Goal: Information Seeking & Learning: Learn about a topic

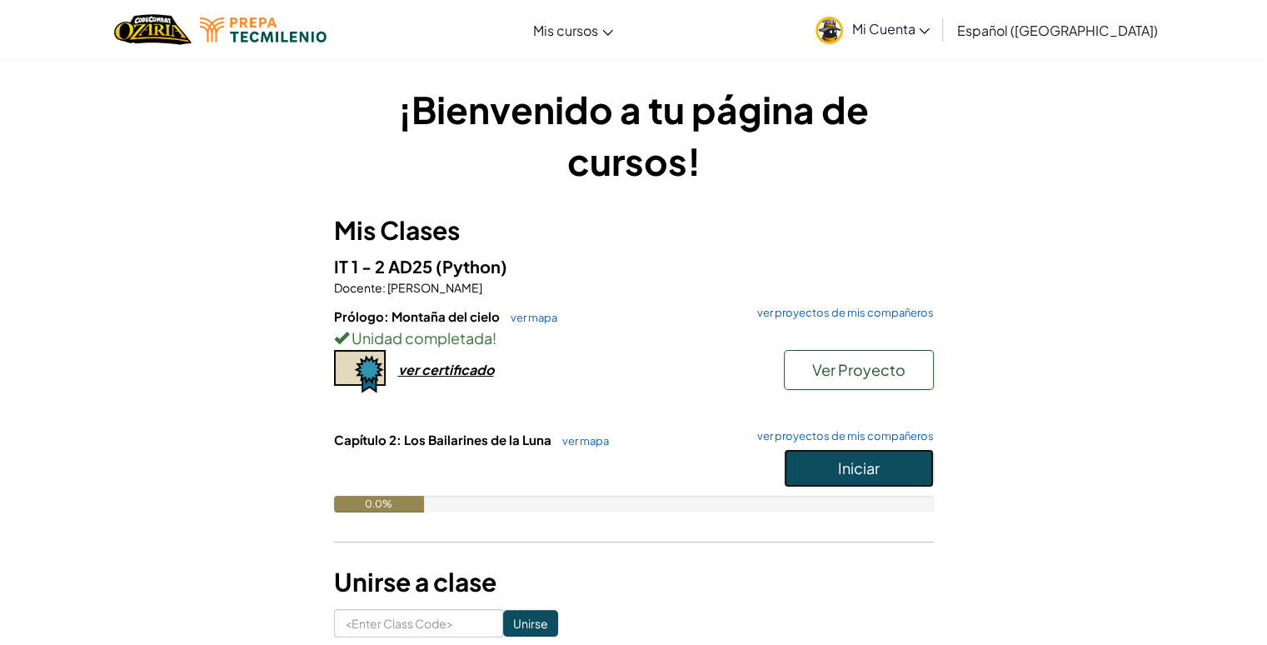
click at [831, 466] on button "Iniciar" at bounding box center [859, 468] width 150 height 38
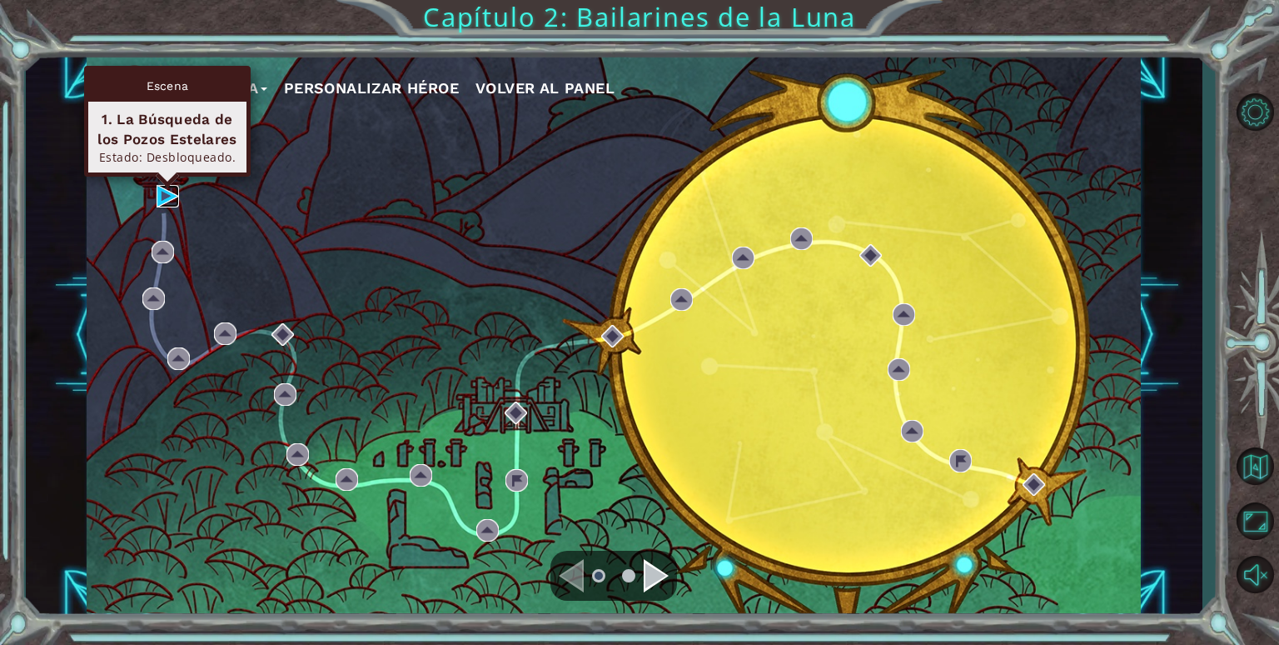
click at [165, 197] on img at bounding box center [168, 196] width 22 height 22
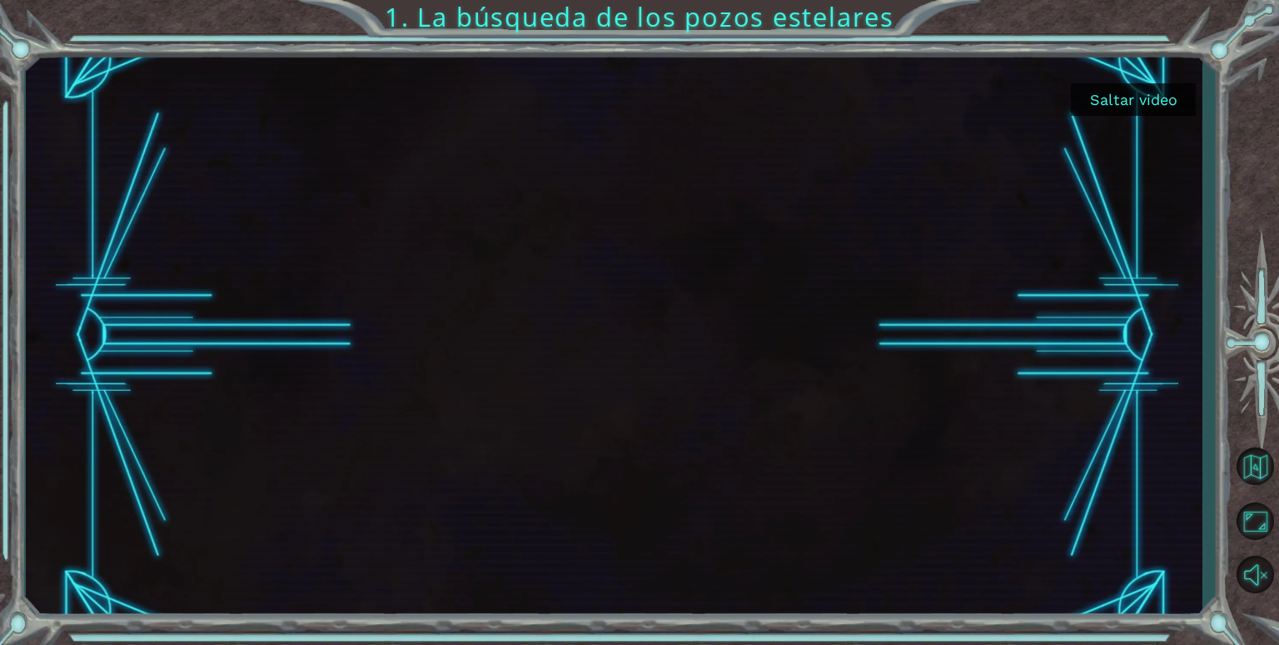
click at [1145, 95] on button "Saltar video" at bounding box center [1133, 99] width 125 height 32
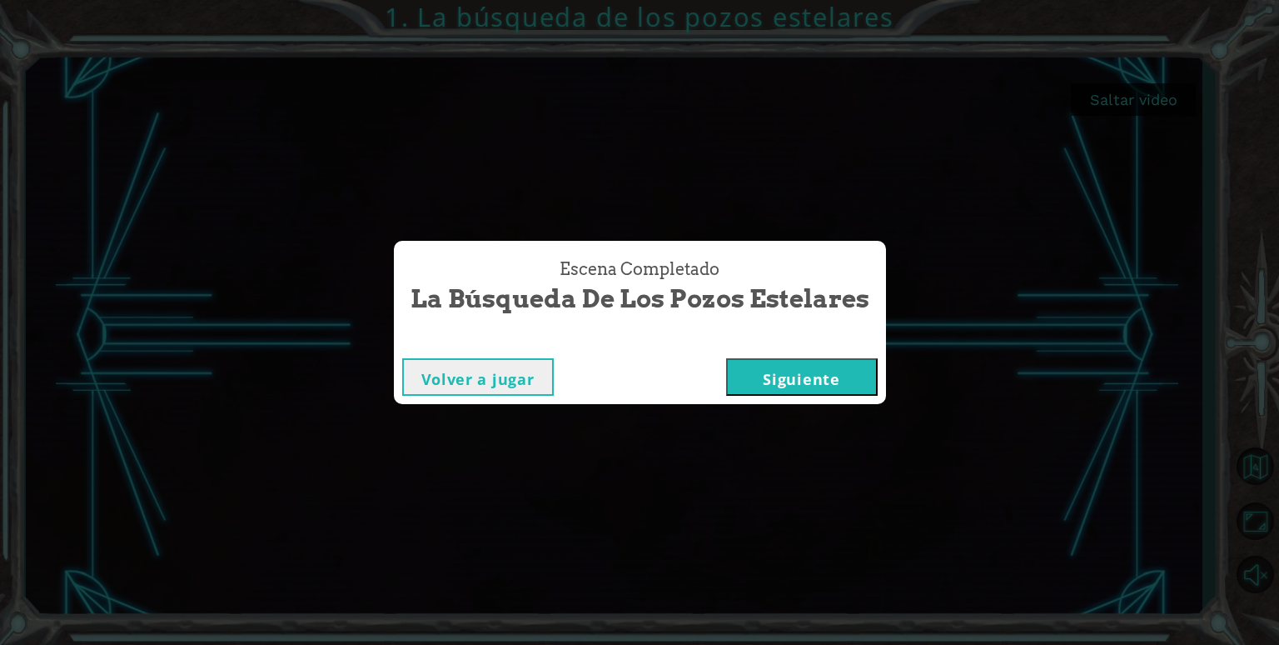
click at [802, 371] on button "Siguiente" at bounding box center [802, 376] width 152 height 37
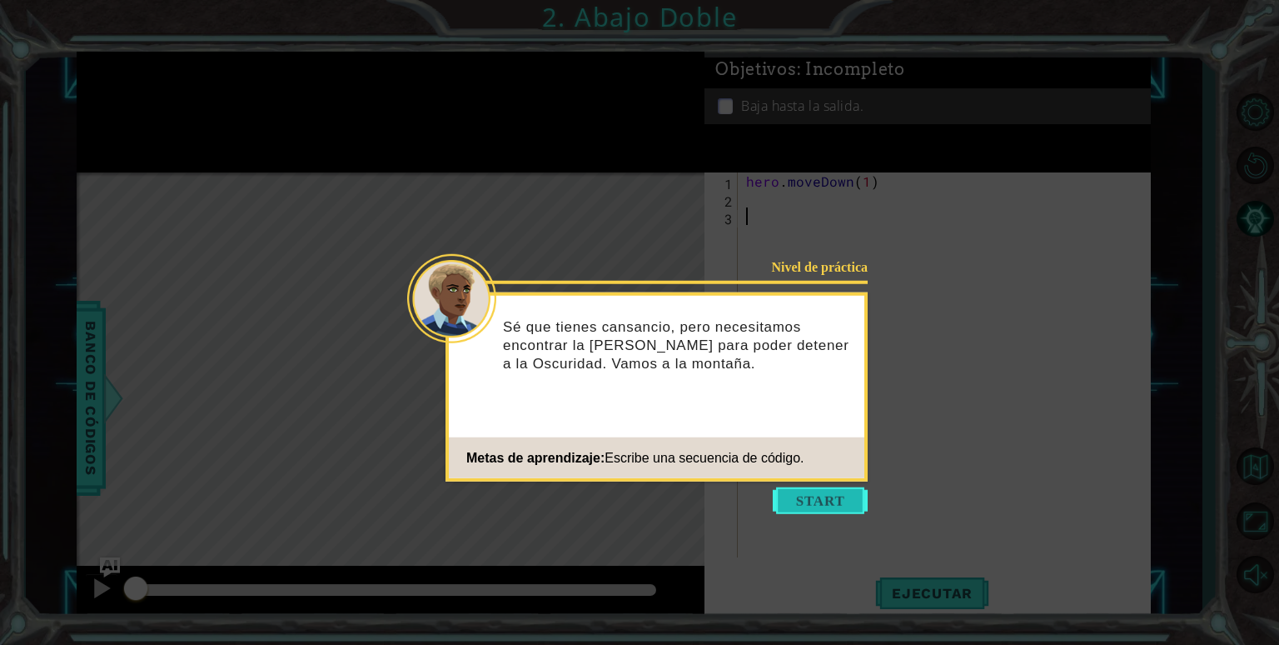
click at [829, 510] on button "Start" at bounding box center [820, 500] width 95 height 27
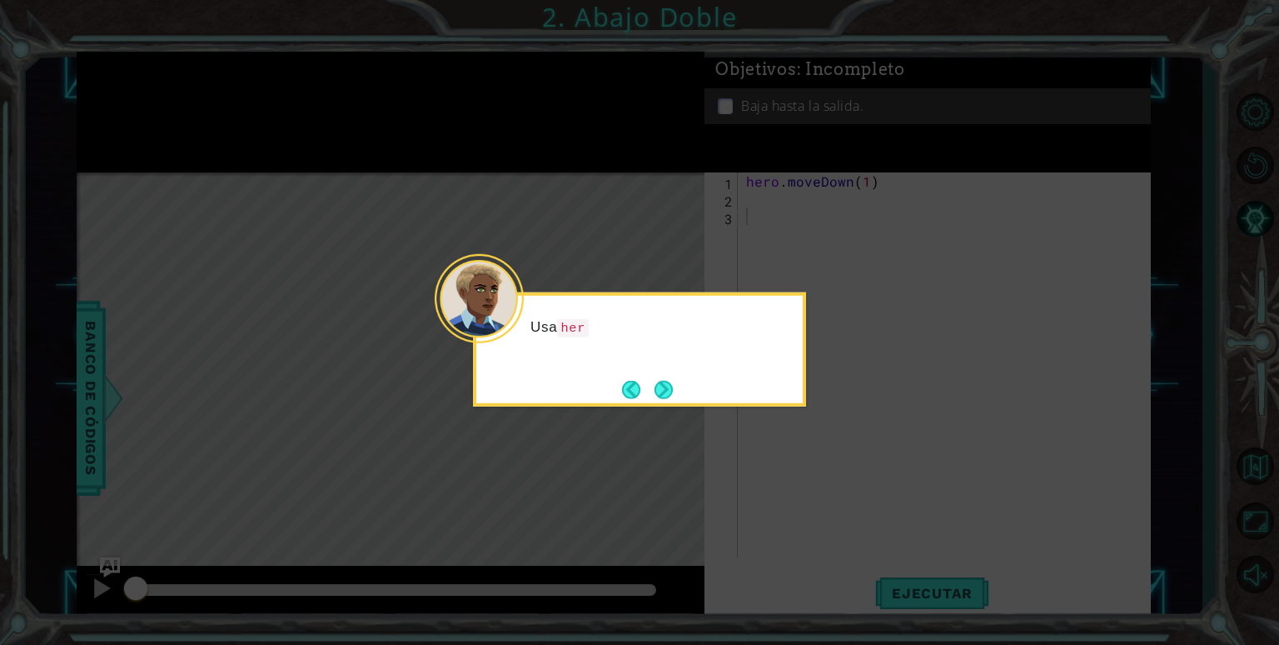
click at [663, 409] on icon at bounding box center [639, 322] width 1279 height 645
click at [665, 398] on button "Next" at bounding box center [664, 389] width 18 height 18
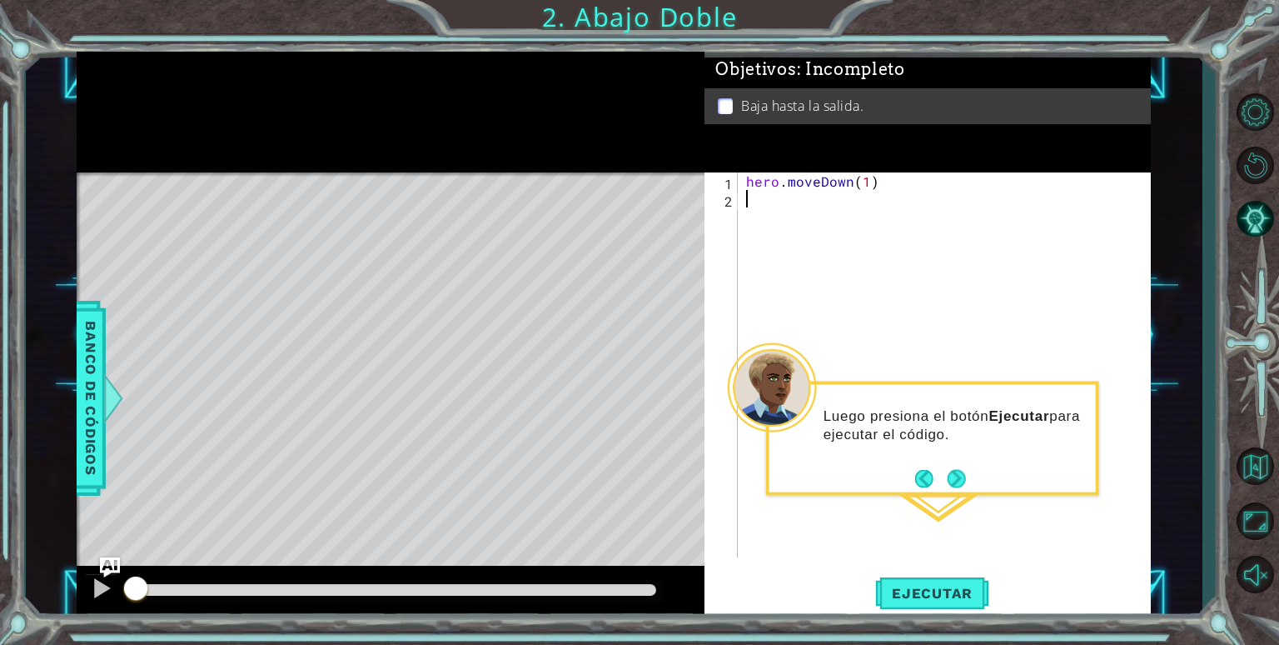
click at [862, 186] on div "hero . moveDown ( 1 )" at bounding box center [949, 382] width 412 height 420
type textarea "hero.moveDown(2)"
click at [949, 588] on span "Ejecutar" at bounding box center [932, 593] width 114 height 17
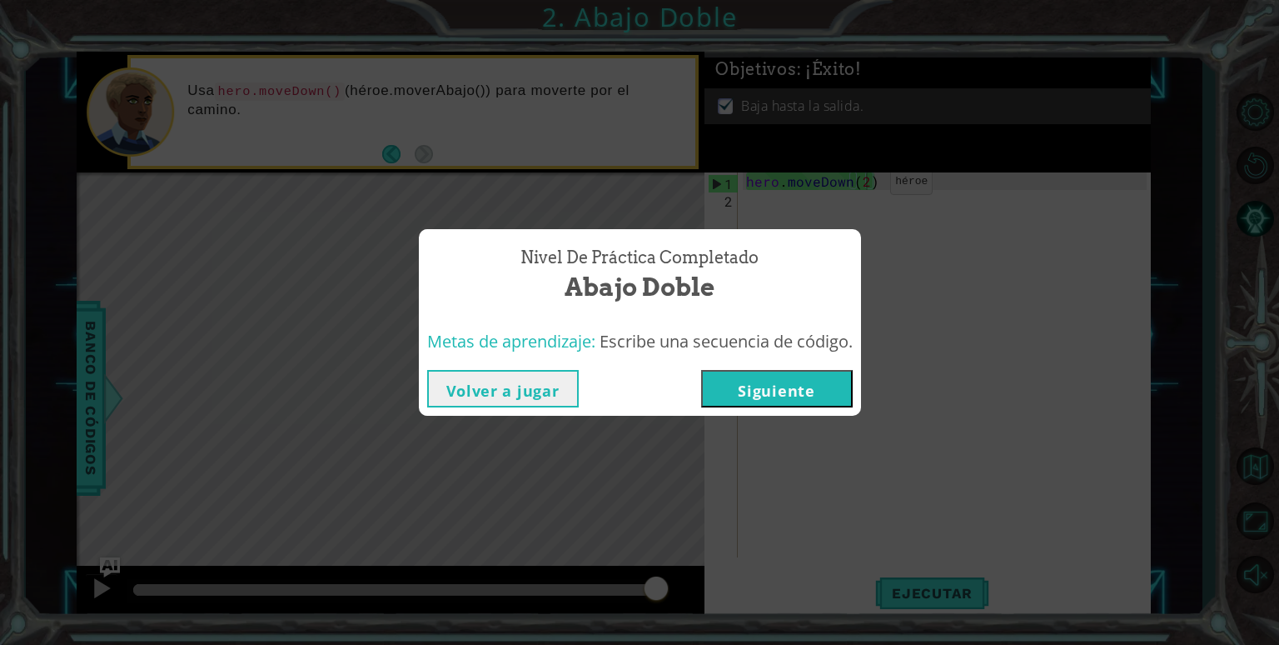
click at [825, 383] on button "Siguiente" at bounding box center [777, 388] width 152 height 37
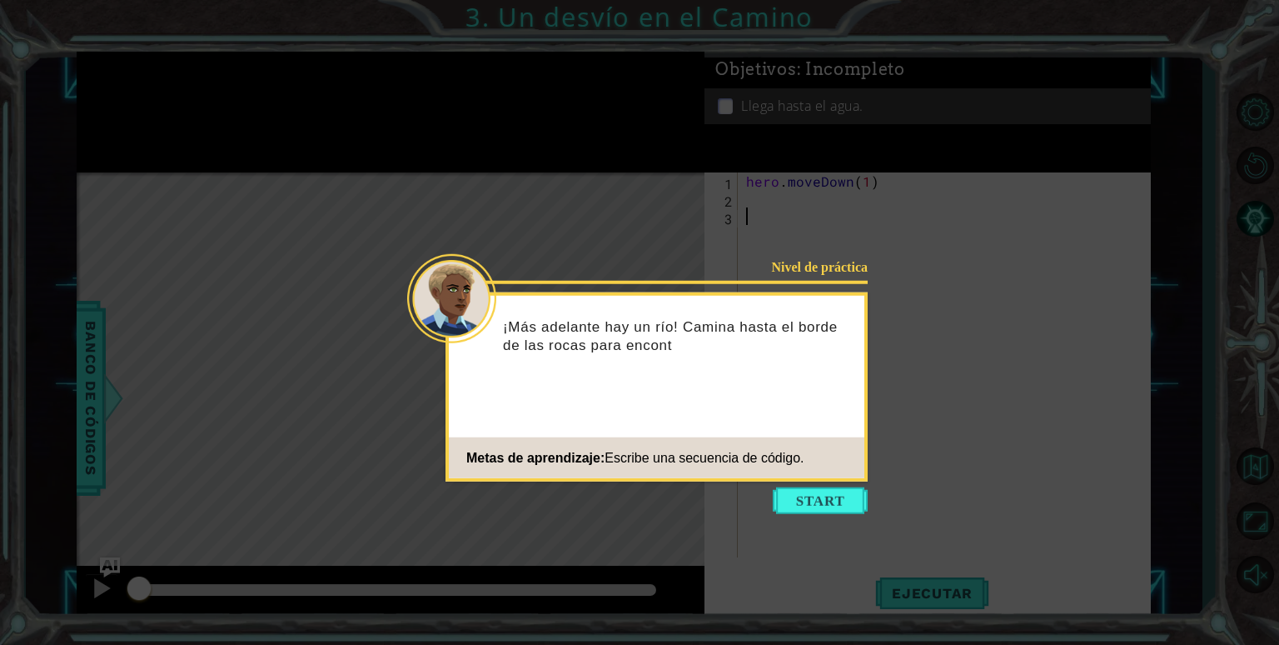
click at [828, 514] on icon at bounding box center [639, 322] width 1279 height 645
click at [833, 508] on button "Start" at bounding box center [820, 500] width 95 height 27
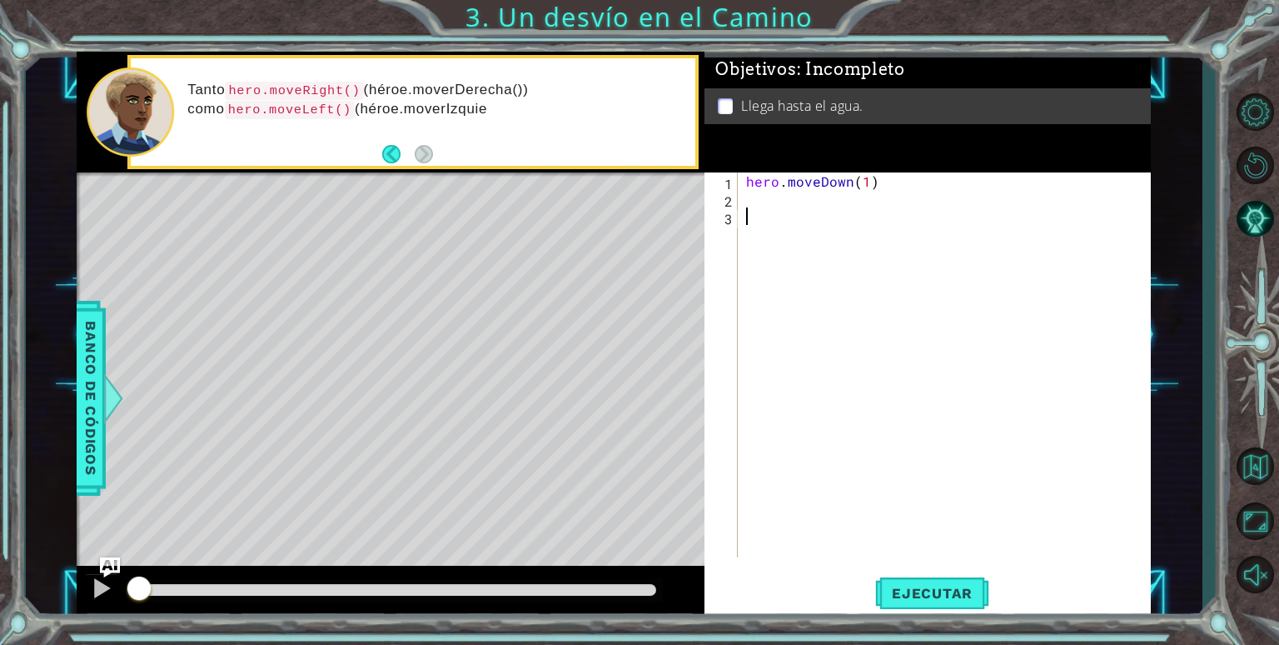
click at [799, 202] on div "hero . moveDown ( 1 )" at bounding box center [949, 382] width 412 height 420
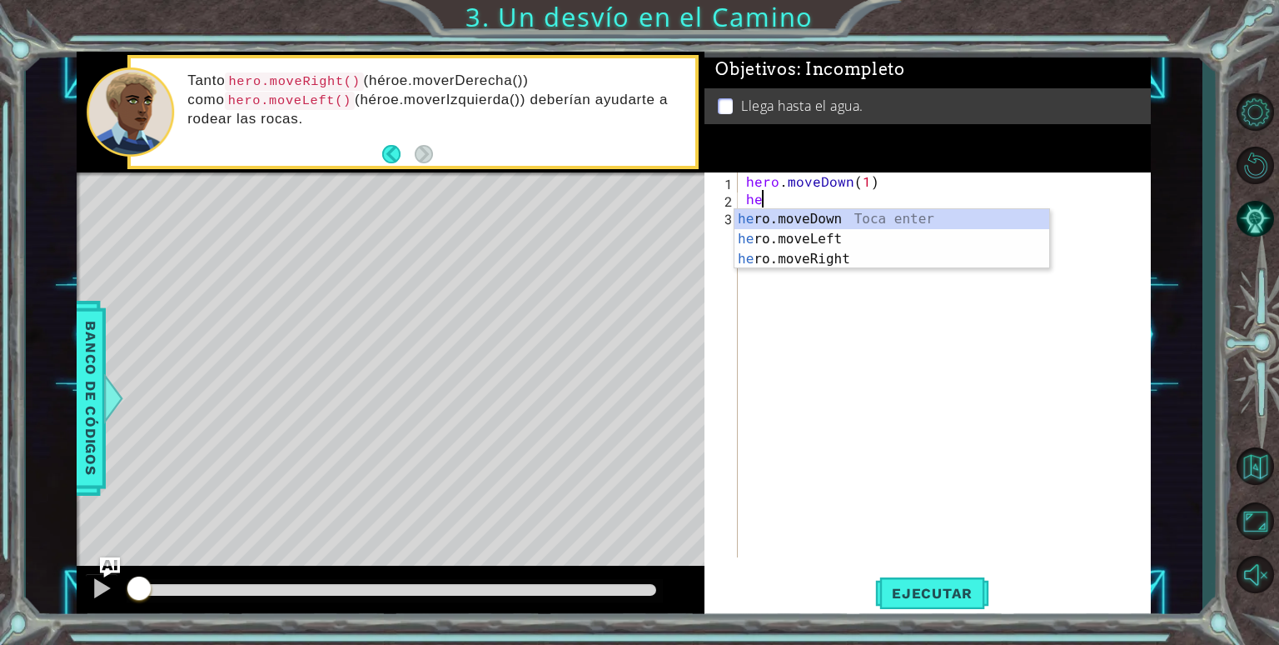
click at [883, 260] on div "he ro.moveDown Toca enter he ro.moveLeft Toca enter he ro.moveRight Toca enter" at bounding box center [892, 259] width 315 height 100
type textarea "hero.moveRight(1)"
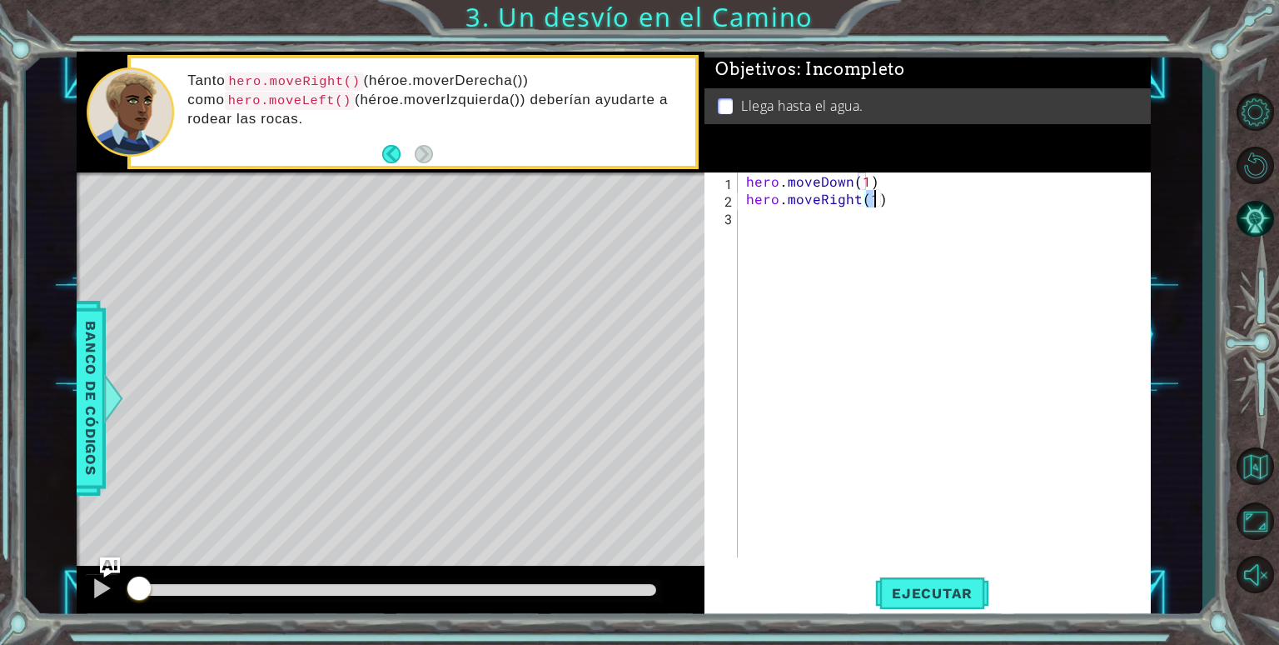
click at [800, 222] on div "hero . moveDown ( 1 ) hero . moveRight ( 1 )" at bounding box center [949, 382] width 412 height 420
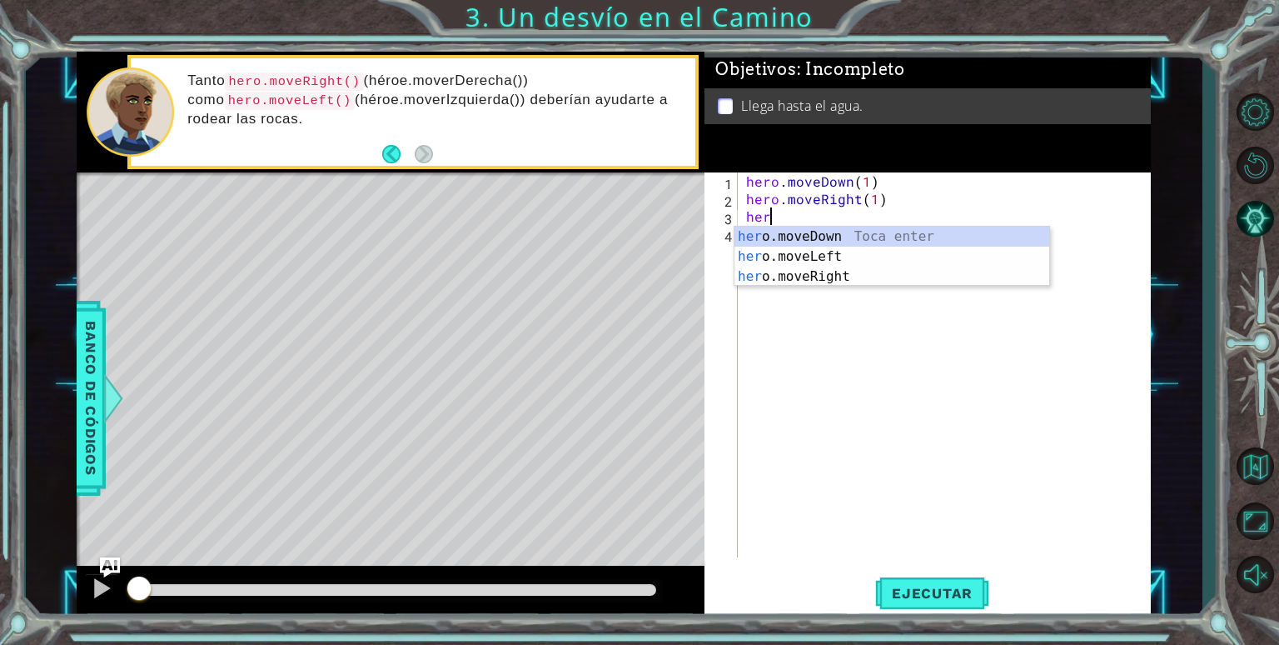
click at [862, 235] on div "her o.moveDown Toca enter her o.moveLeft [PERSON_NAME] enter her o.moveRight To…" at bounding box center [892, 277] width 315 height 100
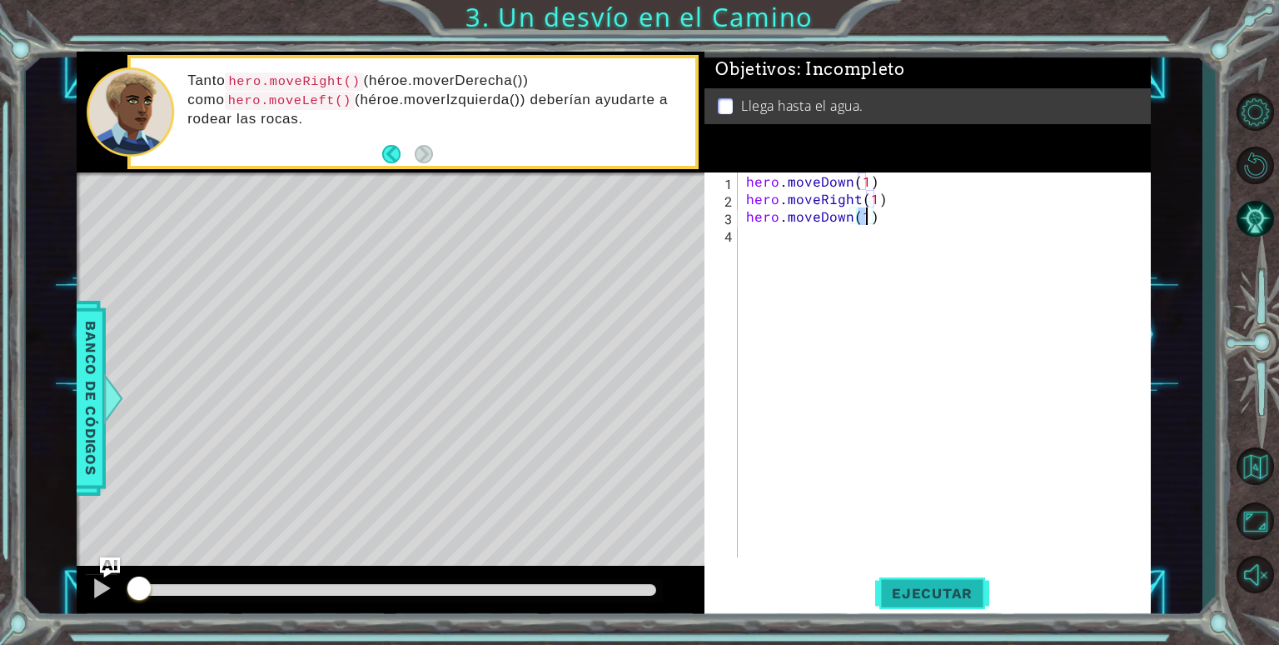
type textarea "hero.moveDown(1)"
click at [956, 596] on span "Ejecutar" at bounding box center [932, 593] width 114 height 17
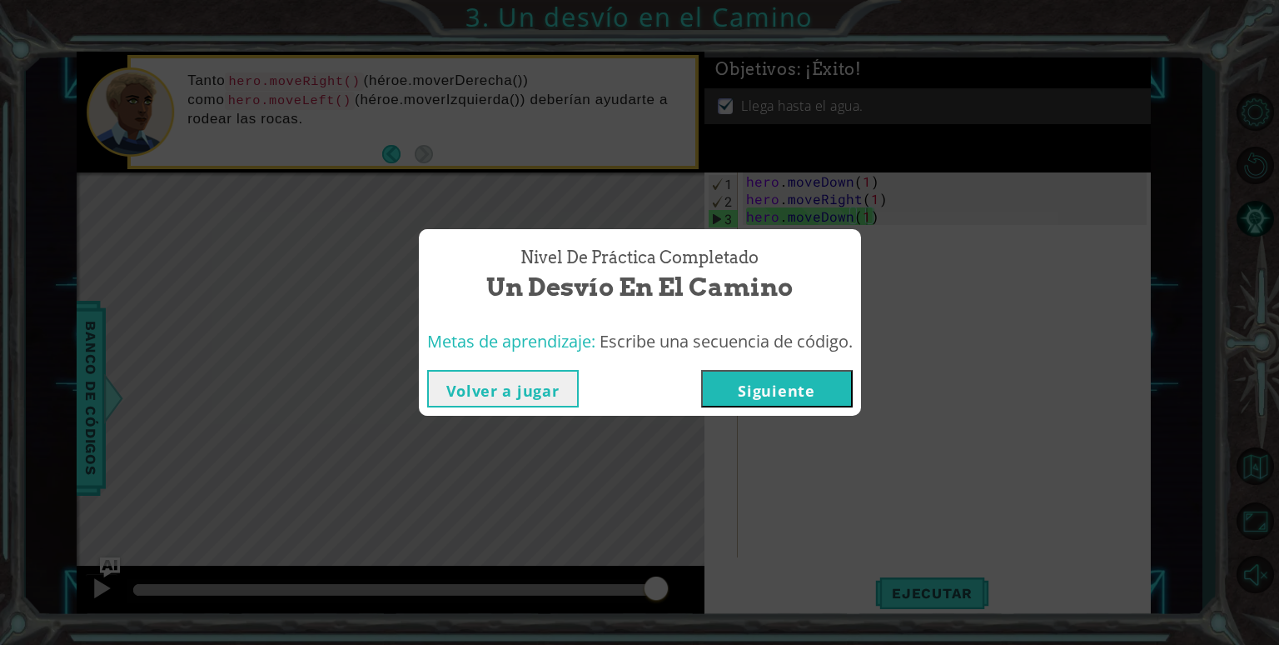
click at [781, 386] on button "Siguiente" at bounding box center [777, 388] width 152 height 37
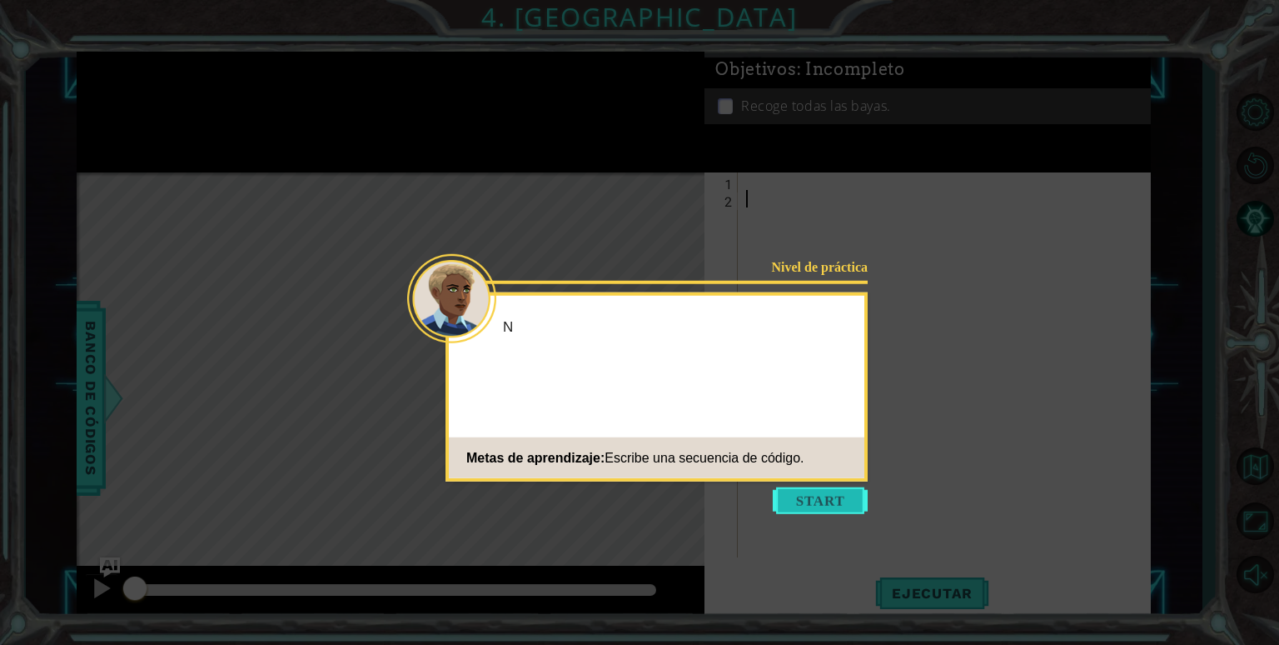
click at [830, 493] on button "Start" at bounding box center [820, 500] width 95 height 27
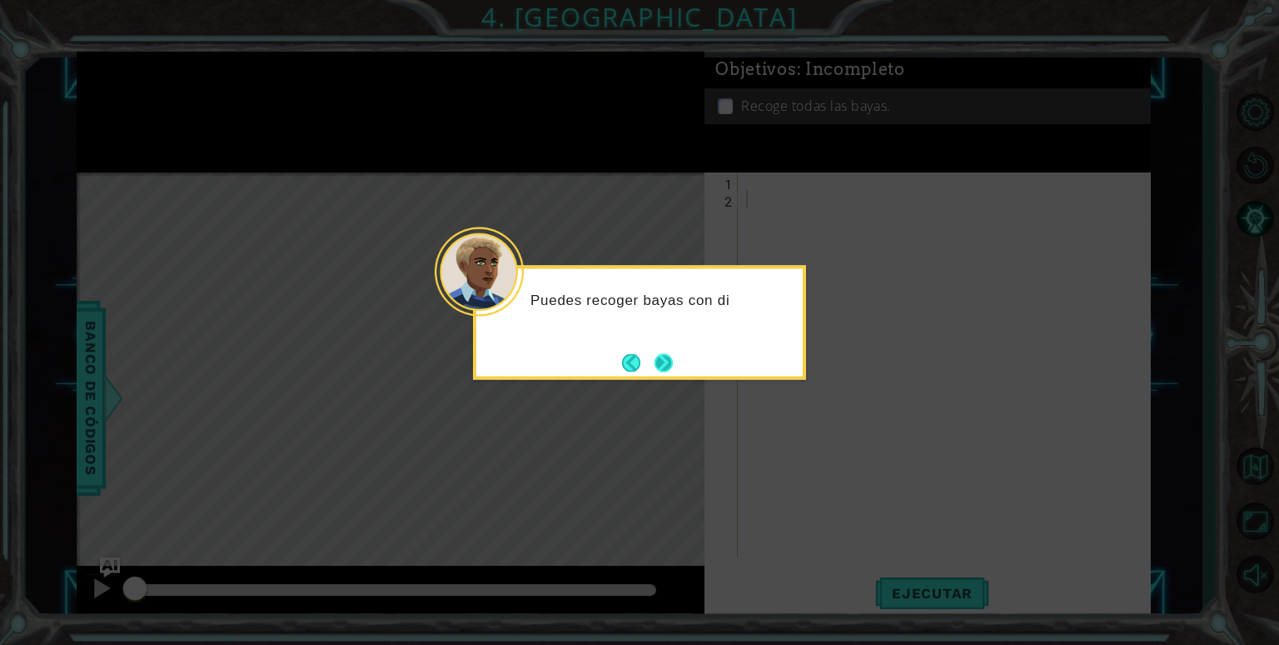
click at [666, 370] on button "Next" at bounding box center [664, 362] width 18 height 18
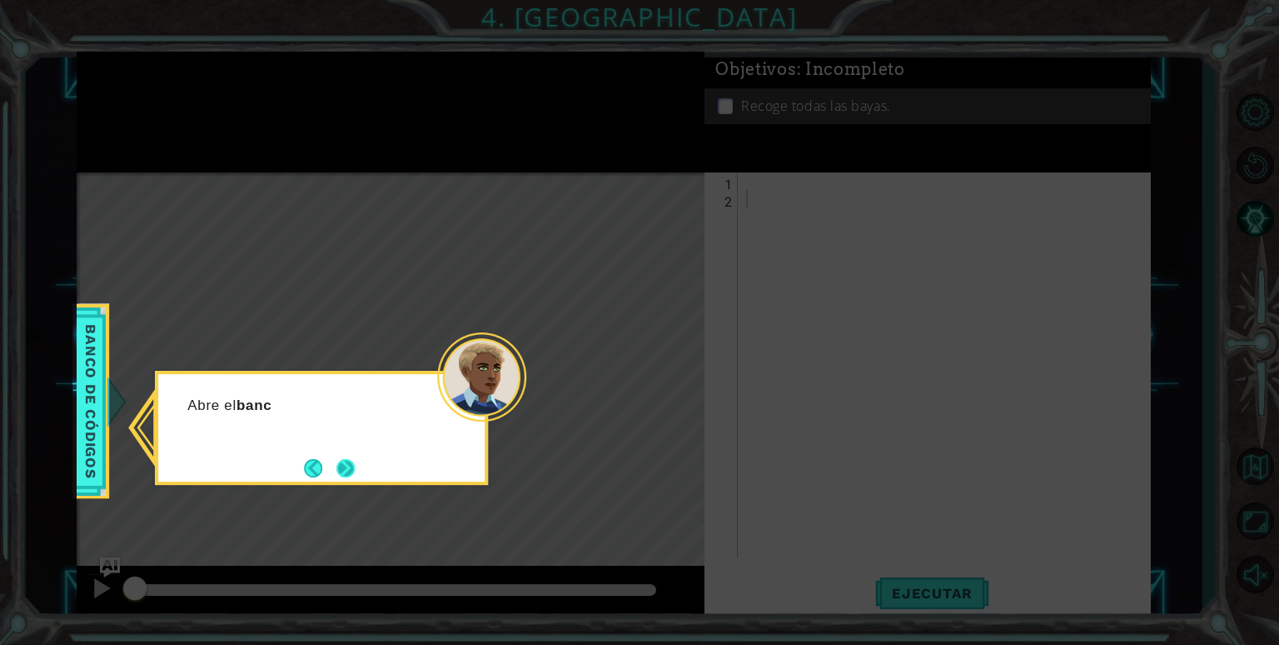
click at [341, 459] on button "Next" at bounding box center [345, 468] width 18 height 18
click at [350, 466] on button "Next" at bounding box center [345, 468] width 18 height 18
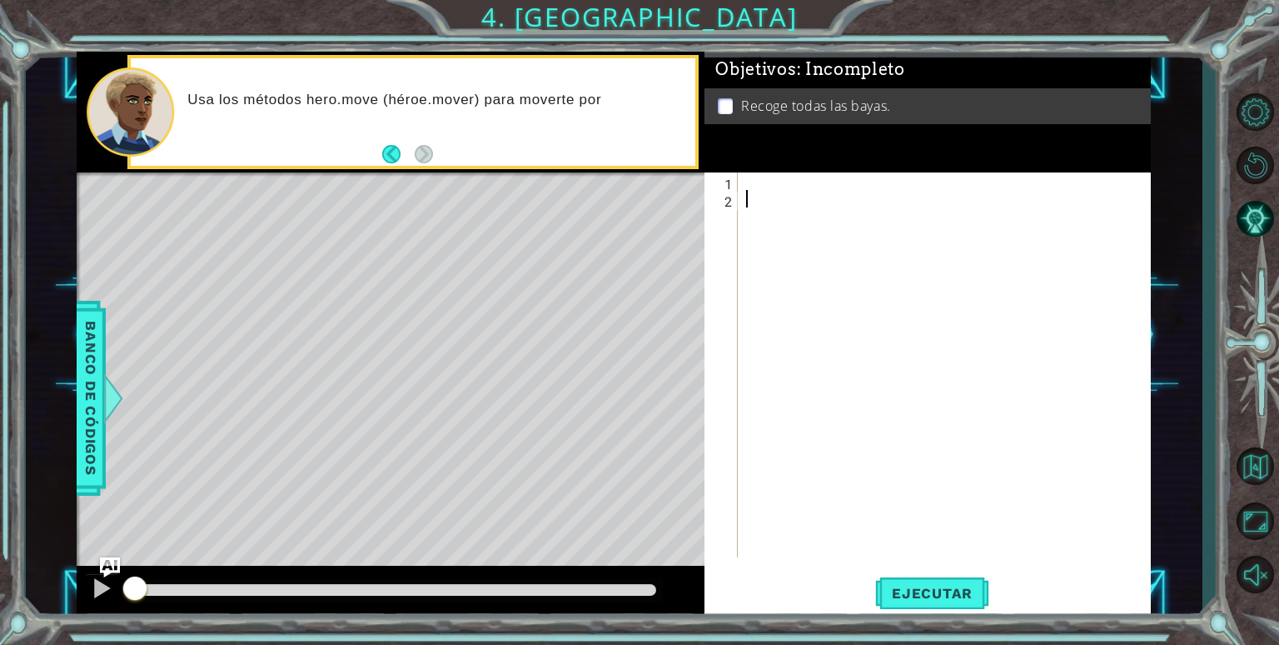
click at [760, 196] on div at bounding box center [949, 382] width 412 height 420
click at [770, 185] on div at bounding box center [949, 382] width 412 height 420
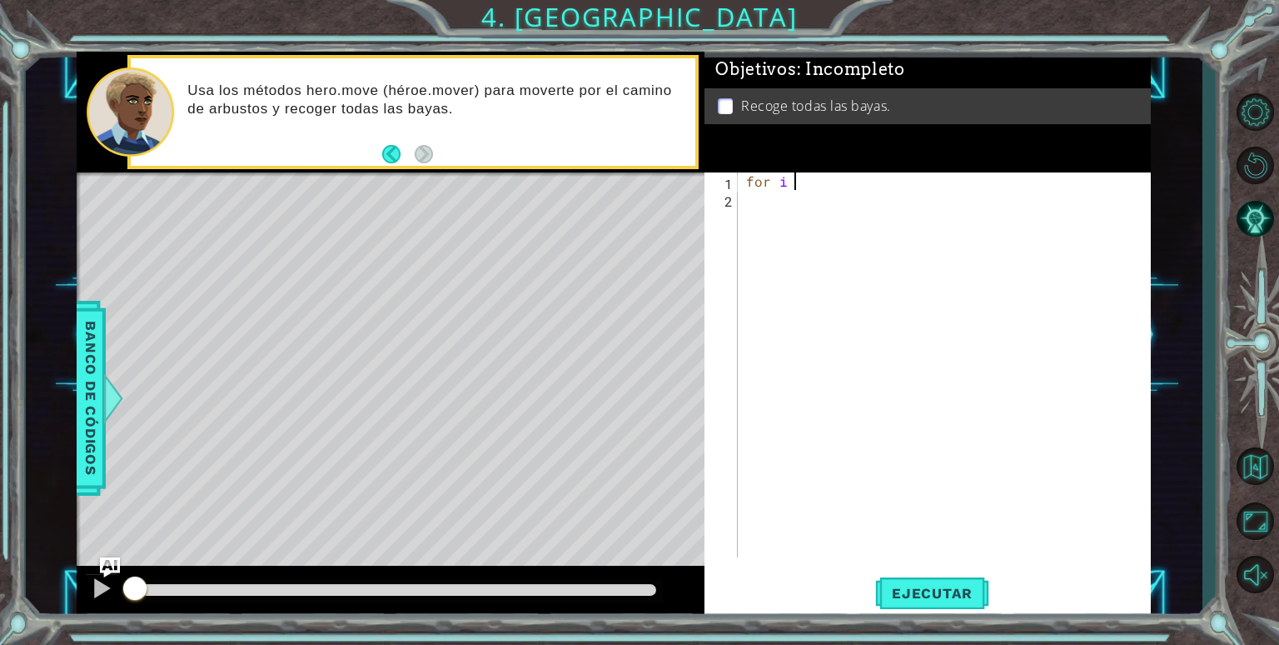
scroll to position [0, 2]
type textarea "f"
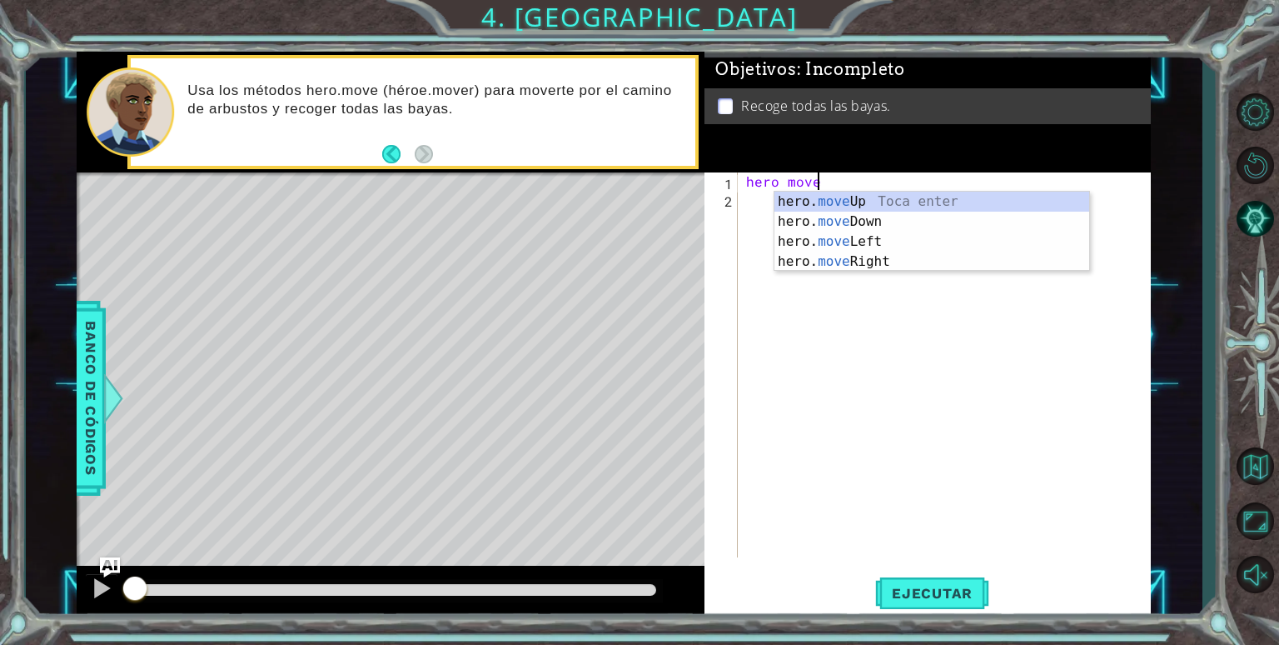
scroll to position [0, 3]
click at [883, 265] on div "hero. move Up Toca enter hero. move Down Toca enter hero. move Left Toca enter …" at bounding box center [932, 252] width 315 height 120
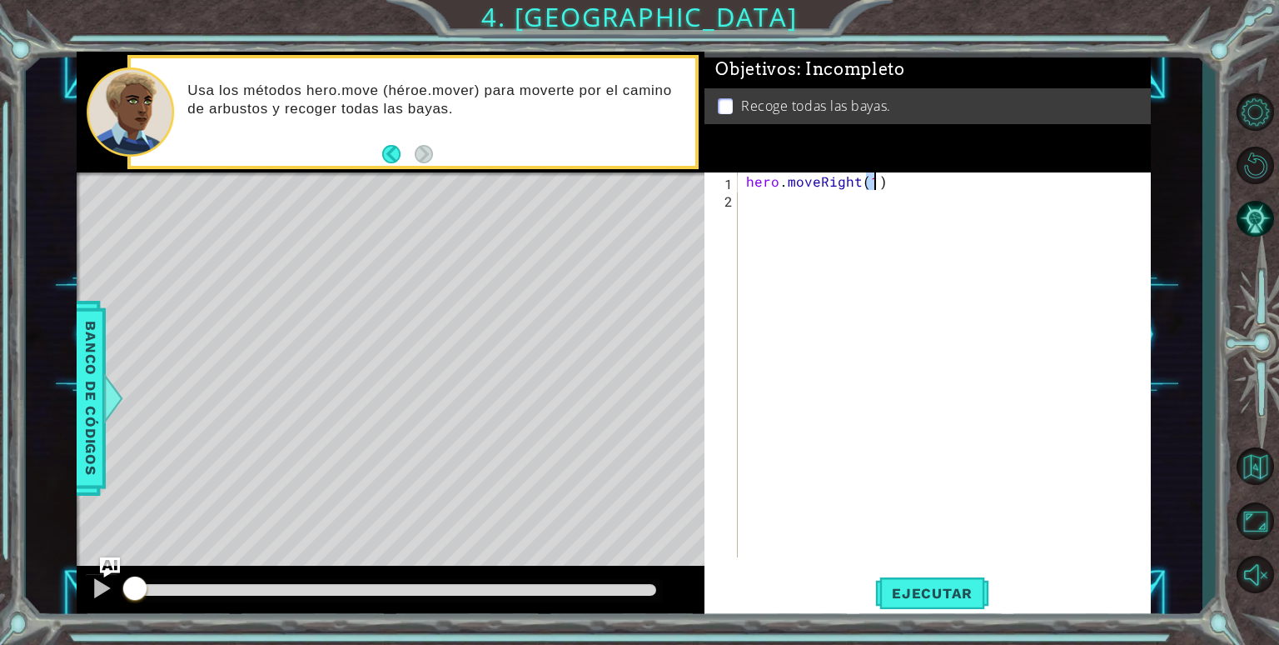
type textarea "hero.moveRight(1)"
click at [837, 216] on div "hero . moveRight ( 1 )" at bounding box center [949, 382] width 412 height 420
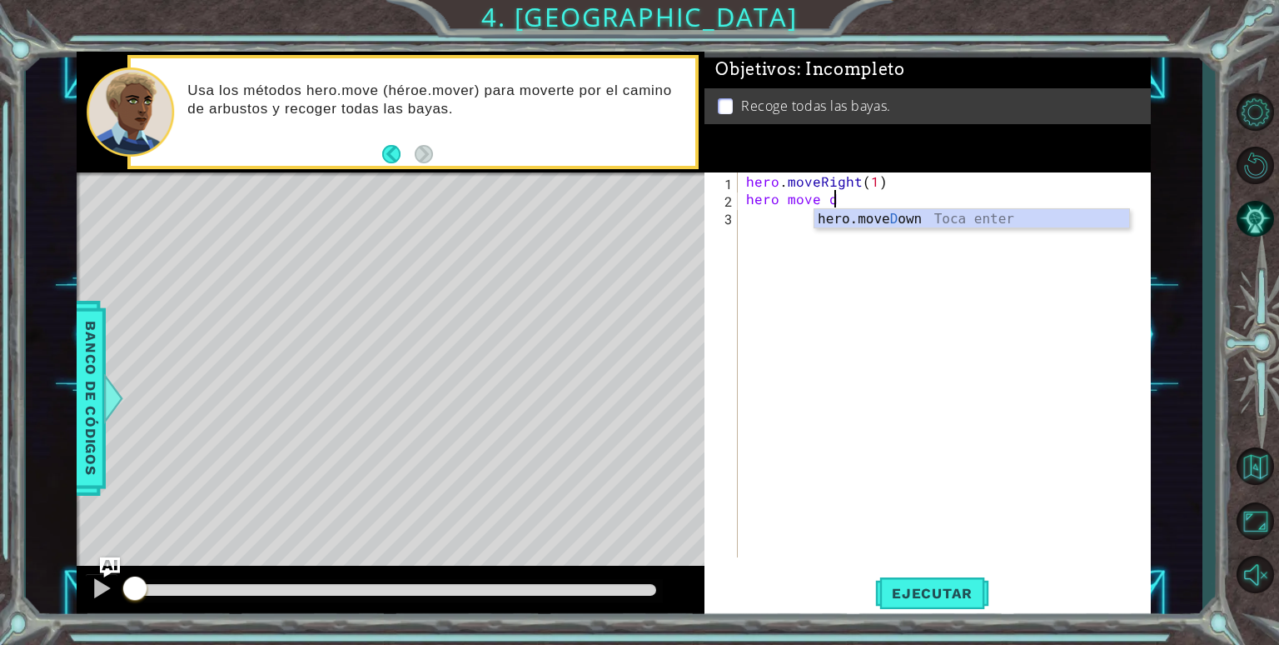
scroll to position [0, 4]
click at [940, 215] on div "hero.move Do wn [GEOGRAPHIC_DATA] enter" at bounding box center [972, 239] width 315 height 60
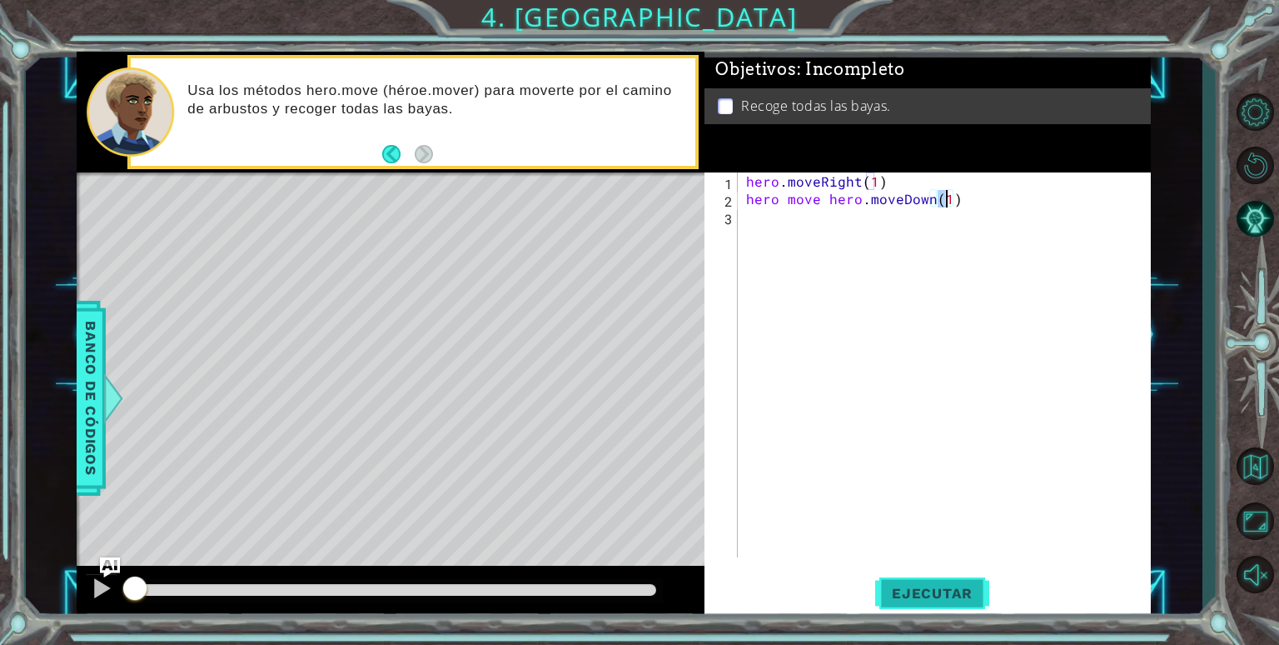
type textarea "hero move hero.moveDown(1)"
click at [946, 589] on span "Ejecutar" at bounding box center [932, 593] width 114 height 17
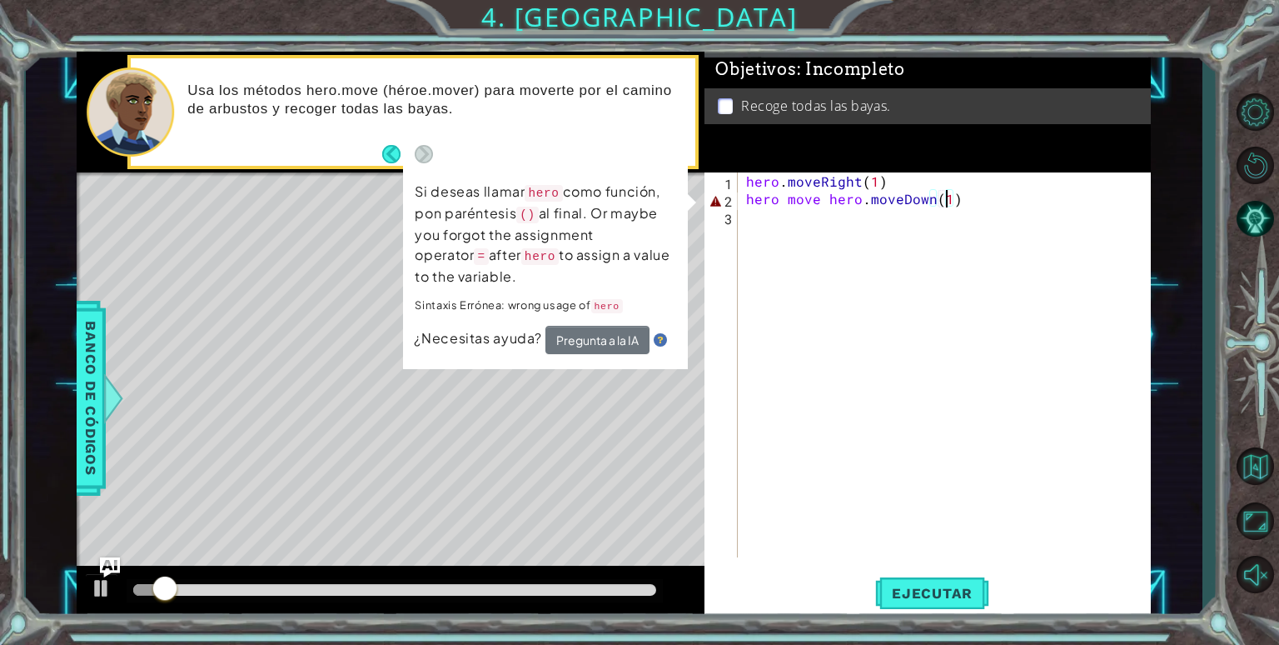
click at [825, 254] on div "hero . moveRight ( 1 ) hero move hero . moveDown ( 1 )" at bounding box center [949, 382] width 412 height 420
click at [855, 198] on div "hero . moveRight ( 1 ) hero move hero . moveDown ( 1 )" at bounding box center [949, 382] width 412 height 420
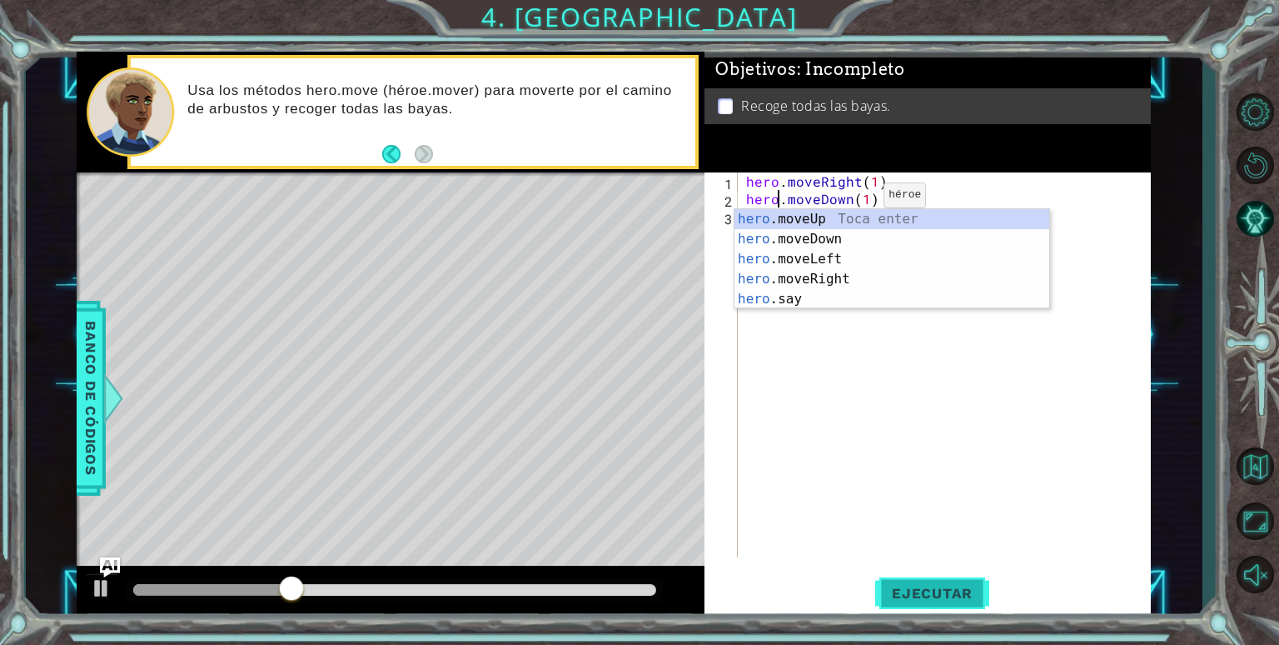
click at [943, 595] on span "Ejecutar" at bounding box center [932, 593] width 114 height 17
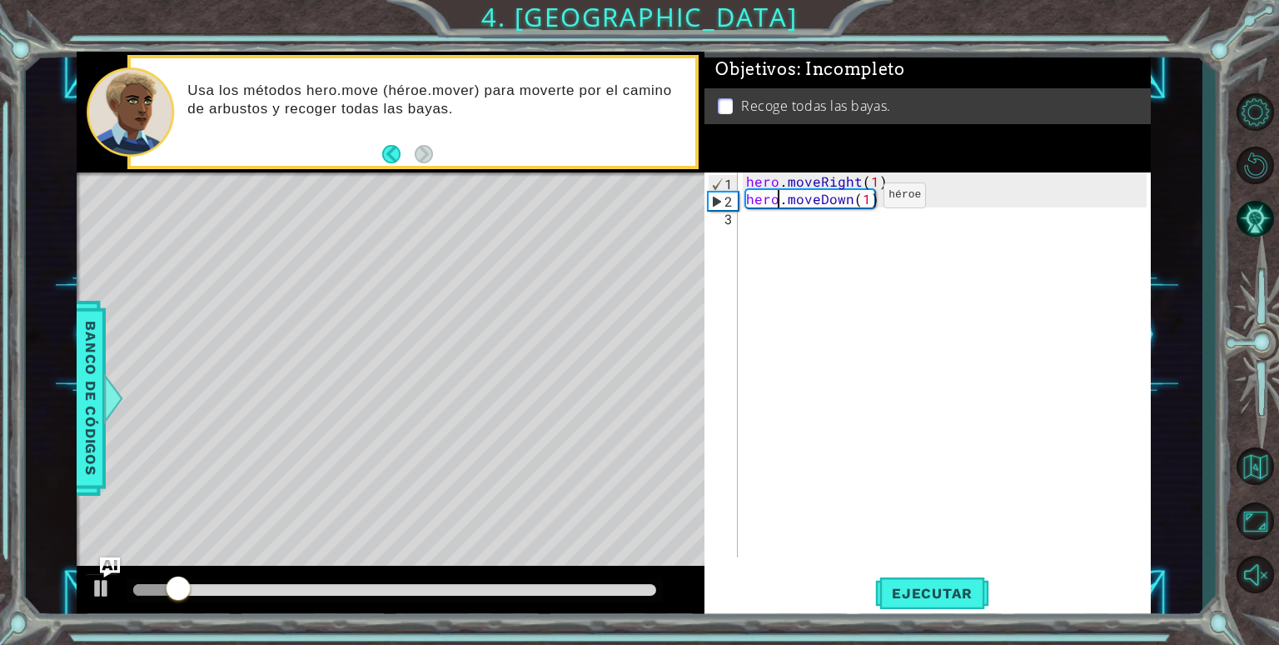
click at [847, 185] on div "hero . moveRight ( 1 ) hero . moveDown ( 1 )" at bounding box center [949, 382] width 412 height 420
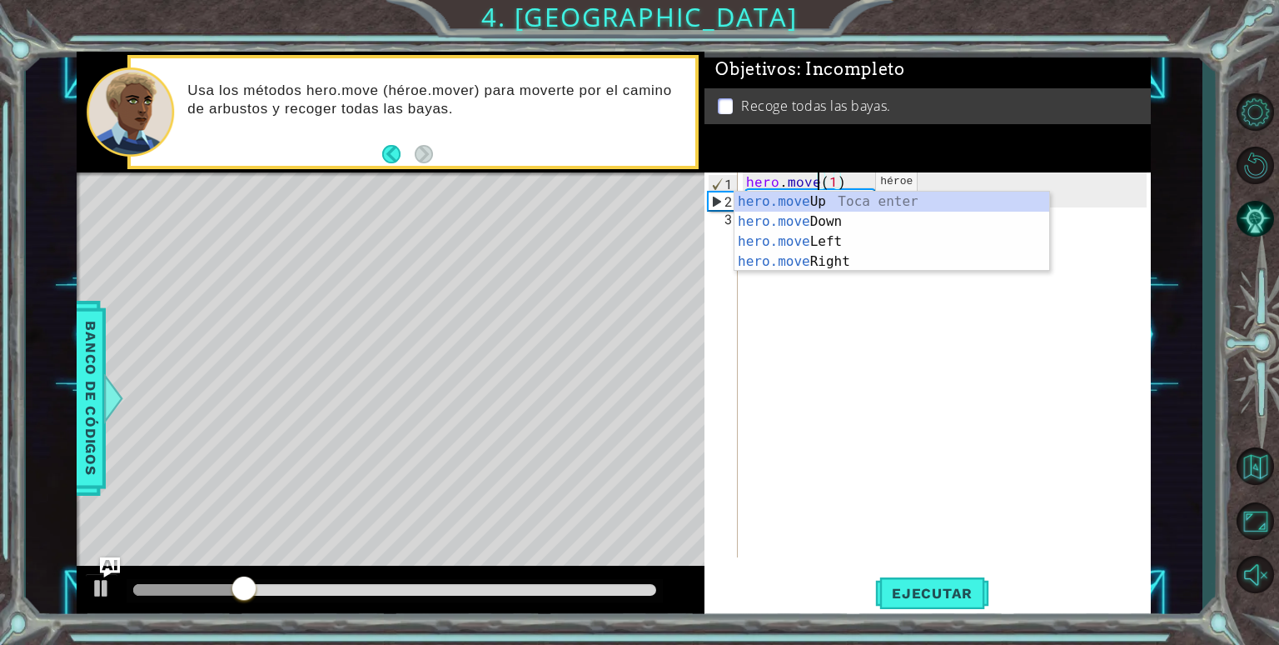
click at [856, 247] on div "hero.move Up Toca enter hero.move Down Toca enter hero.move Left Toca enter her…" at bounding box center [892, 252] width 315 height 120
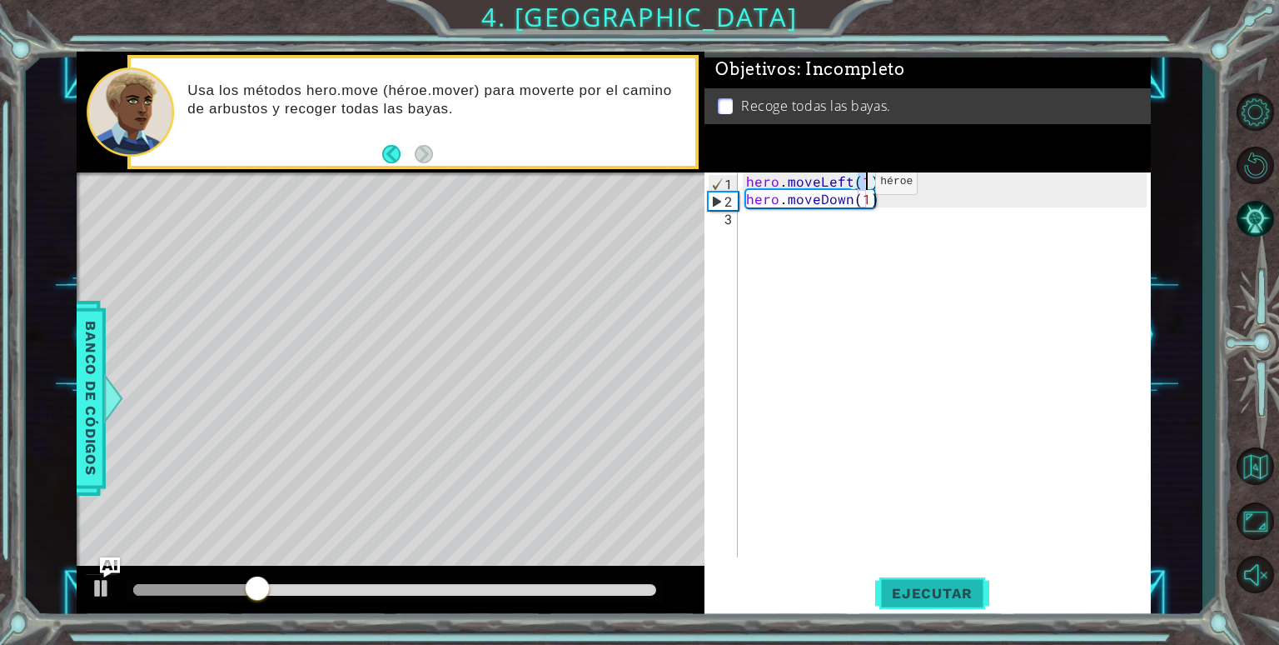
click at [936, 595] on span "Ejecutar" at bounding box center [932, 593] width 114 height 17
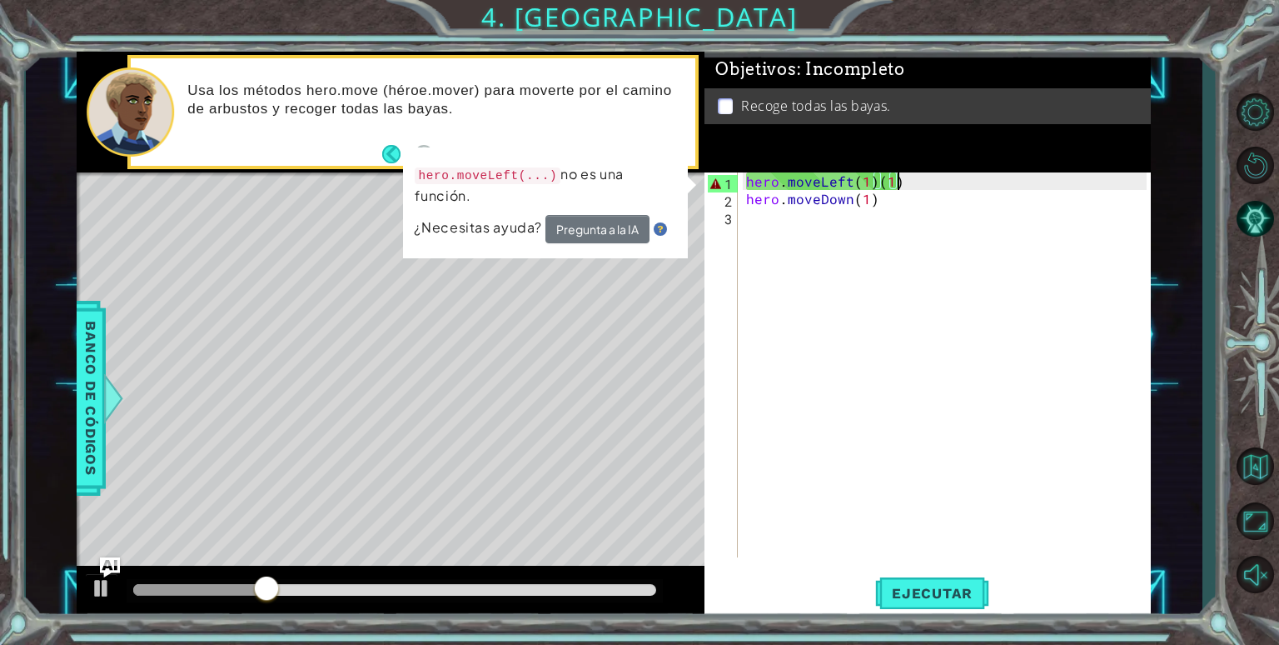
click at [906, 183] on div "hero . moveLeft ( 1 ) ( 1 ) hero . moveDown ( 1 )" at bounding box center [949, 382] width 412 height 420
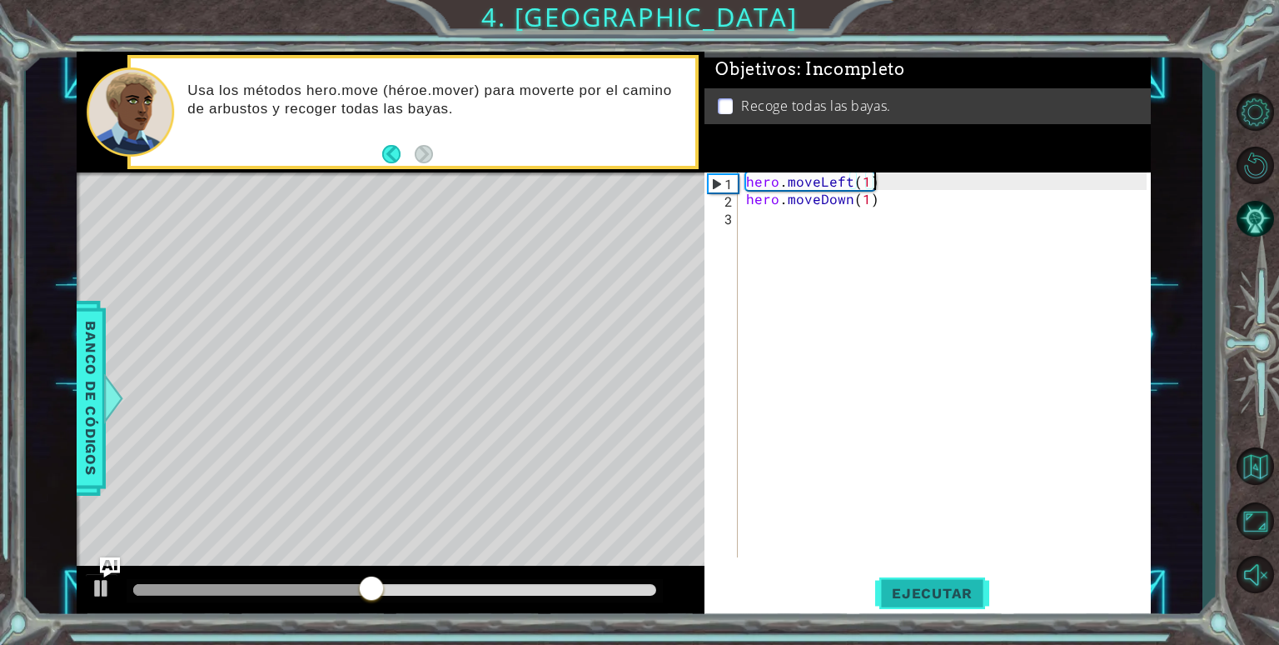
click at [969, 600] on span "Ejecutar" at bounding box center [932, 593] width 114 height 17
click at [918, 596] on span "Ejecutar" at bounding box center [932, 593] width 114 height 17
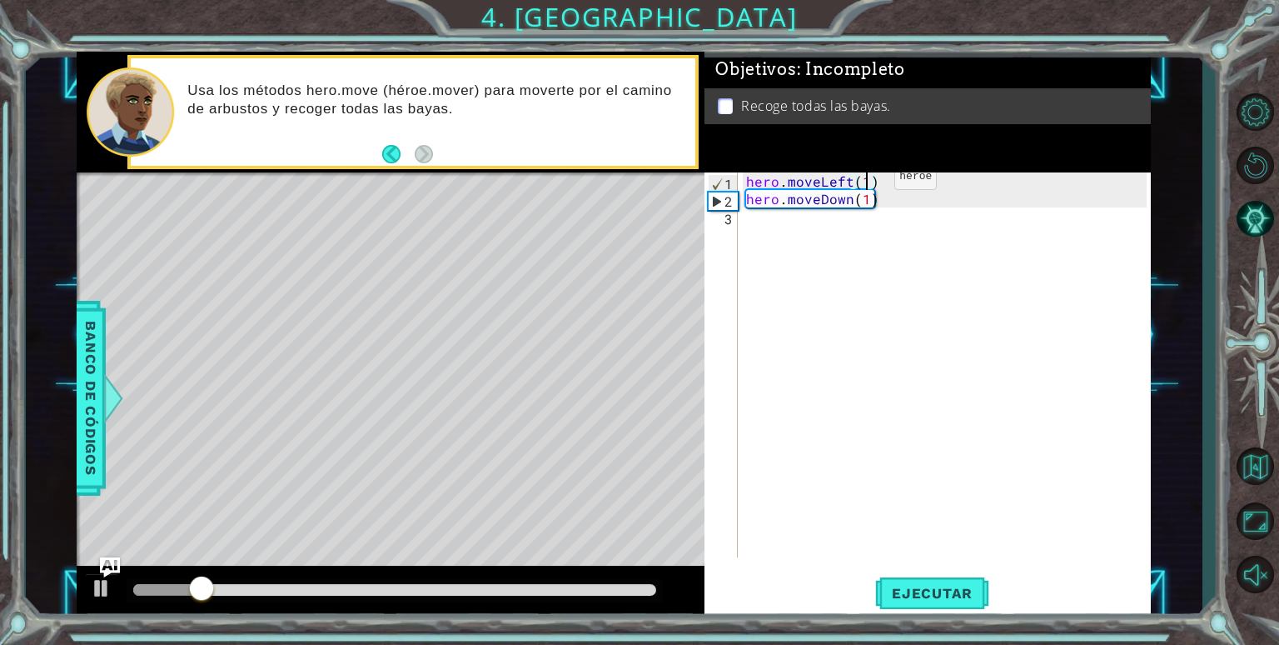
click at [866, 181] on div "hero . moveLeft ( 1 ) hero . moveDown ( 1 )" at bounding box center [949, 382] width 412 height 420
type textarea "hero.moveLeft(2)"
click at [870, 208] on div "hero . moveLeft ( 2 ) hero . moveDown ( 1 )" at bounding box center [949, 382] width 412 height 420
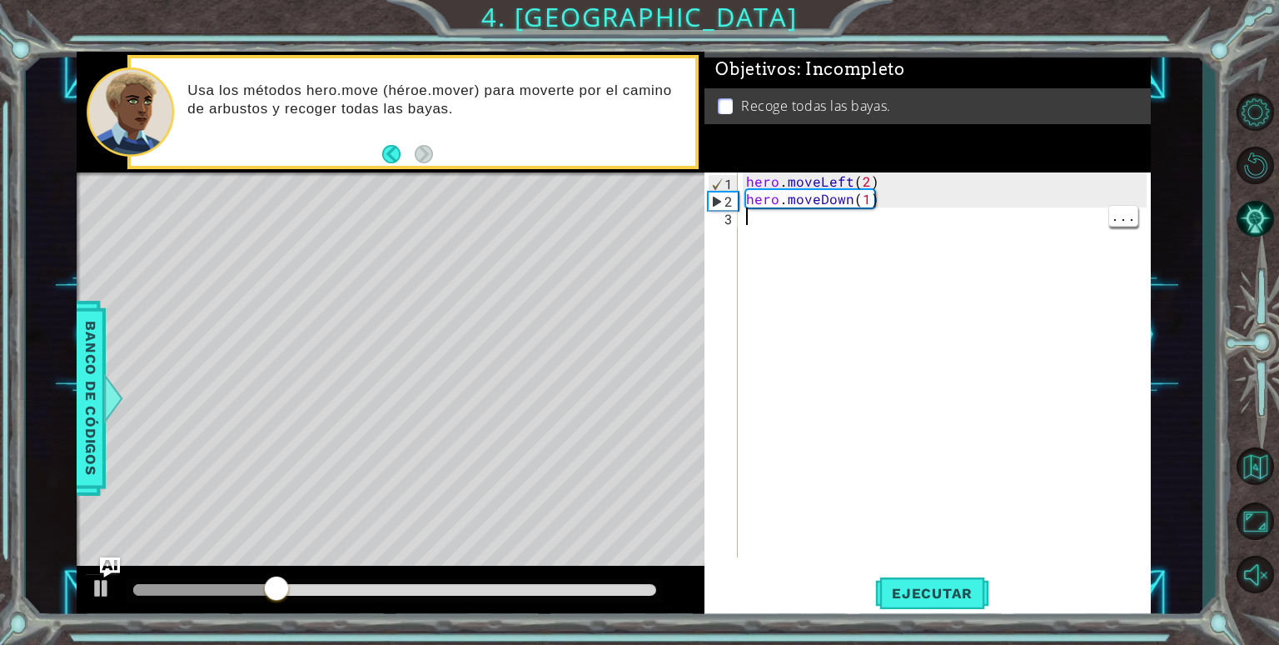
click at [860, 203] on div "hero . moveLeft ( 2 ) hero . moveDown ( 1 )" at bounding box center [949, 382] width 412 height 420
type textarea "hero.moveDown(2)"
click at [959, 588] on span "Ejecutar" at bounding box center [932, 593] width 114 height 17
click at [785, 227] on div "hero . moveLeft ( 2 ) hero . moveDown ( 2 )" at bounding box center [949, 382] width 412 height 420
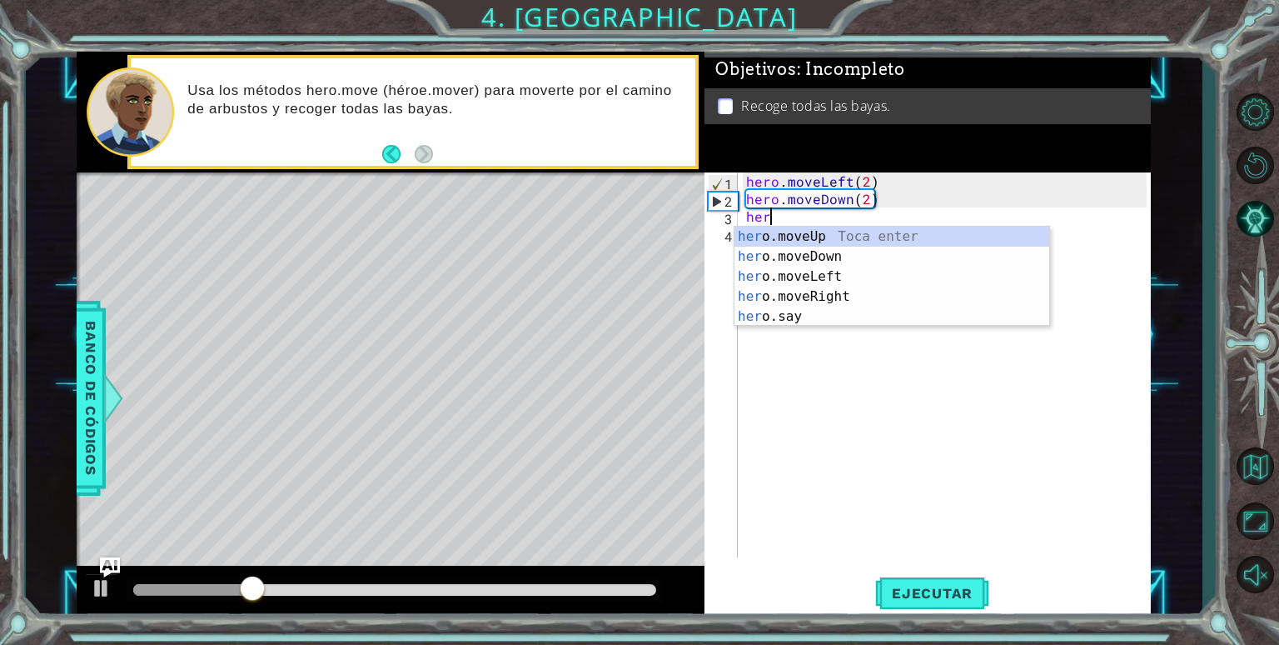
scroll to position [0, 0]
click at [871, 302] on div "her o.moveUp Toca enter her o.moveDown Toca enter her o.moveLeft [PERSON_NAME] …" at bounding box center [892, 297] width 315 height 140
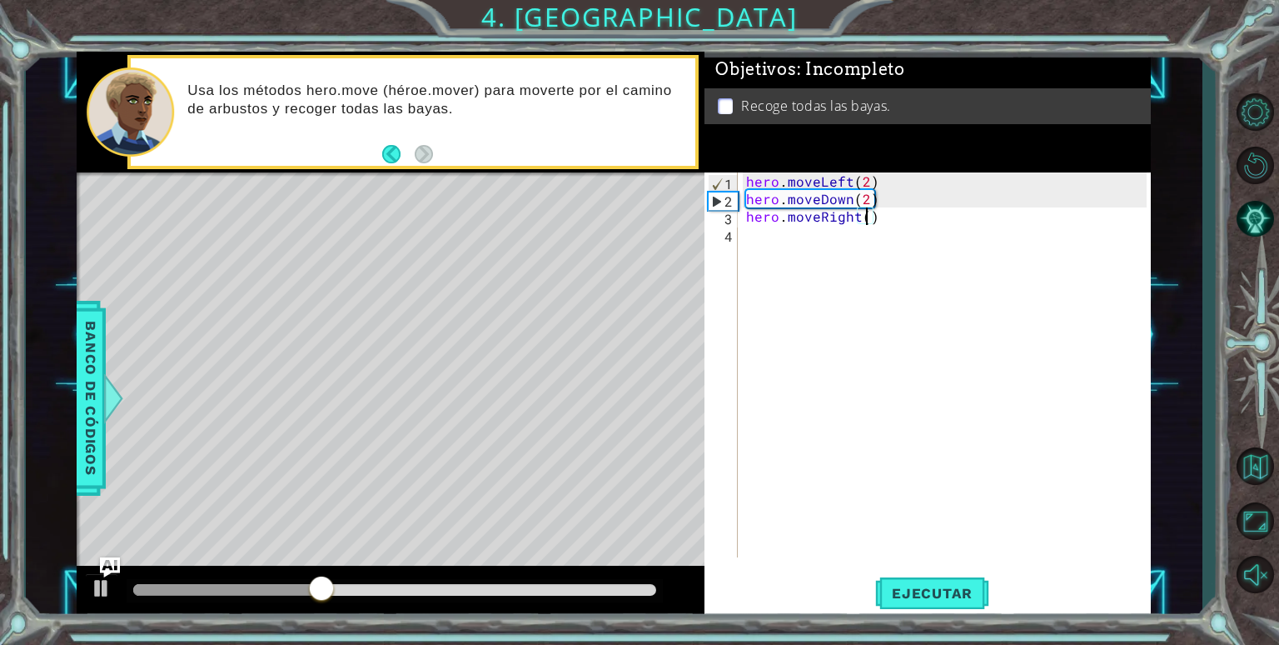
type textarea "hero.moveRight(2)"
click at [803, 250] on div "hero . moveLeft ( 2 ) hero . moveDown ( 2 ) hero . moveRight ( 2 )" at bounding box center [949, 382] width 412 height 420
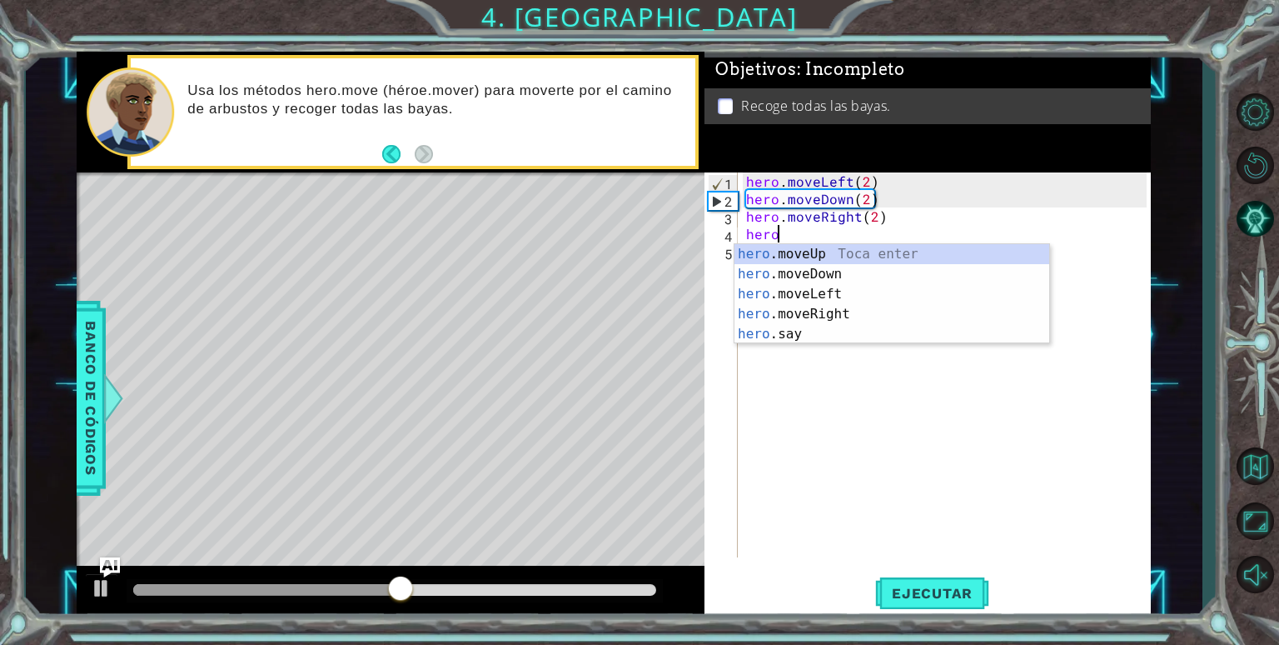
scroll to position [0, 1]
click at [877, 272] on div "hero. moveUp Toca enter hero. moveDown Toca enter hero. moveLeft Toca enter her…" at bounding box center [892, 314] width 315 height 140
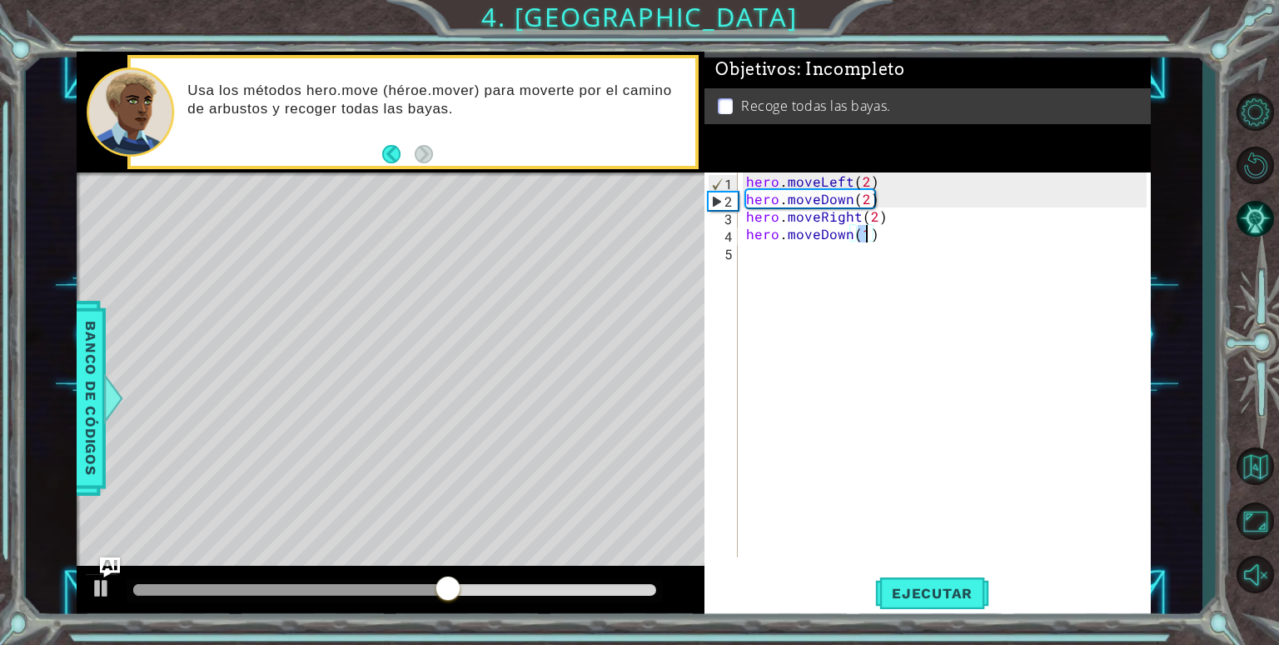
scroll to position [0, 7]
click at [940, 596] on span "Ejecutar" at bounding box center [932, 593] width 114 height 17
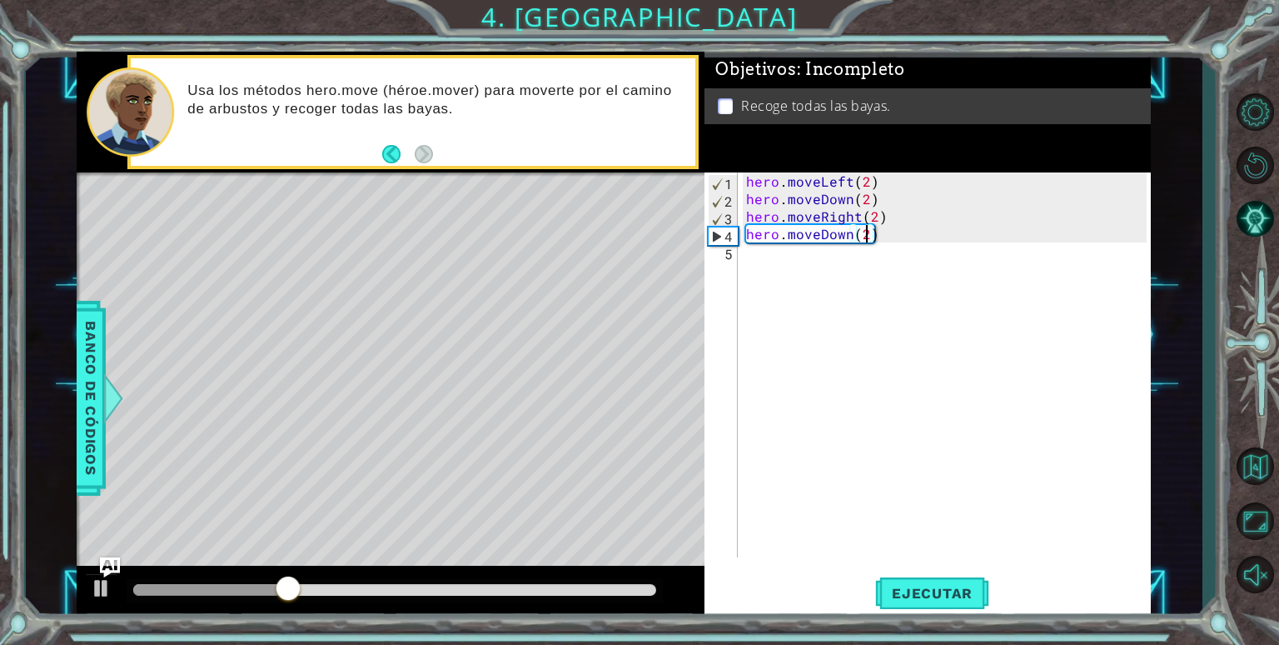
click at [848, 234] on div "hero . moveLeft ( 2 ) hero . moveDown ( 2 ) hero . moveRight ( 2 ) hero . moveD…" at bounding box center [949, 382] width 412 height 420
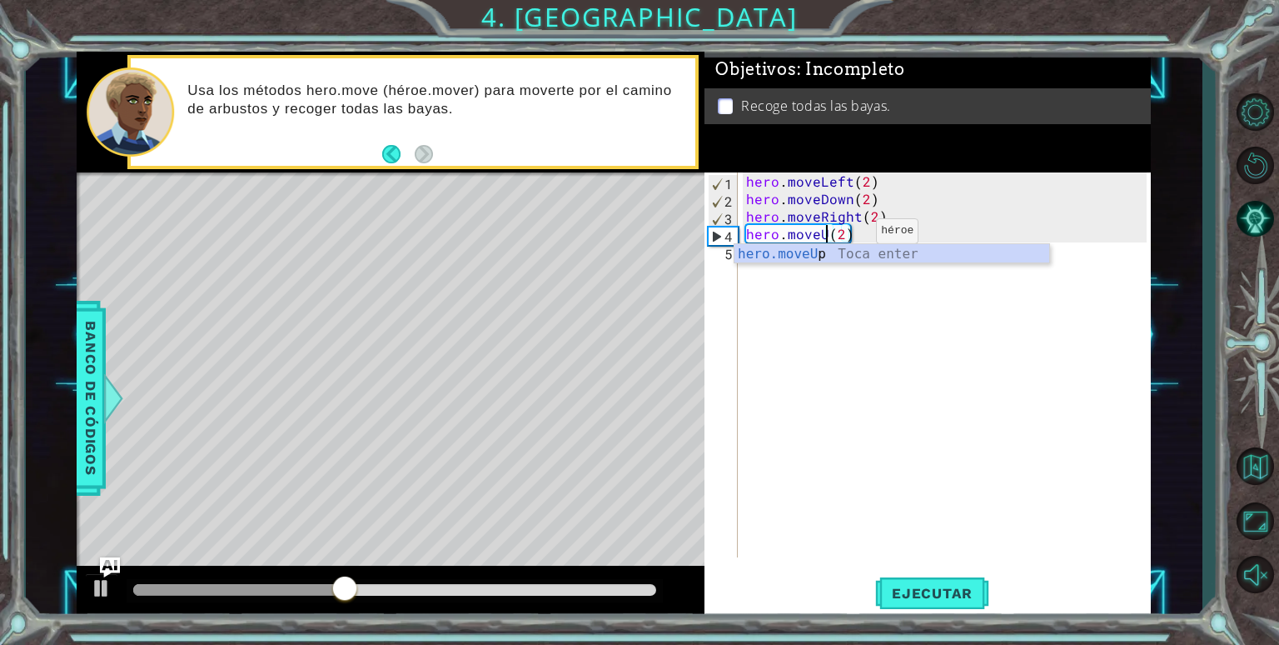
scroll to position [0, 5]
type textarea "hero.moveUp(2)"
click at [953, 590] on span "Ejecutar" at bounding box center [932, 593] width 114 height 17
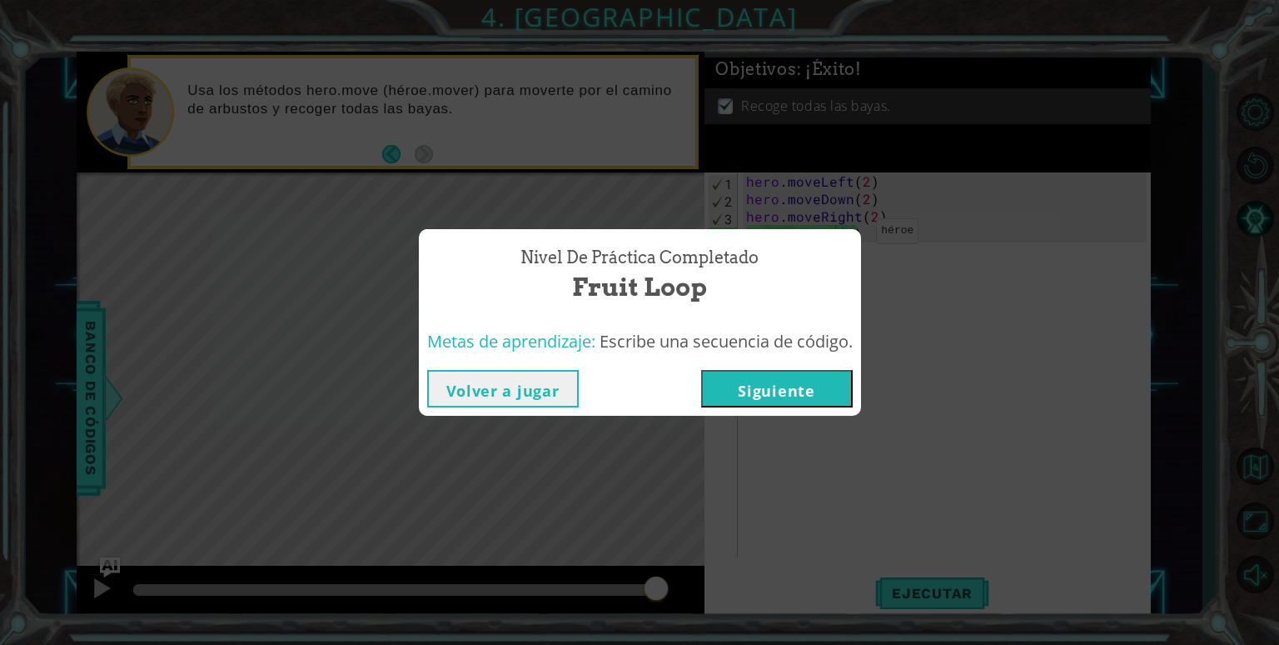
click at [768, 384] on button "Siguiente" at bounding box center [777, 388] width 152 height 37
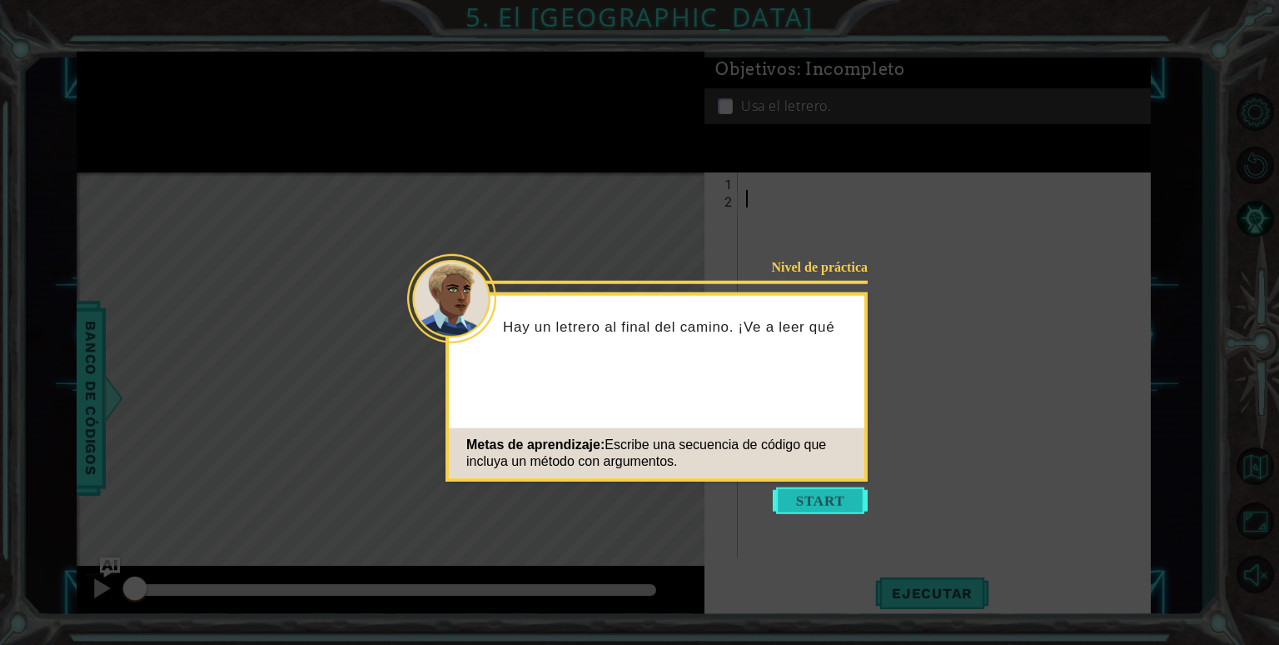
click at [845, 505] on button "Start" at bounding box center [820, 500] width 95 height 27
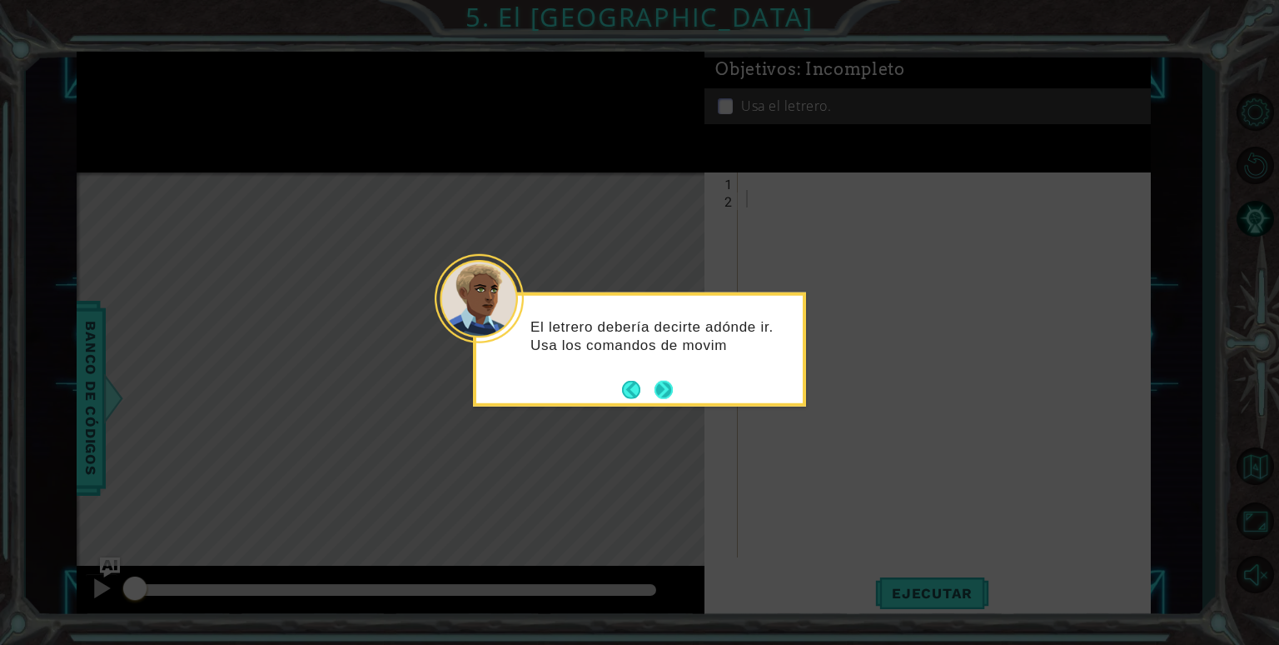
click at [668, 389] on button "Next" at bounding box center [664, 390] width 20 height 20
click at [673, 386] on button "Next" at bounding box center [664, 389] width 18 height 18
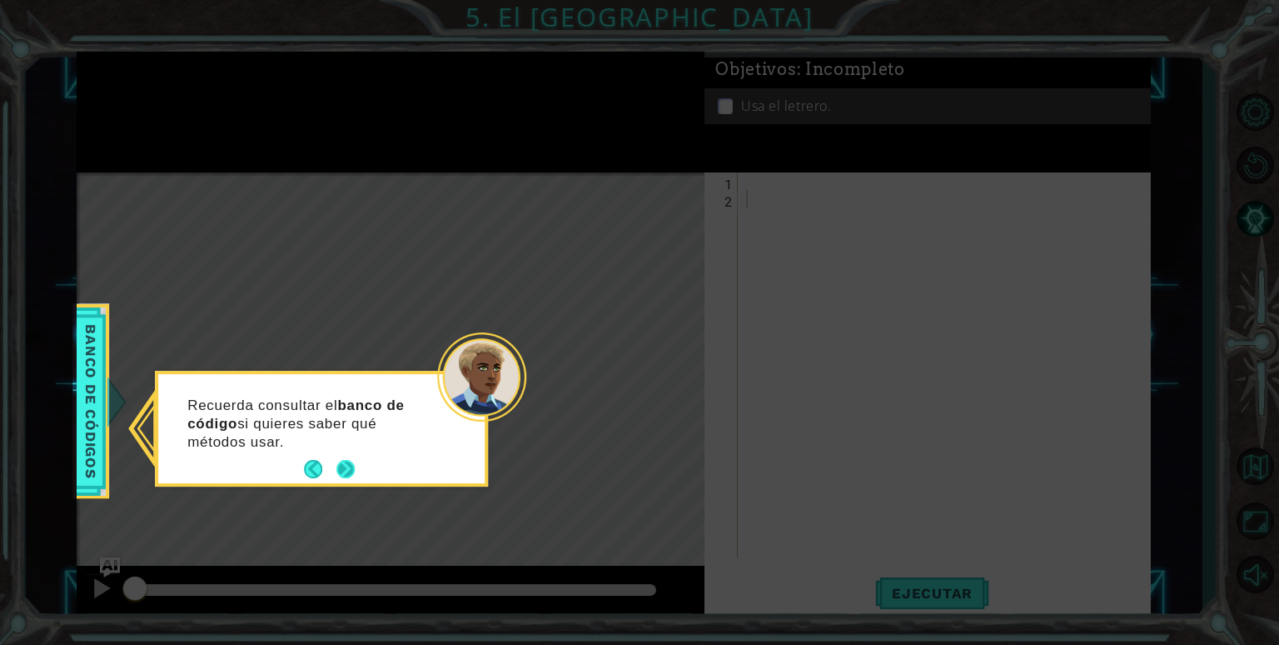
click at [353, 473] on button "Next" at bounding box center [345, 470] width 18 height 18
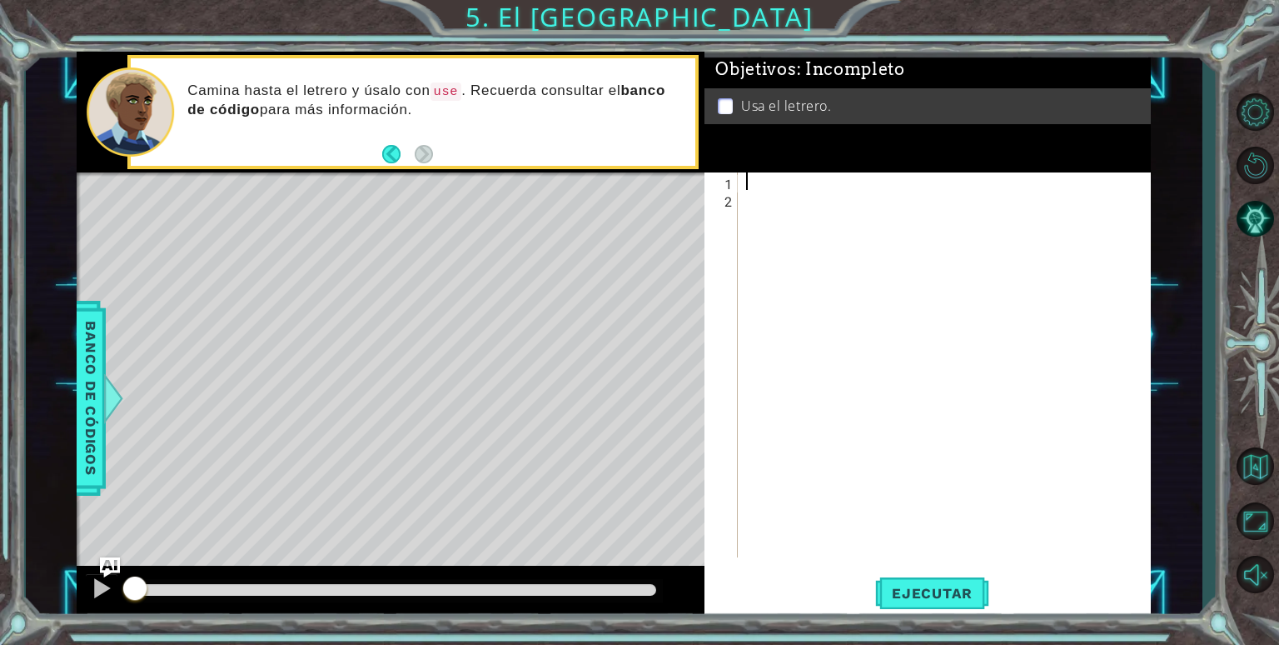
click at [796, 177] on div at bounding box center [949, 382] width 412 height 420
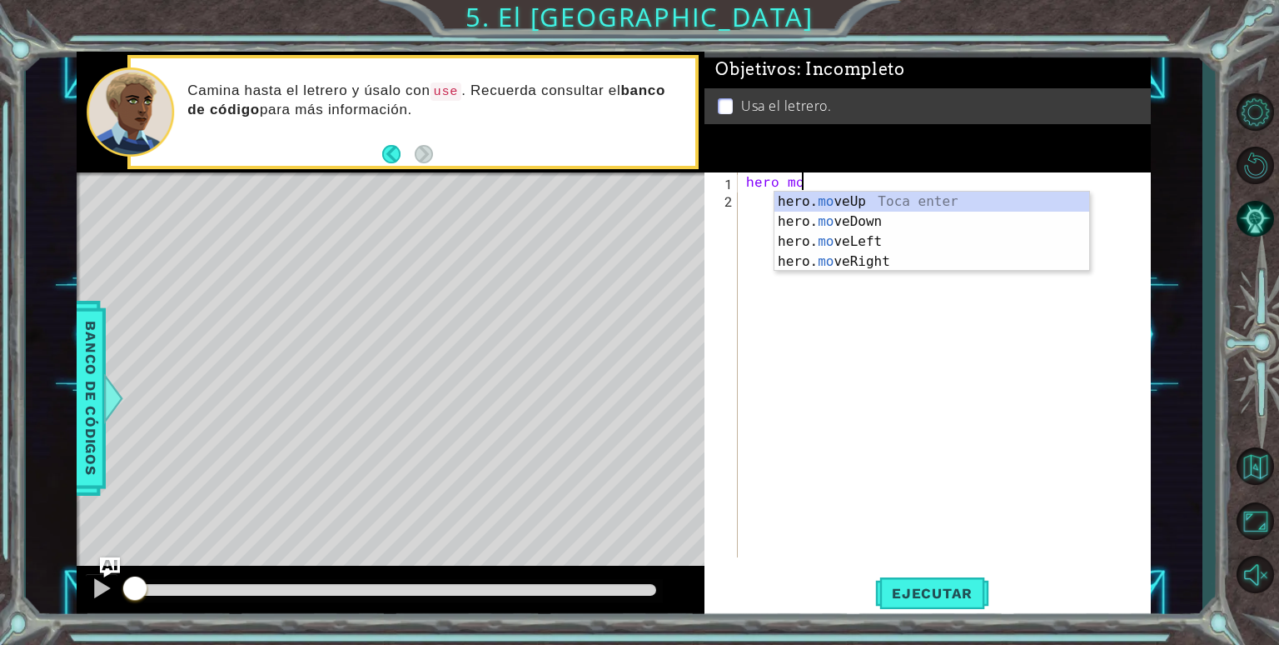
scroll to position [0, 2]
click at [883, 264] on div "hero. mo veUp Toca enter hero. mo veDown Toca enter hero. mo veLeft Toca enter …" at bounding box center [932, 252] width 315 height 120
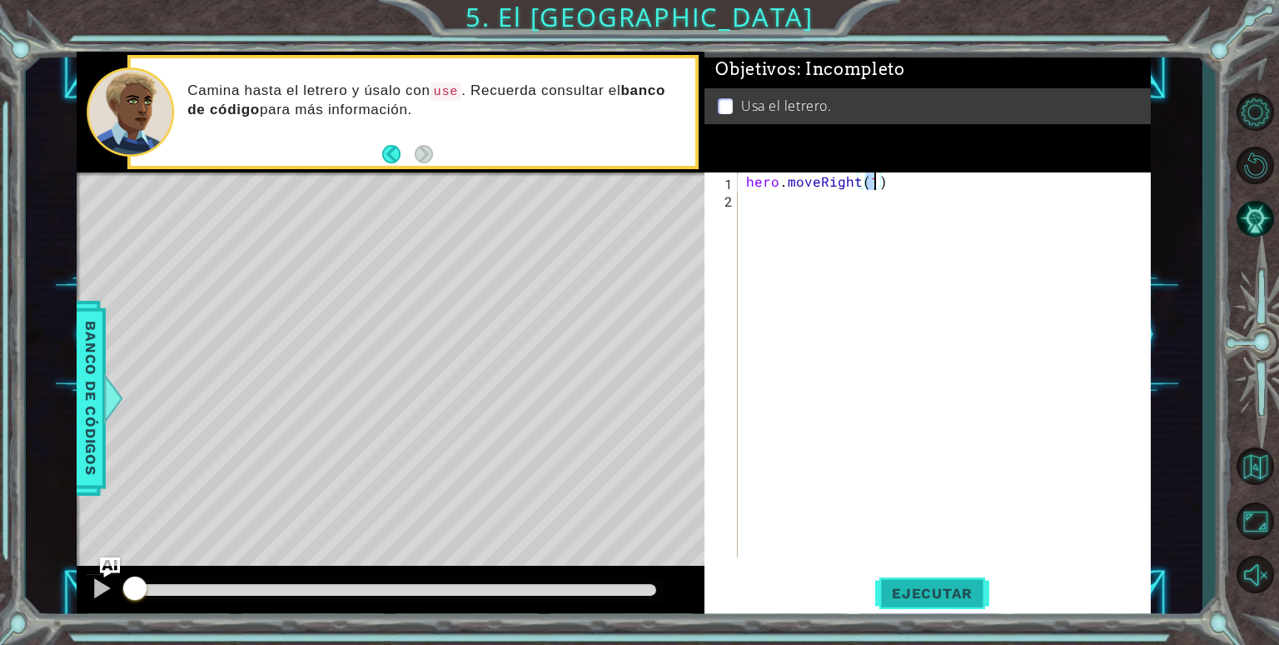
type textarea "hero.moveRight(1)"
click at [964, 589] on span "Ejecutar" at bounding box center [932, 593] width 114 height 17
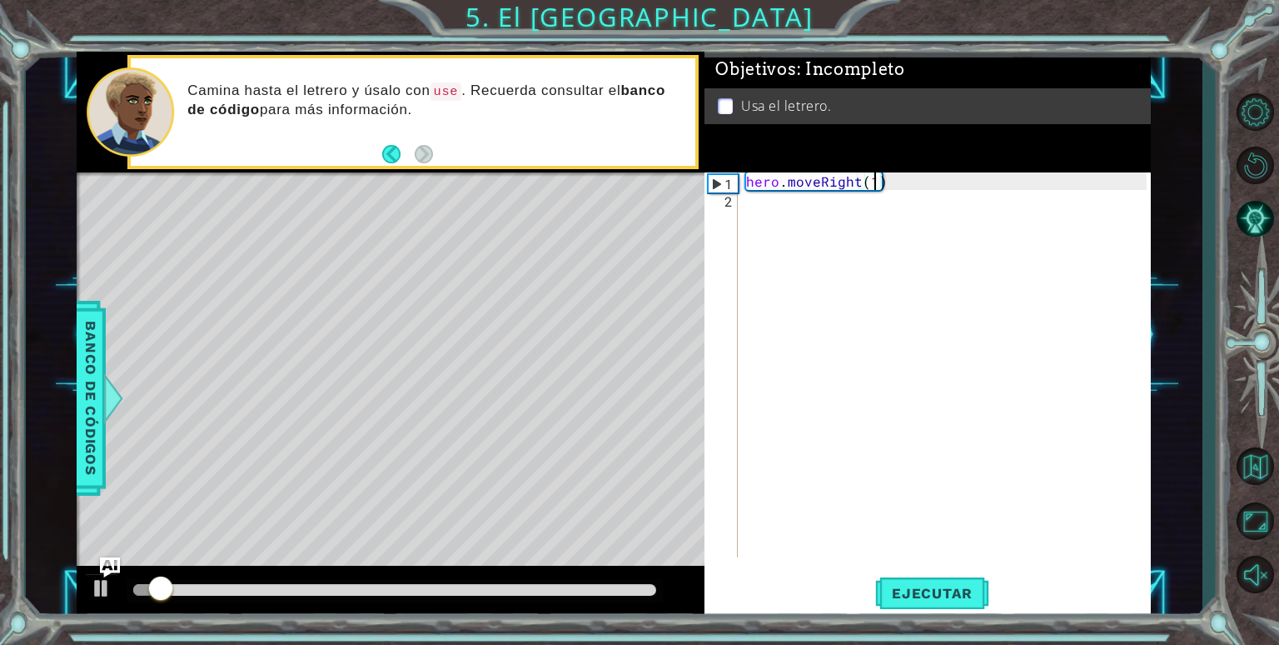
click at [810, 221] on div "hero . moveRight ( 1 )" at bounding box center [949, 382] width 412 height 420
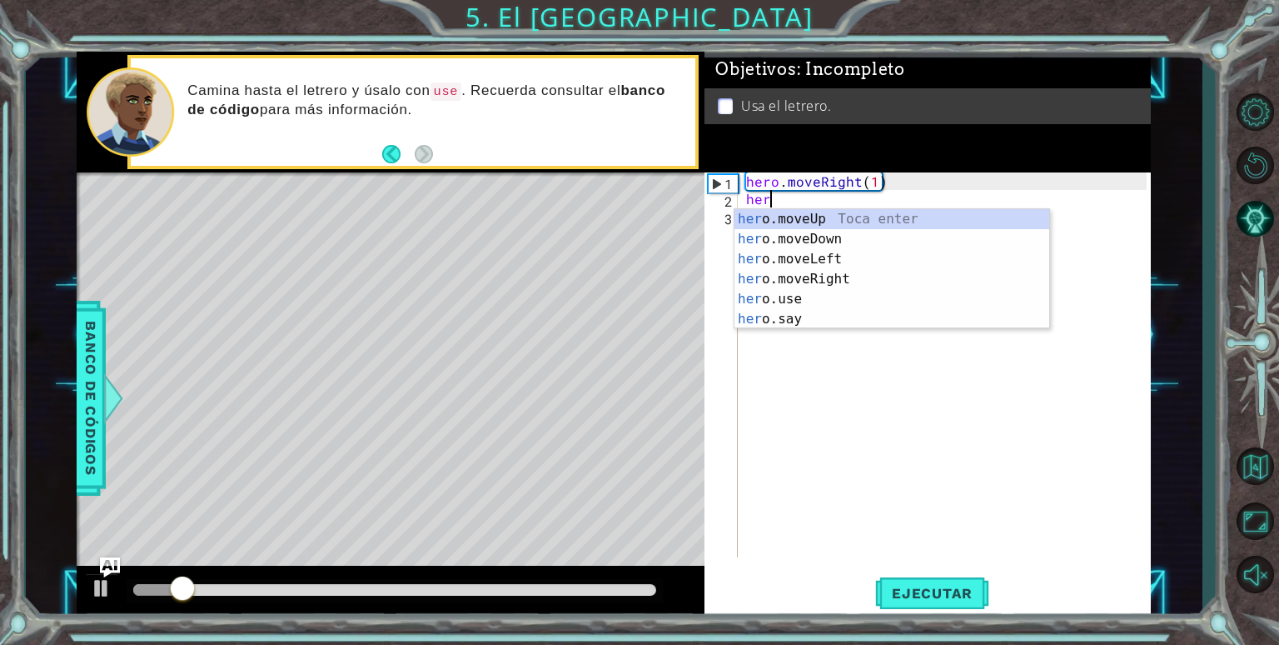
scroll to position [0, 0]
click at [887, 212] on div "her o.moveUp Toca enter her o.moveDown Toca enter her o.moveLeft [PERSON_NAME] …" at bounding box center [892, 289] width 315 height 160
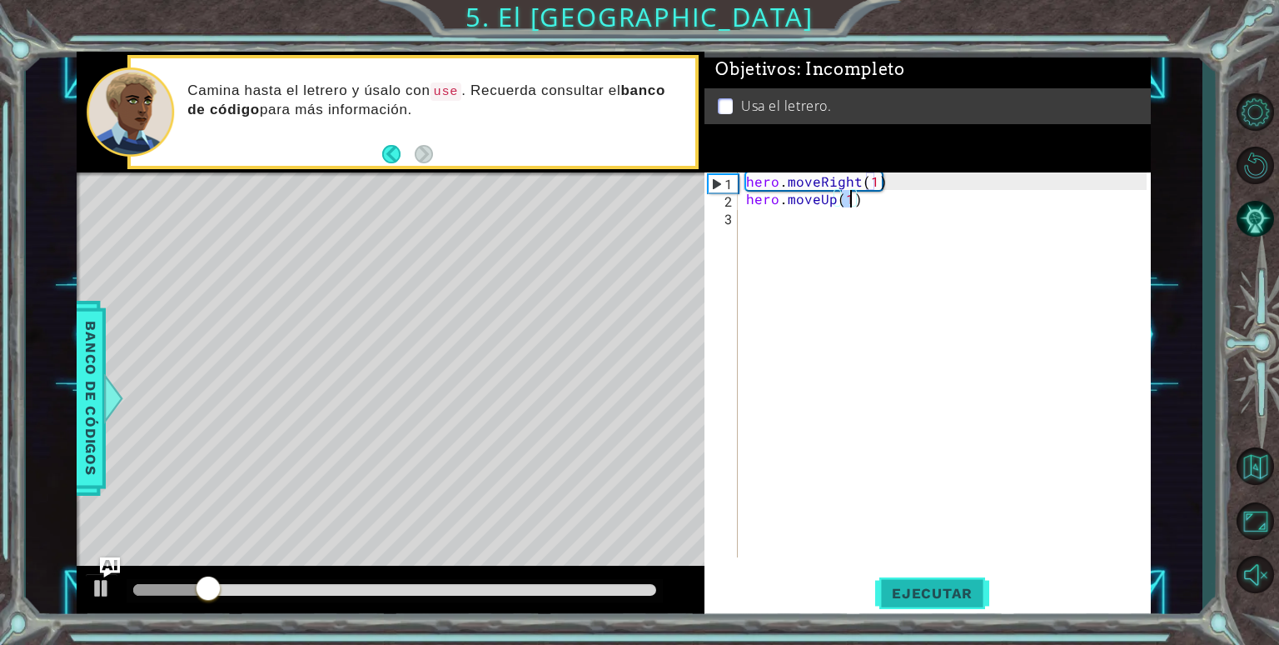
type textarea "hero.moveUp(1)"
click at [950, 597] on span "Ejecutar" at bounding box center [932, 593] width 114 height 17
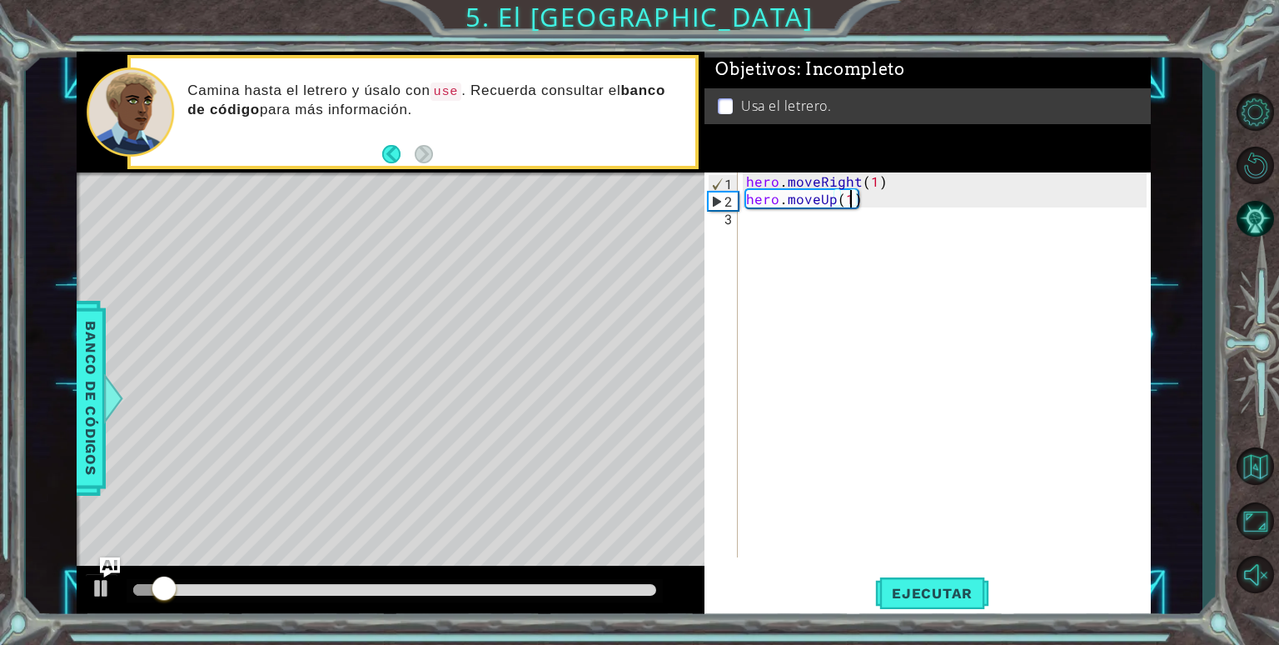
click at [796, 231] on div "hero . moveRight ( 1 ) hero . moveUp ( 1 )" at bounding box center [949, 382] width 412 height 420
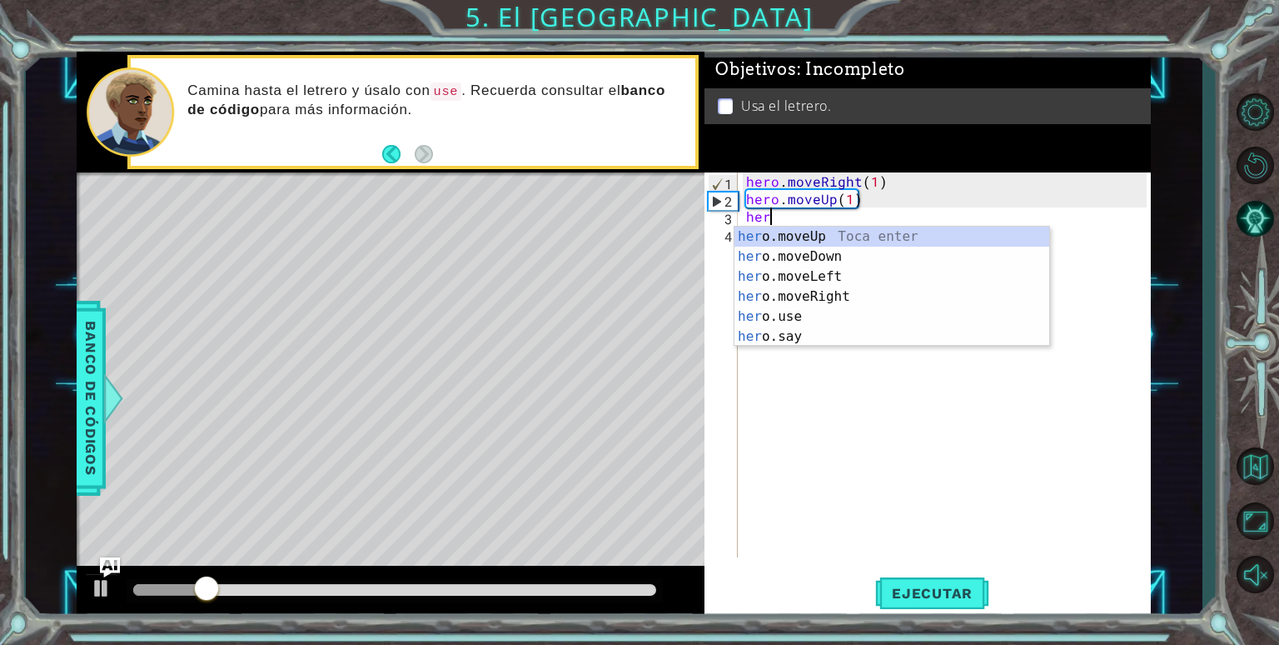
click at [854, 270] on div "her o.moveUp Toca enter her o.moveDown Toca enter her o.moveLeft [PERSON_NAME] …" at bounding box center [892, 307] width 315 height 160
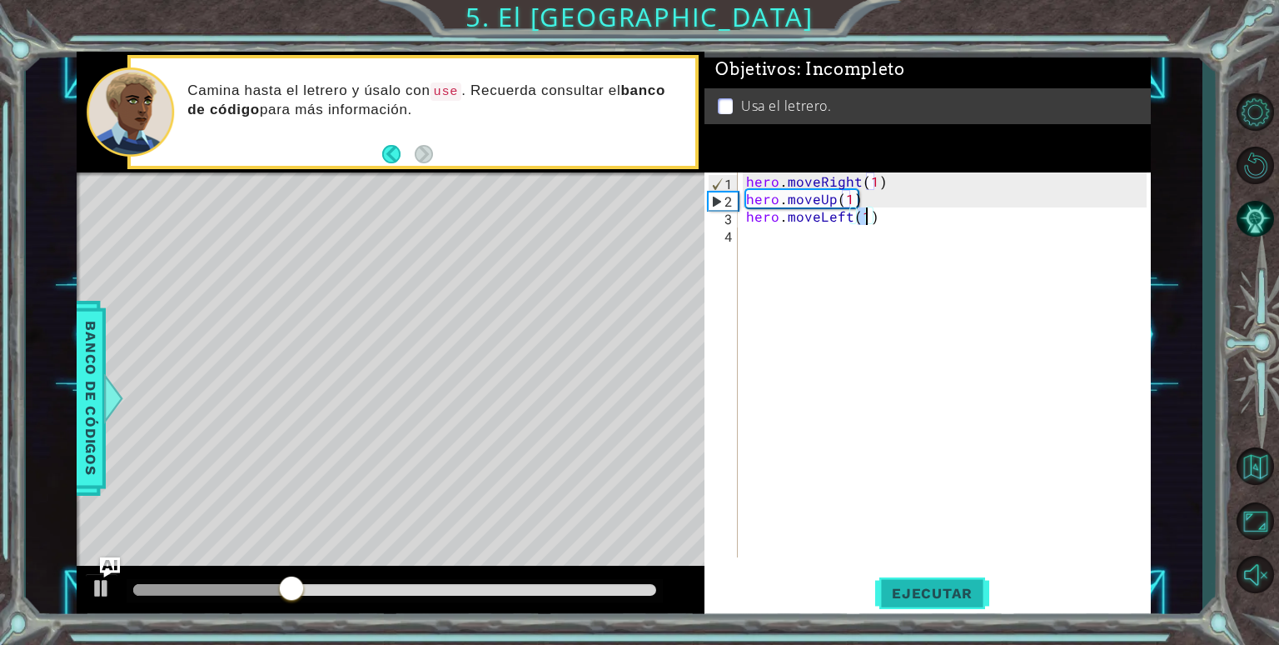
type textarea "hero.moveLeft(1)"
click at [919, 590] on span "Ejecutar" at bounding box center [932, 593] width 114 height 17
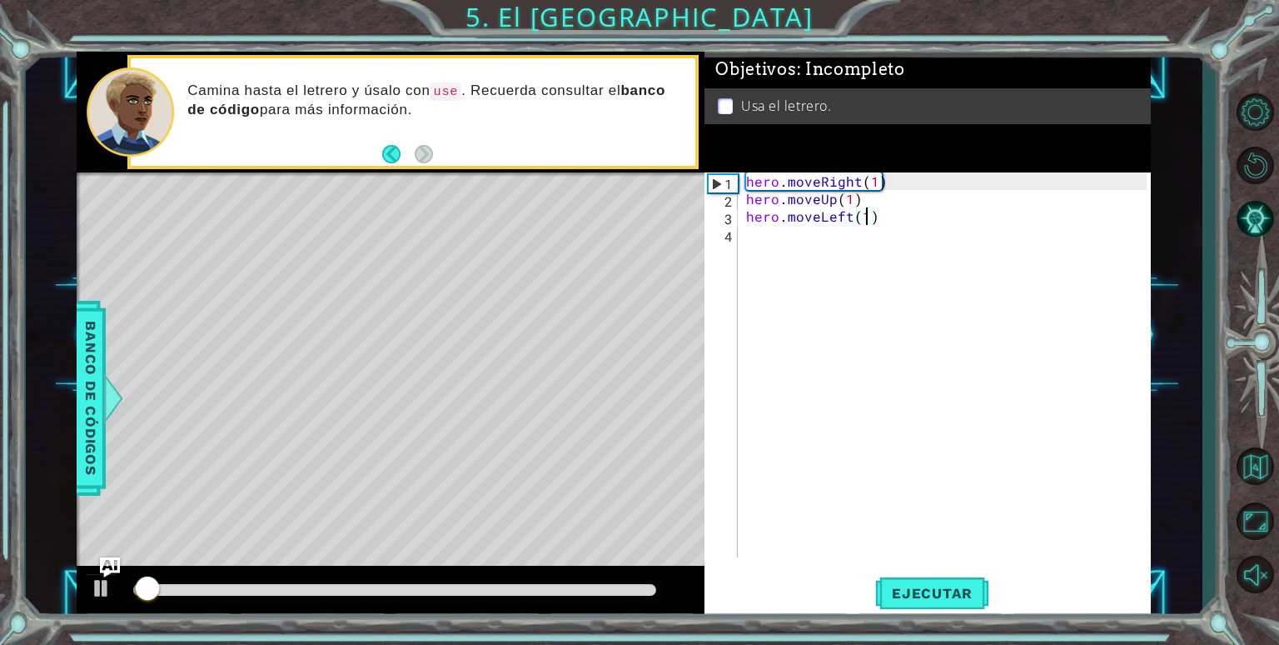
click at [840, 233] on div "hero . moveRight ( 1 ) hero . moveUp ( 1 ) hero . moveLeft ( 1 )" at bounding box center [949, 382] width 412 height 420
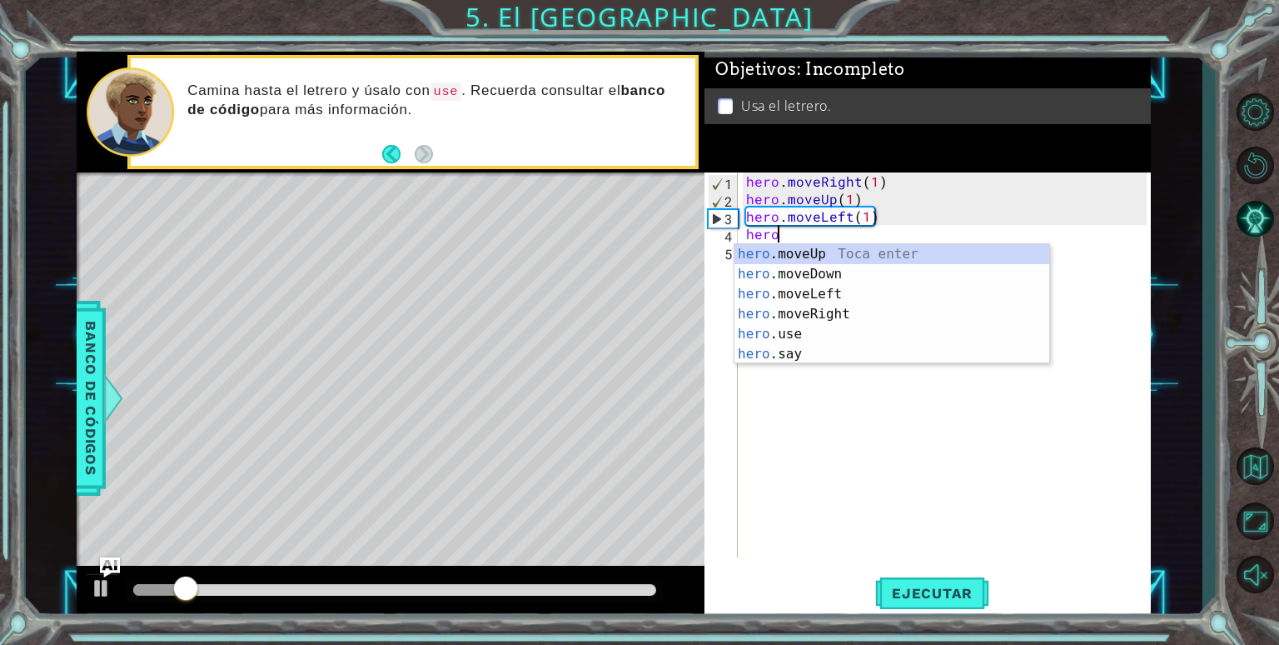
click at [895, 242] on div "hero . moveRight ( 1 ) hero . moveUp ( 1 ) hero . moveLeft ( 1 ) hero" at bounding box center [949, 382] width 412 height 420
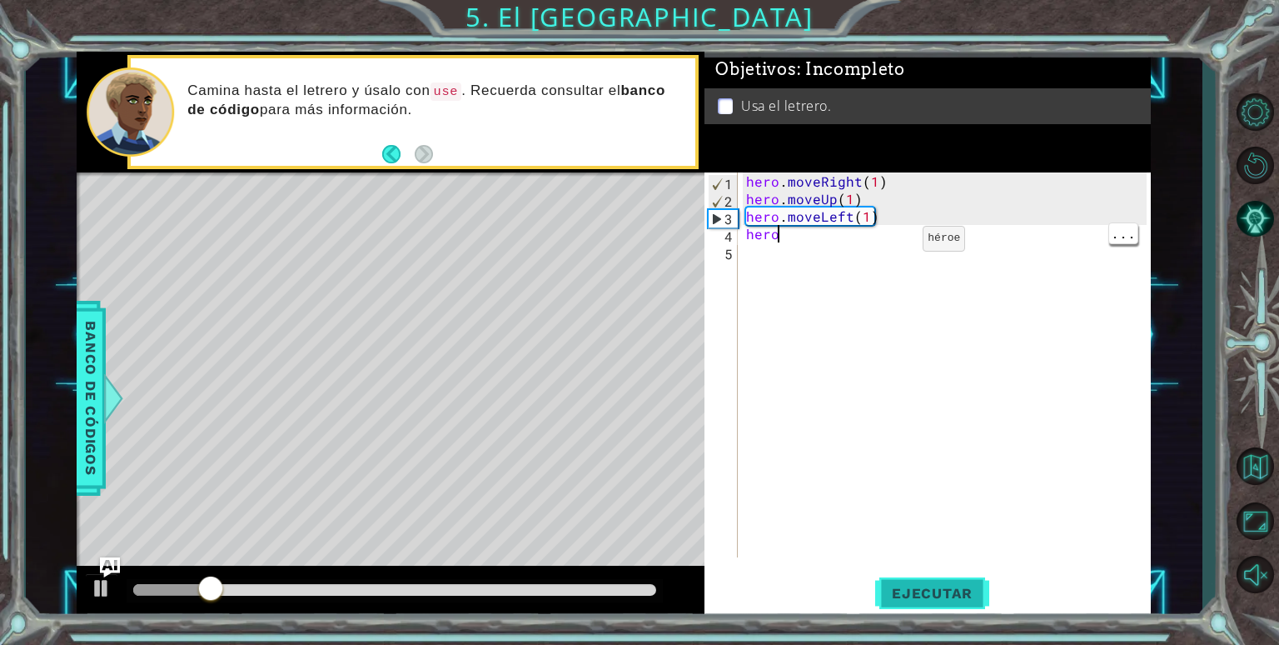
click at [932, 599] on span "Ejecutar" at bounding box center [932, 593] width 114 height 17
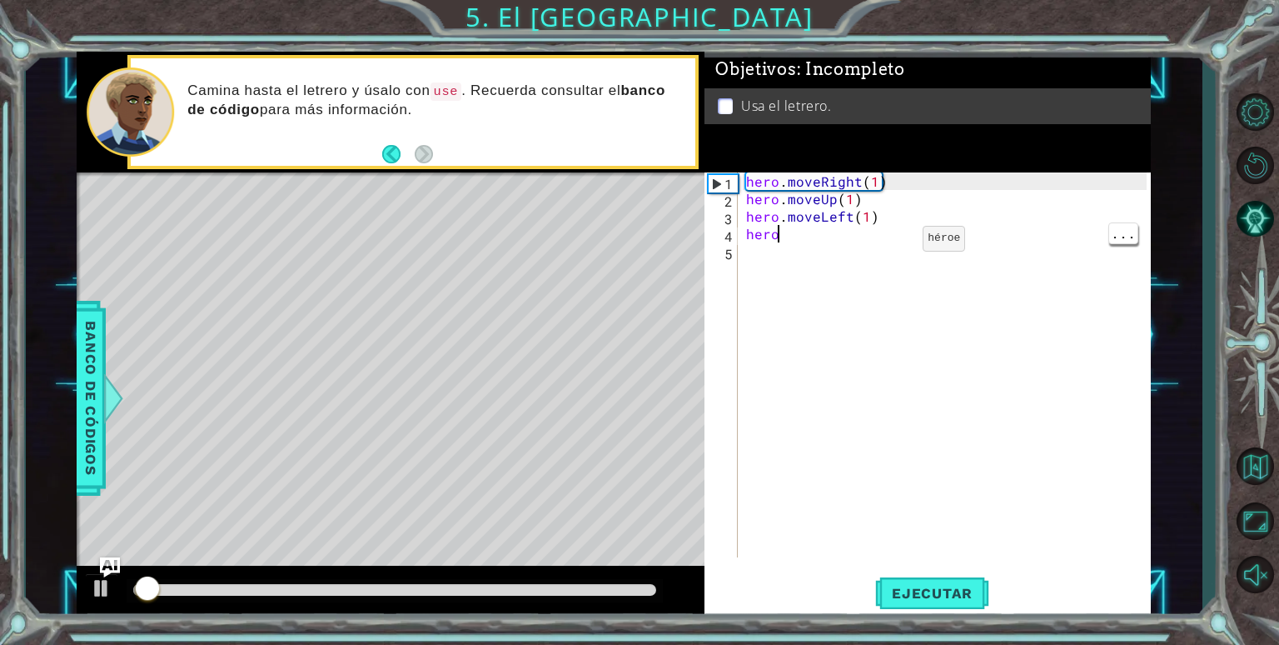
click at [825, 232] on div "hero . moveRight ( 1 ) hero . moveUp ( 1 ) hero . moveLeft ( 1 ) hero" at bounding box center [949, 382] width 412 height 420
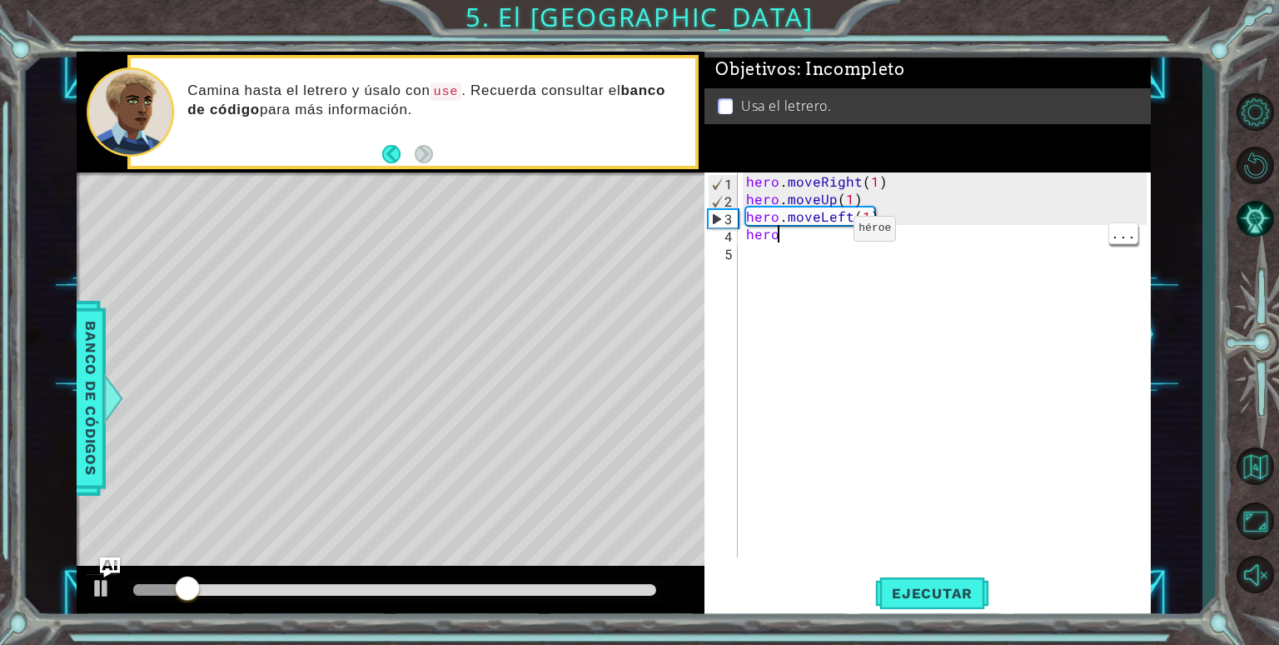
scroll to position [0, 1]
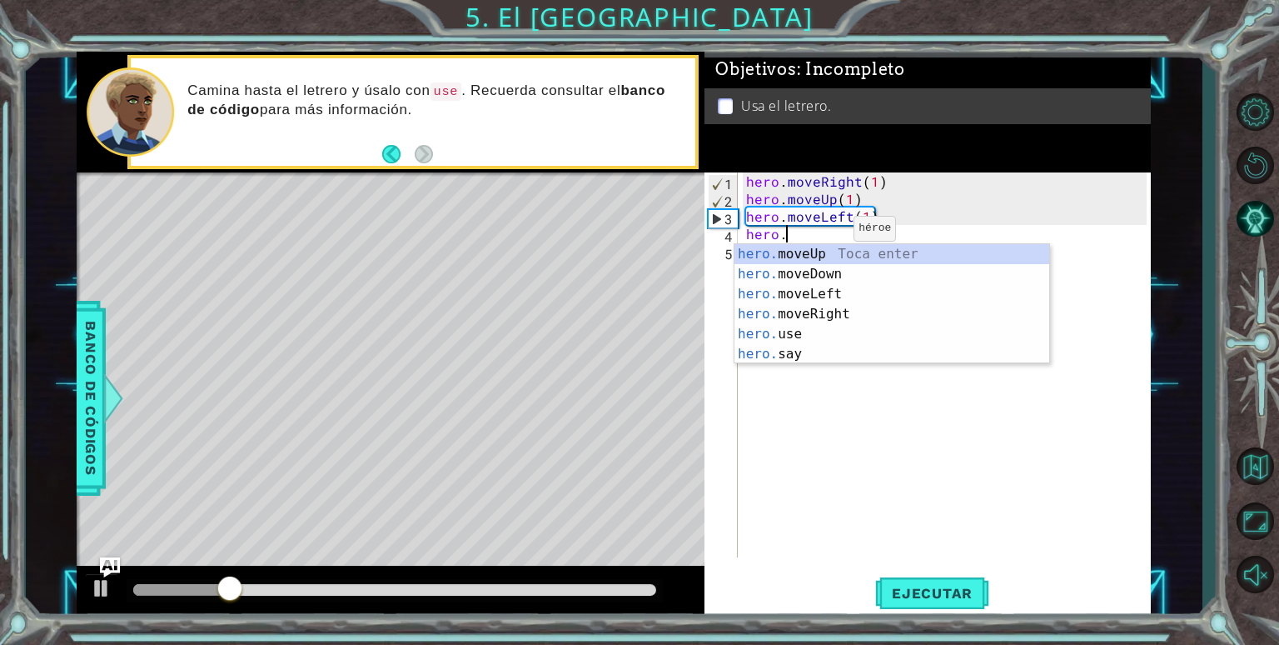
click at [902, 255] on div "hero. moveUp Toca enter hero. moveDown Toca enter hero. moveLeft Toca enter her…" at bounding box center [892, 324] width 315 height 160
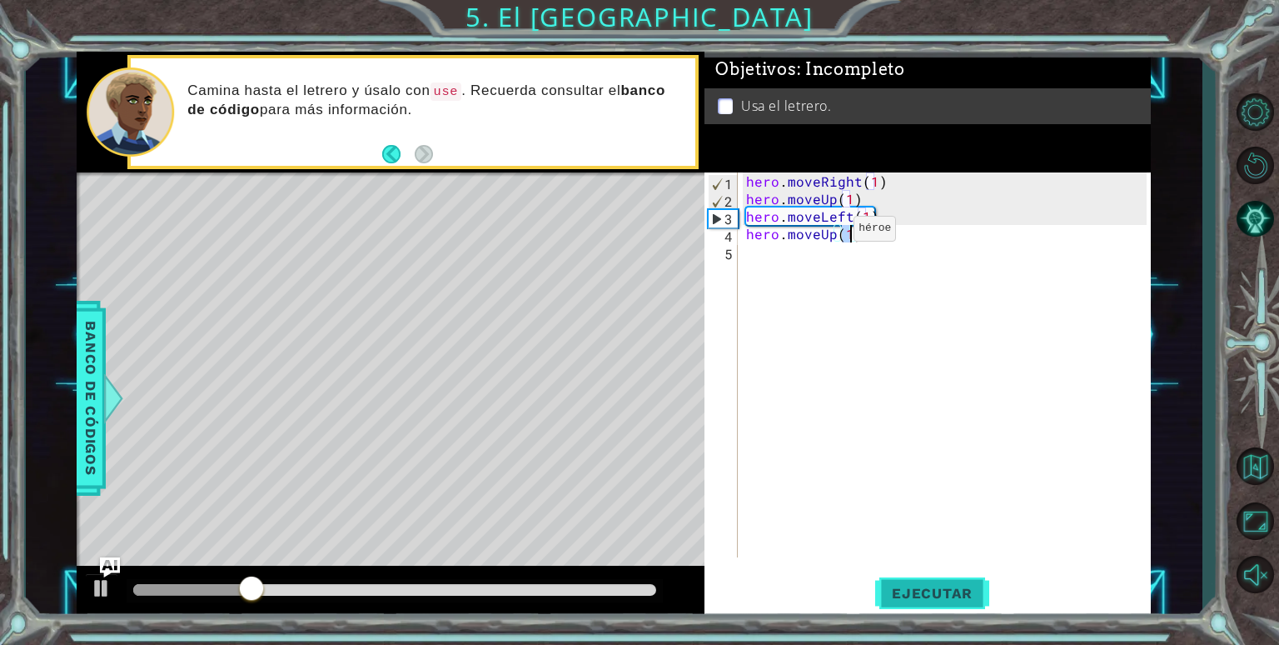
type textarea "hero.moveUp(1)"
click at [937, 592] on span "Ejecutar" at bounding box center [932, 593] width 114 height 17
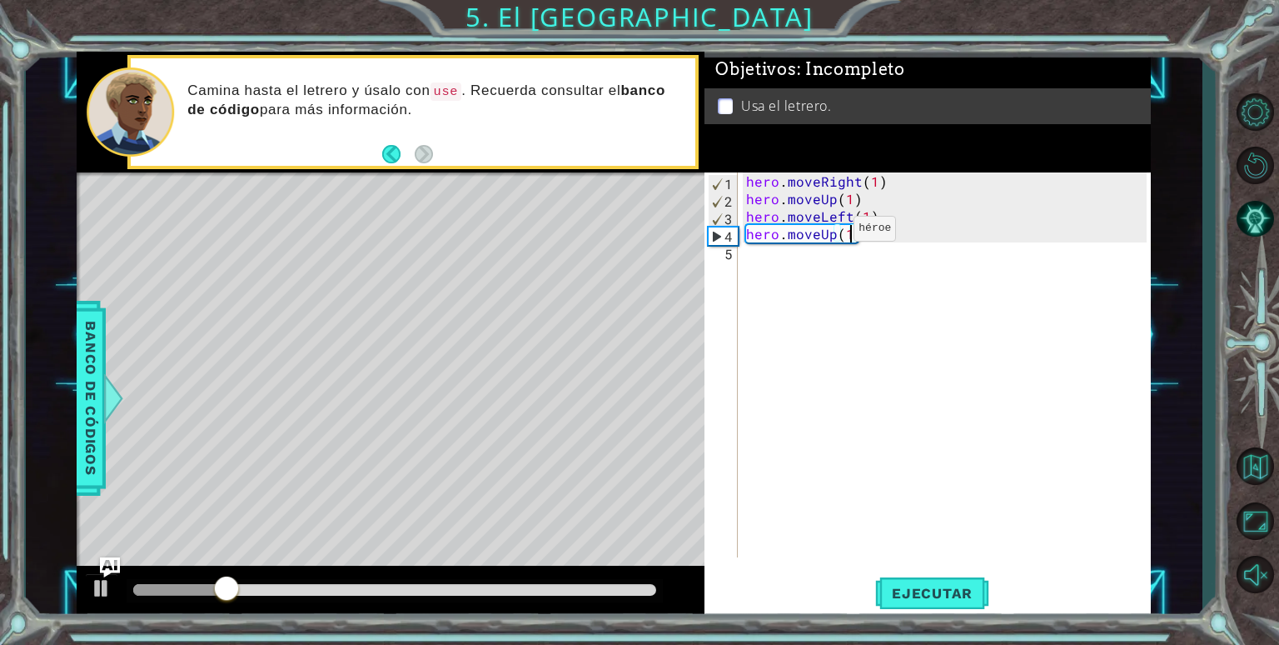
click at [829, 269] on div "hero . moveRight ( 1 ) hero . moveUp ( 1 ) hero . moveLeft ( 1 ) hero . moveUp …" at bounding box center [949, 382] width 412 height 420
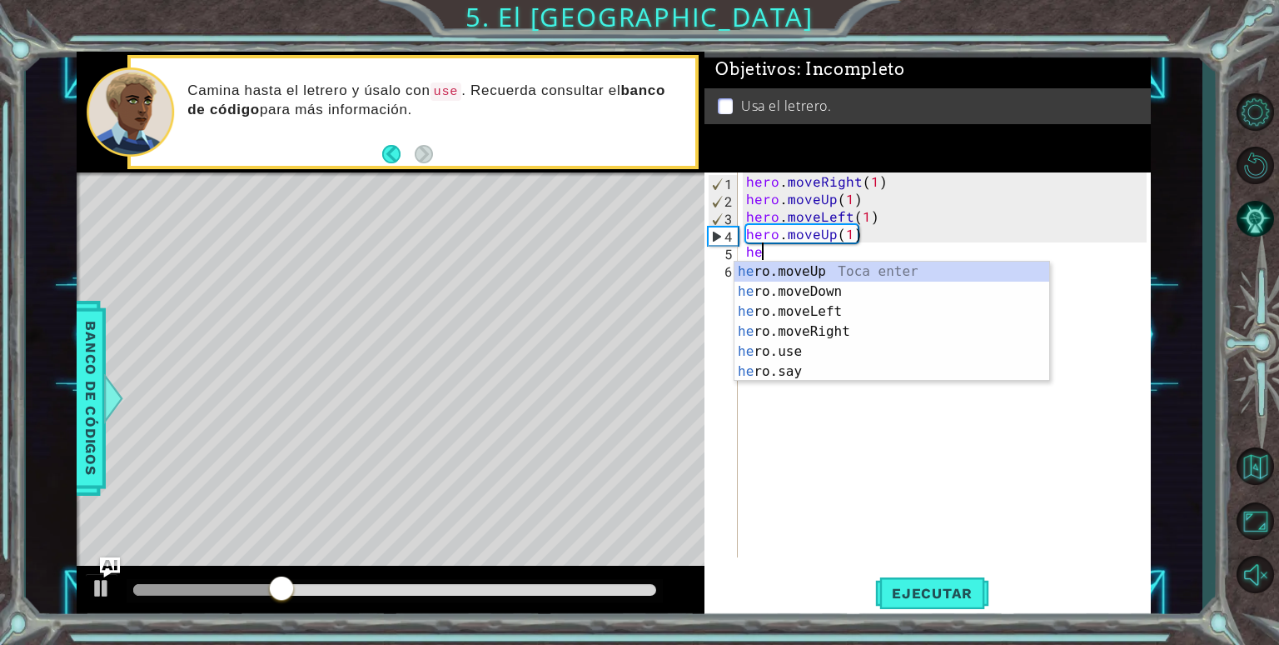
click at [853, 336] on div "he ro.moveUp Toca enter he ro.moveDown Toca enter he ro.moveLeft Toca enter he …" at bounding box center [892, 342] width 315 height 160
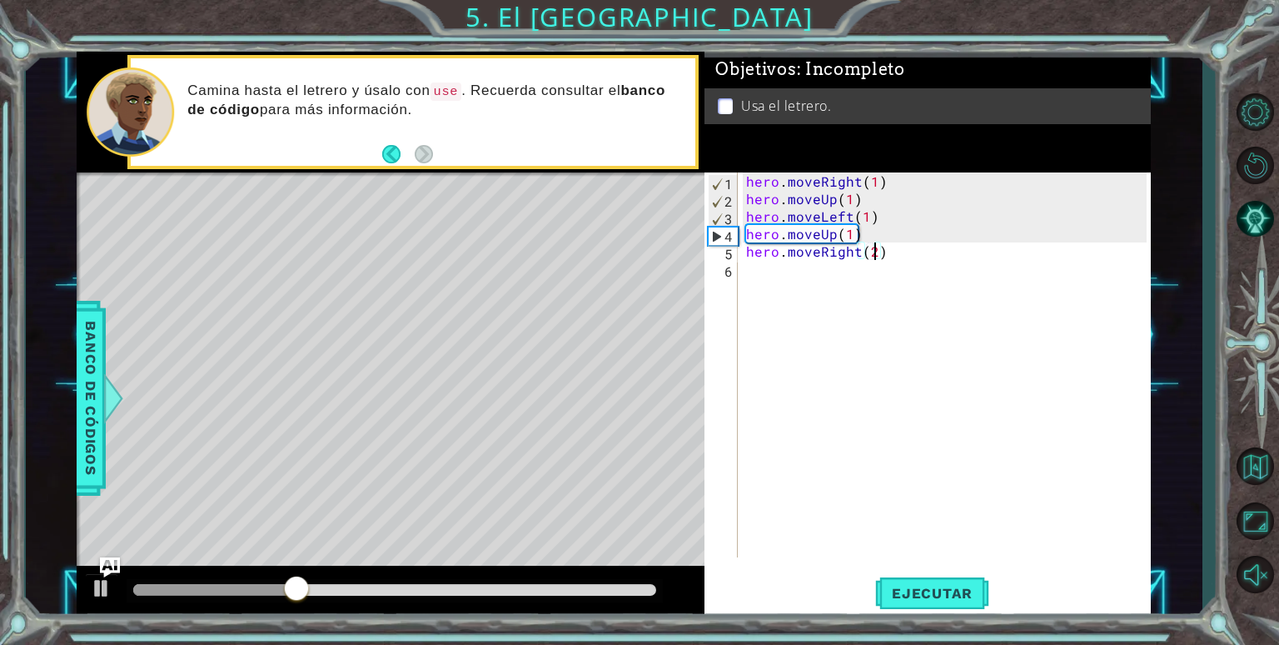
scroll to position [0, 7]
type textarea "hero.moveRight(2)"
click at [938, 596] on span "Ejecutar" at bounding box center [932, 593] width 114 height 17
click at [775, 272] on div "hero . moveRight ( 1 ) hero . moveUp ( 1 ) hero . moveLeft ( 1 ) hero . moveUp …" at bounding box center [949, 382] width 412 height 420
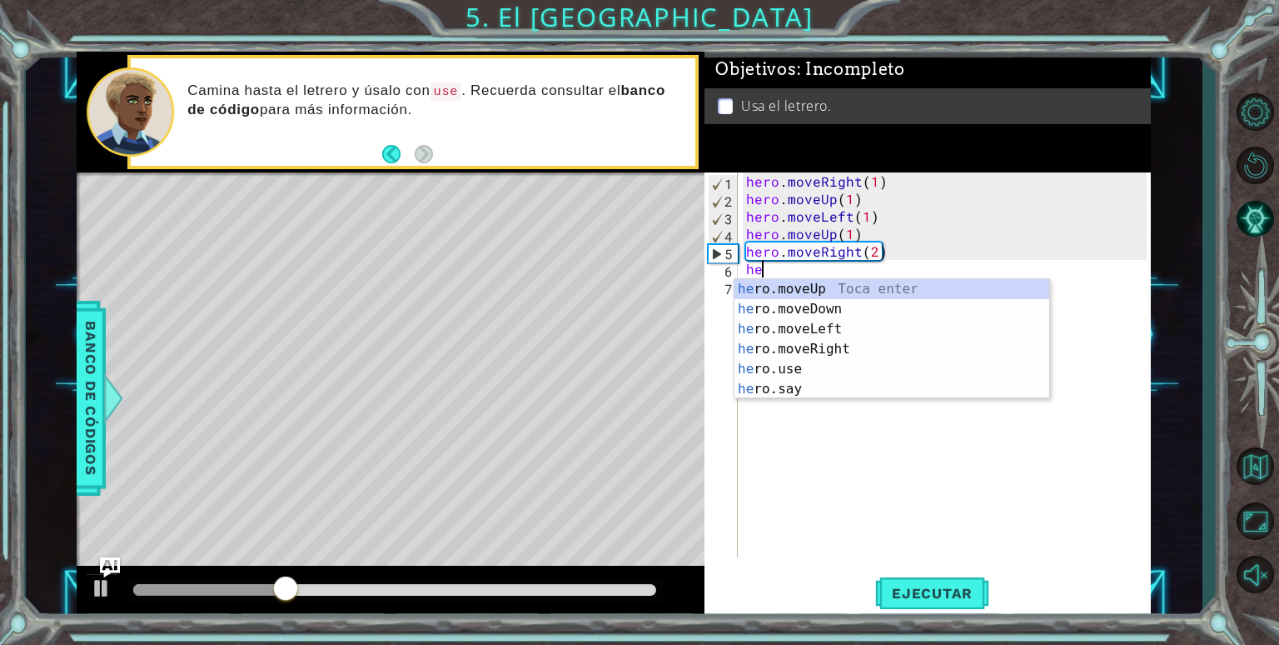
scroll to position [0, 0]
click at [860, 310] on div "her o.moveUp Toca enter her o.moveDown Toca enter her o.moveLeft [PERSON_NAME] …" at bounding box center [892, 359] width 315 height 160
type textarea "hero.moveDown(1)"
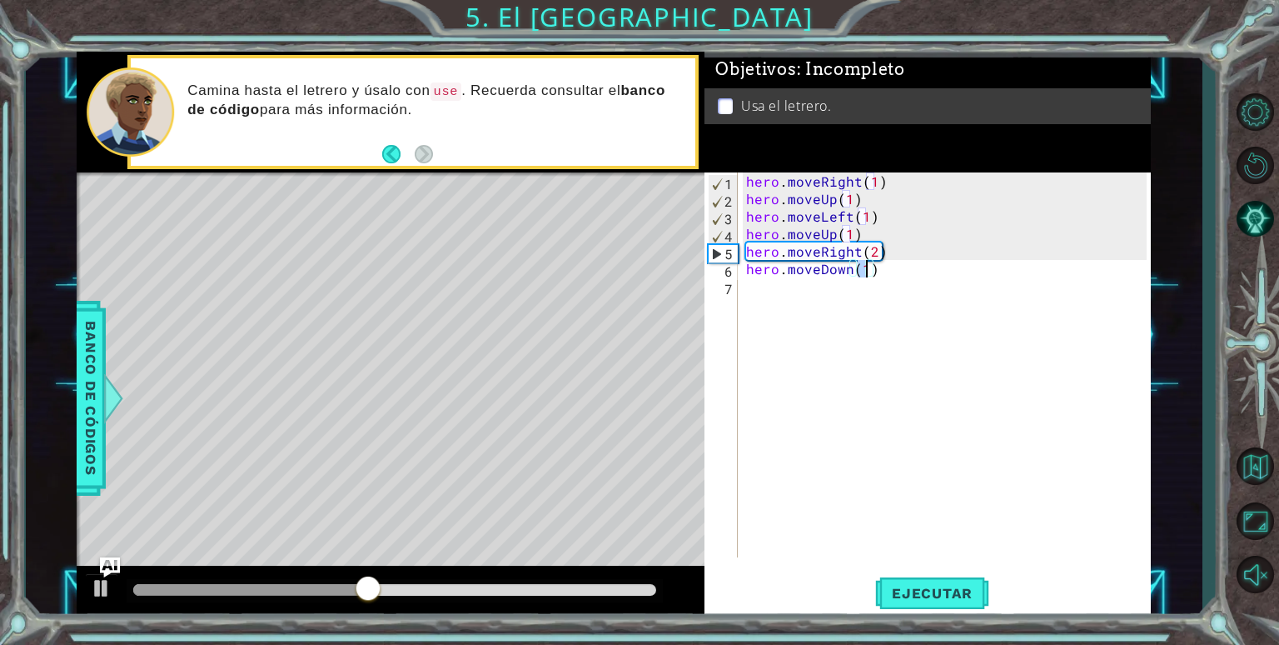
click at [820, 302] on div "hero . moveRight ( 1 ) hero . moveUp ( 1 ) hero . moveLeft ( 1 ) hero . moveUp …" at bounding box center [949, 382] width 412 height 420
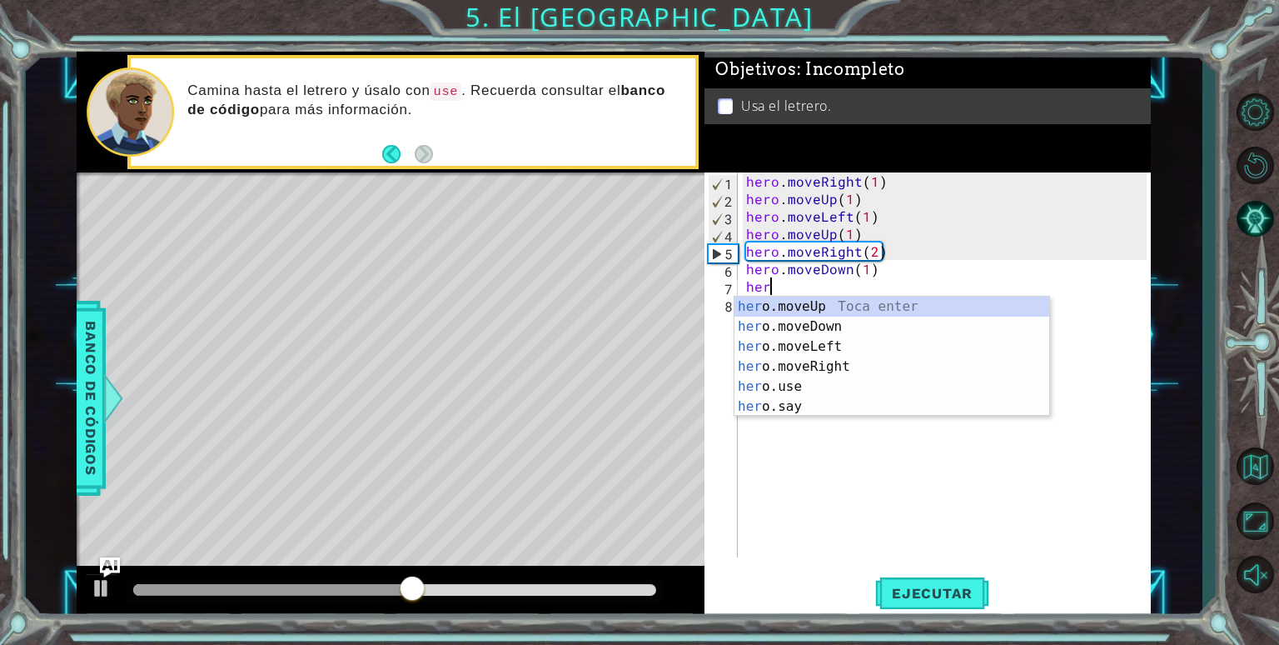
click at [827, 371] on div "her o.moveUp Toca enter her o.moveDown Toca enter her o.moveLeft [PERSON_NAME] …" at bounding box center [892, 377] width 315 height 160
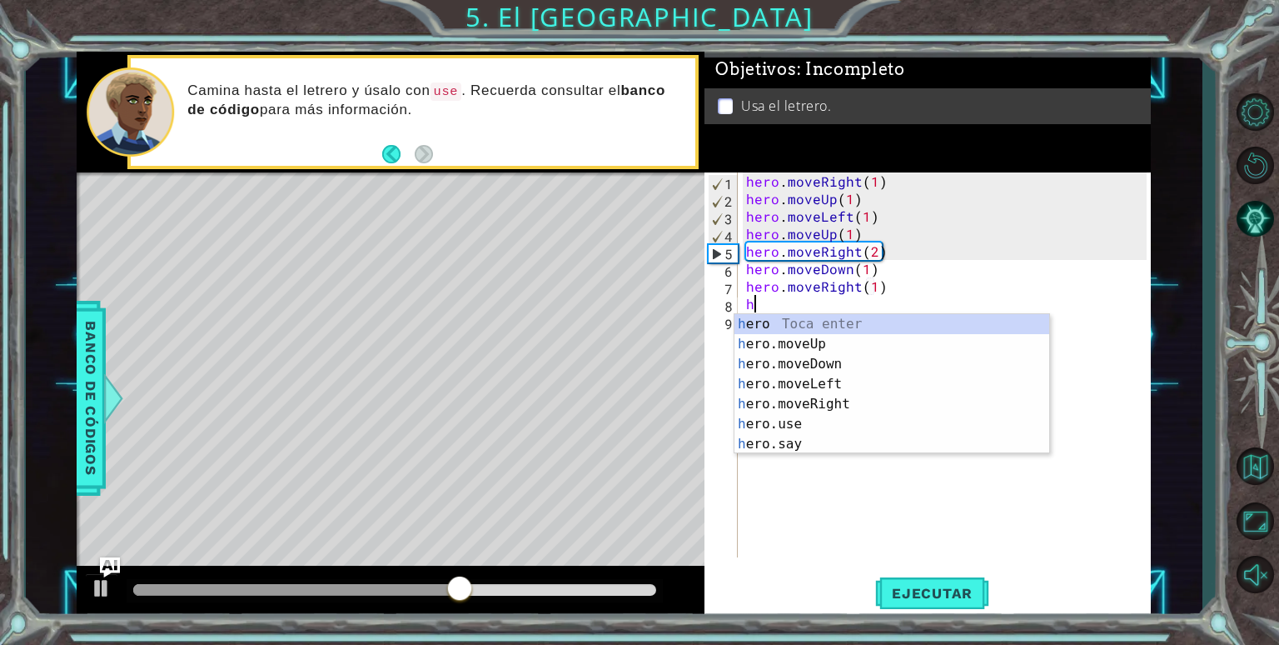
scroll to position [0, 8]
click at [814, 431] on div "he ro Toca enter he ro.moveUp Toca enter he ro.moveDown Toca enter he ro.moveLe…" at bounding box center [892, 404] width 315 height 180
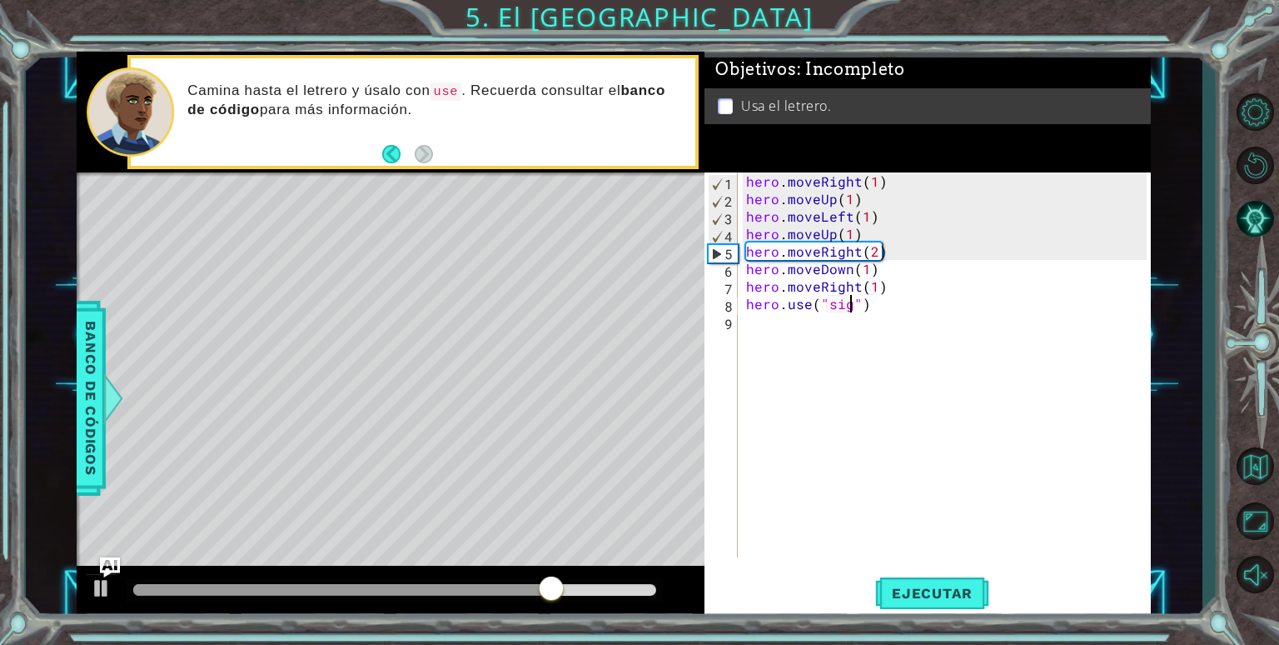
scroll to position [0, 7]
click at [945, 593] on span "Ejecutar" at bounding box center [932, 593] width 114 height 17
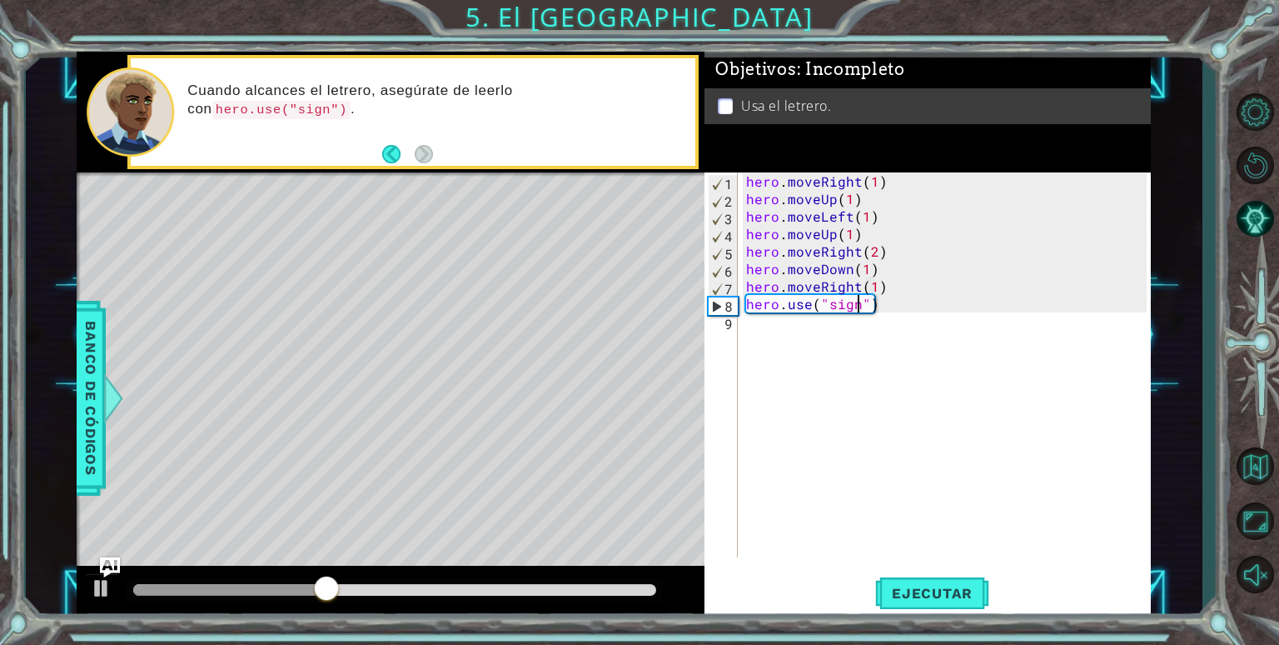
click at [893, 287] on div "hero . moveRight ( 1 ) hero . moveUp ( 1 ) hero . moveLeft ( 1 ) hero . moveUp …" at bounding box center [949, 382] width 412 height 420
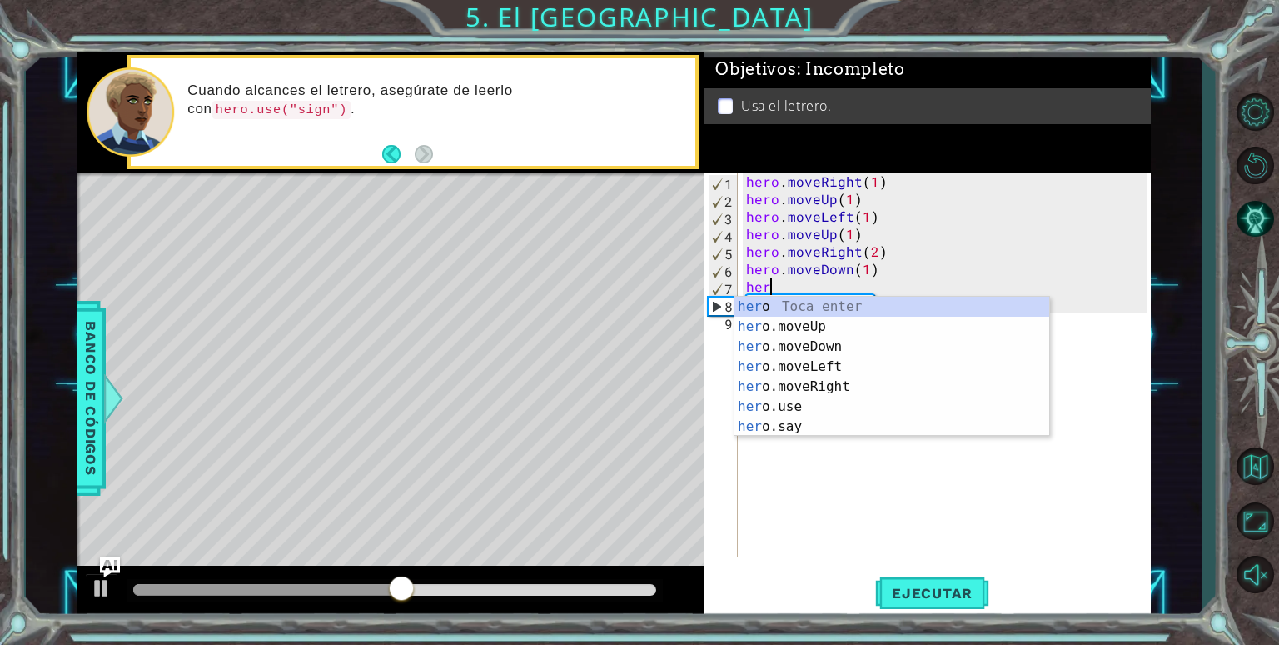
scroll to position [0, 0]
type textarea "h"
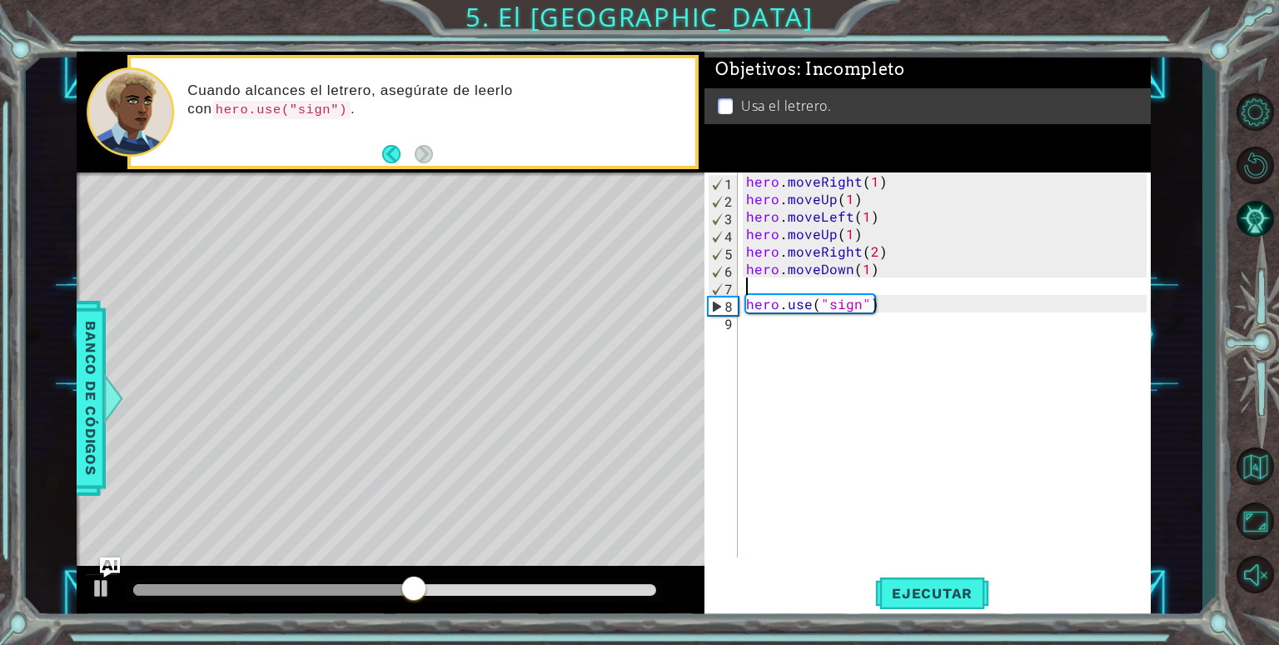
type textarea "hero.moveDown(1)"
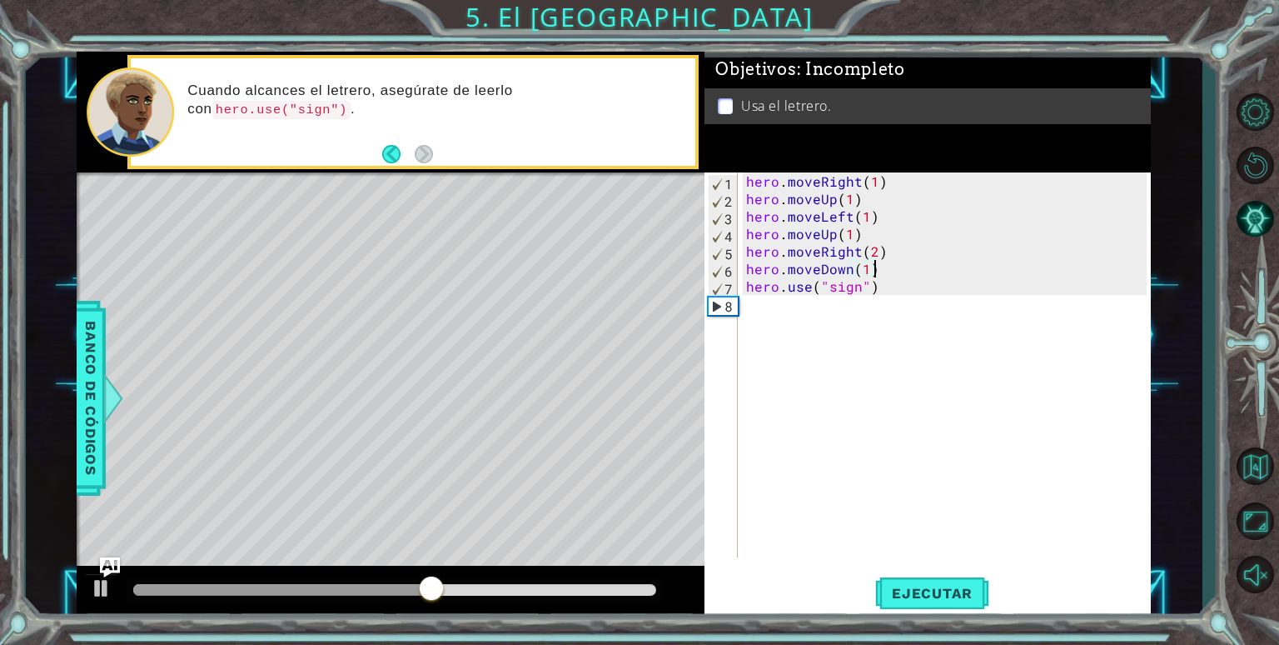
click at [787, 318] on div "hero . moveRight ( 1 ) hero . moveUp ( 1 ) hero . moveLeft ( 1 ) hero . moveUp …" at bounding box center [949, 382] width 412 height 420
click at [945, 604] on button "Ejecutar" at bounding box center [932, 593] width 114 height 45
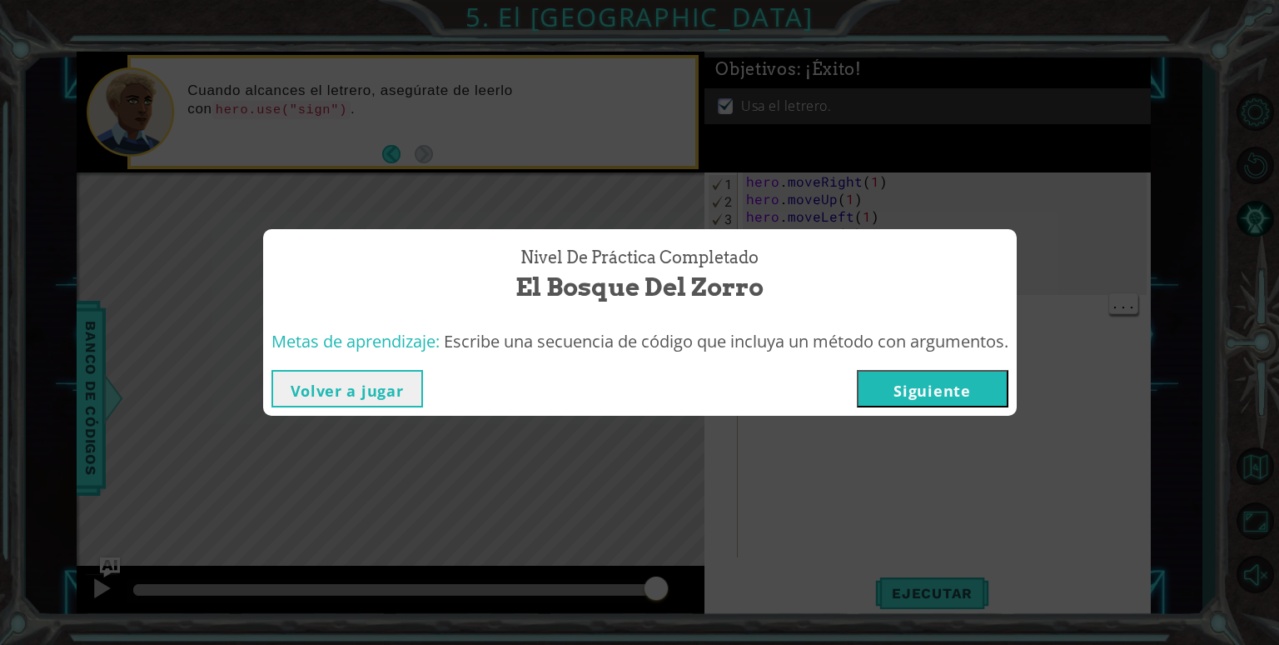
click at [911, 389] on button "Siguiente" at bounding box center [933, 388] width 152 height 37
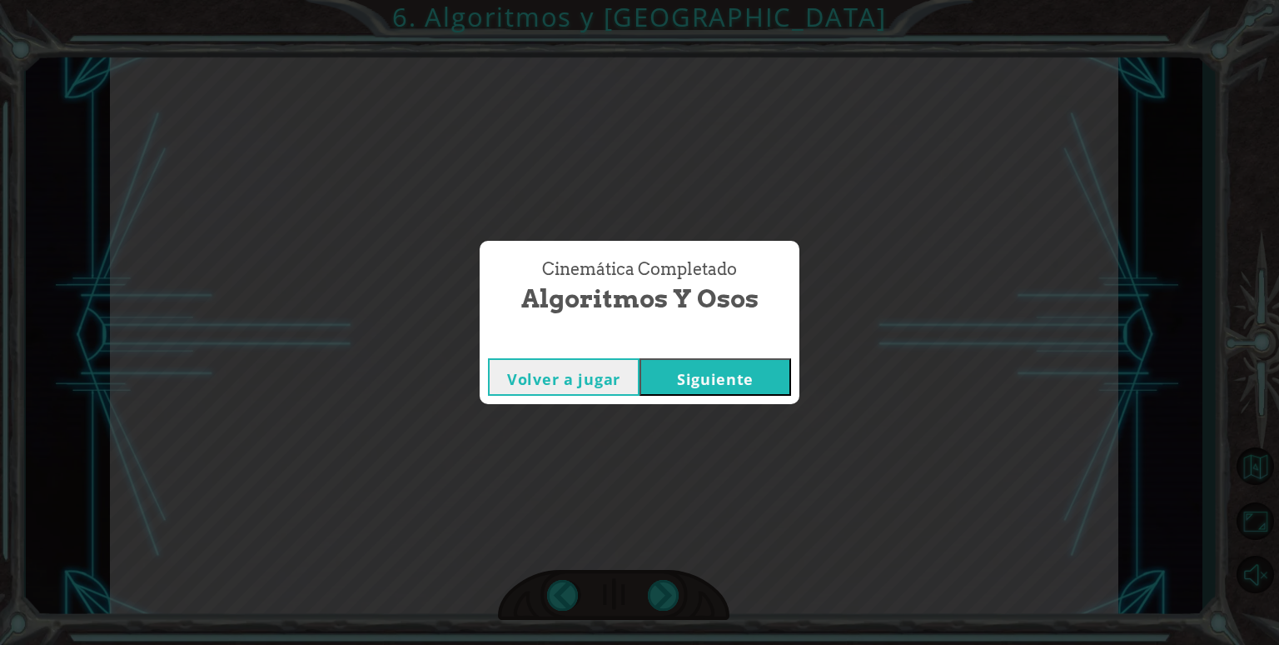
click at [770, 366] on button "Siguiente" at bounding box center [716, 376] width 152 height 37
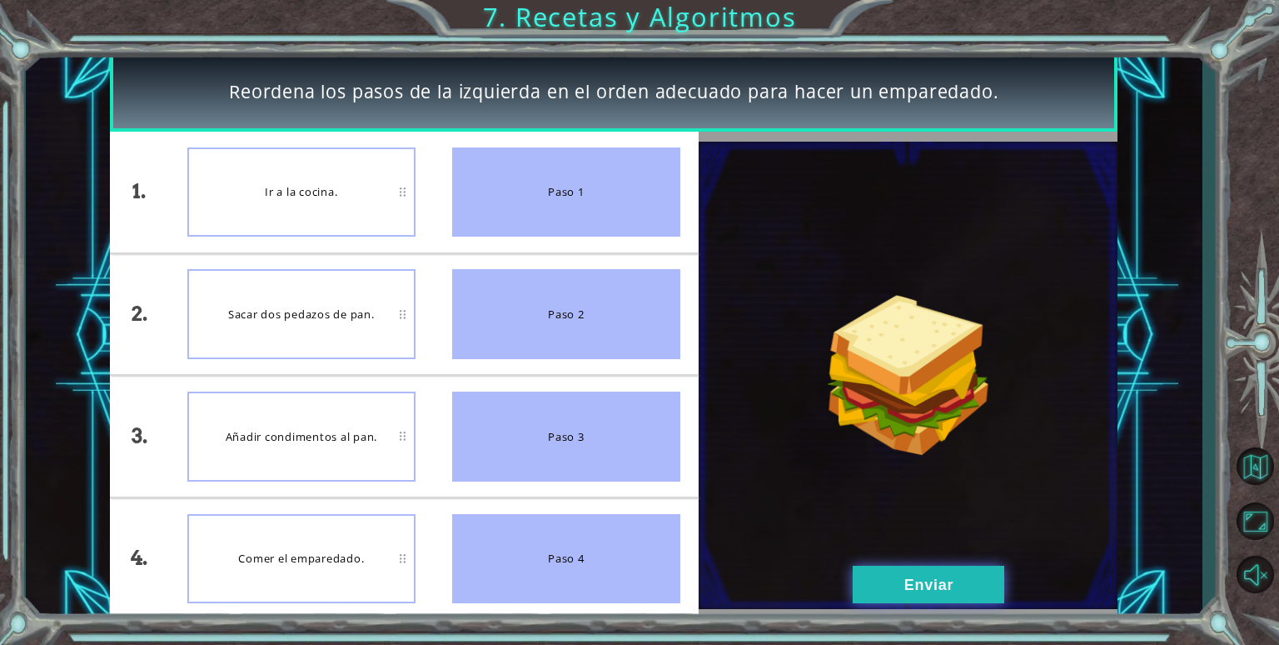
click at [951, 590] on button "Enviar" at bounding box center [929, 584] width 152 height 37
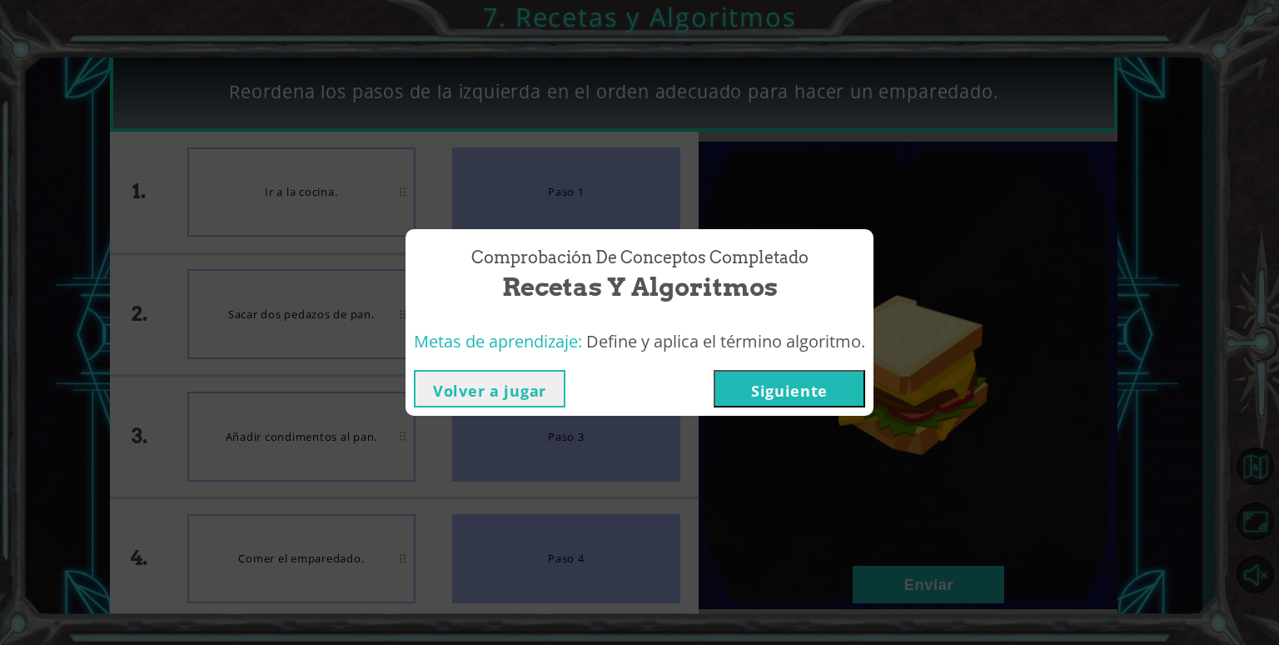
click at [801, 401] on button "Siguiente" at bounding box center [790, 388] width 152 height 37
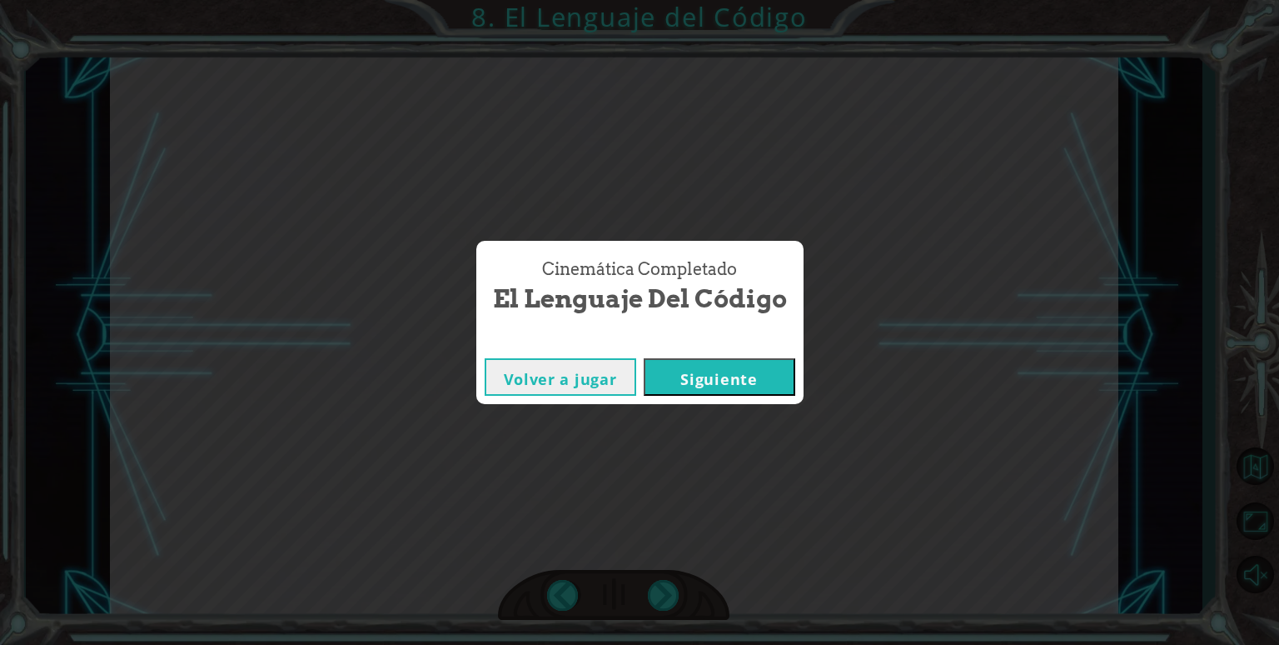
click at [754, 391] on button "Siguiente" at bounding box center [720, 376] width 152 height 37
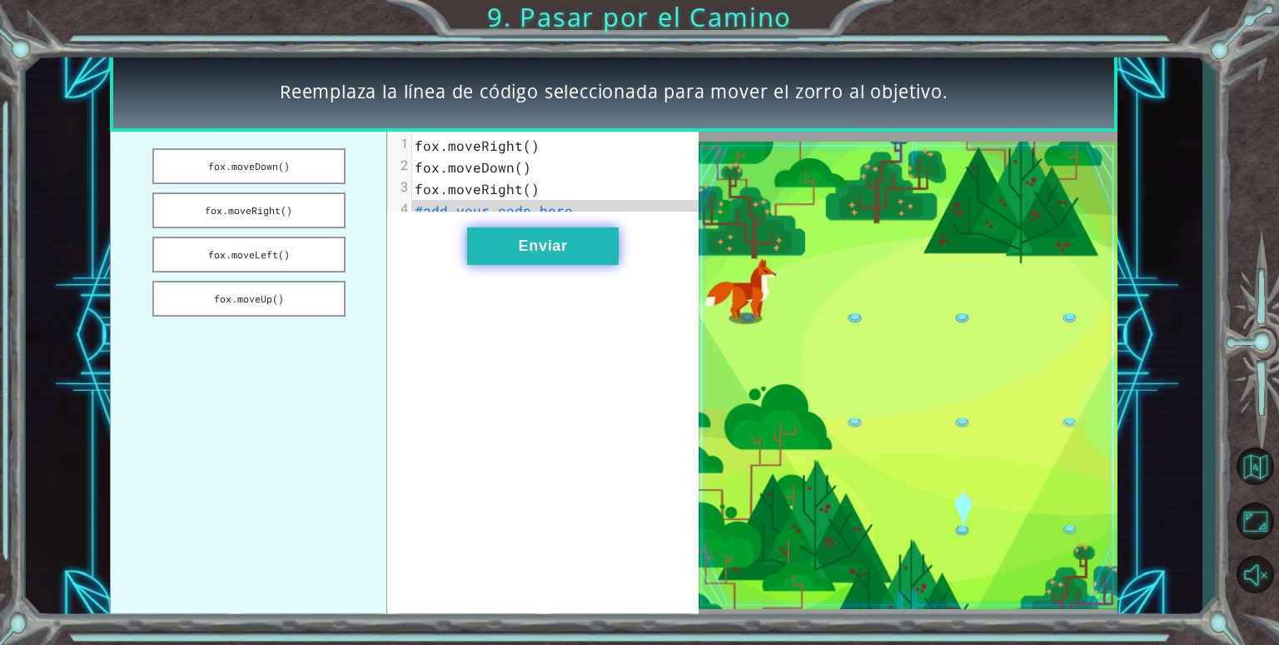
click at [580, 265] on button "Enviar" at bounding box center [543, 245] width 152 height 37
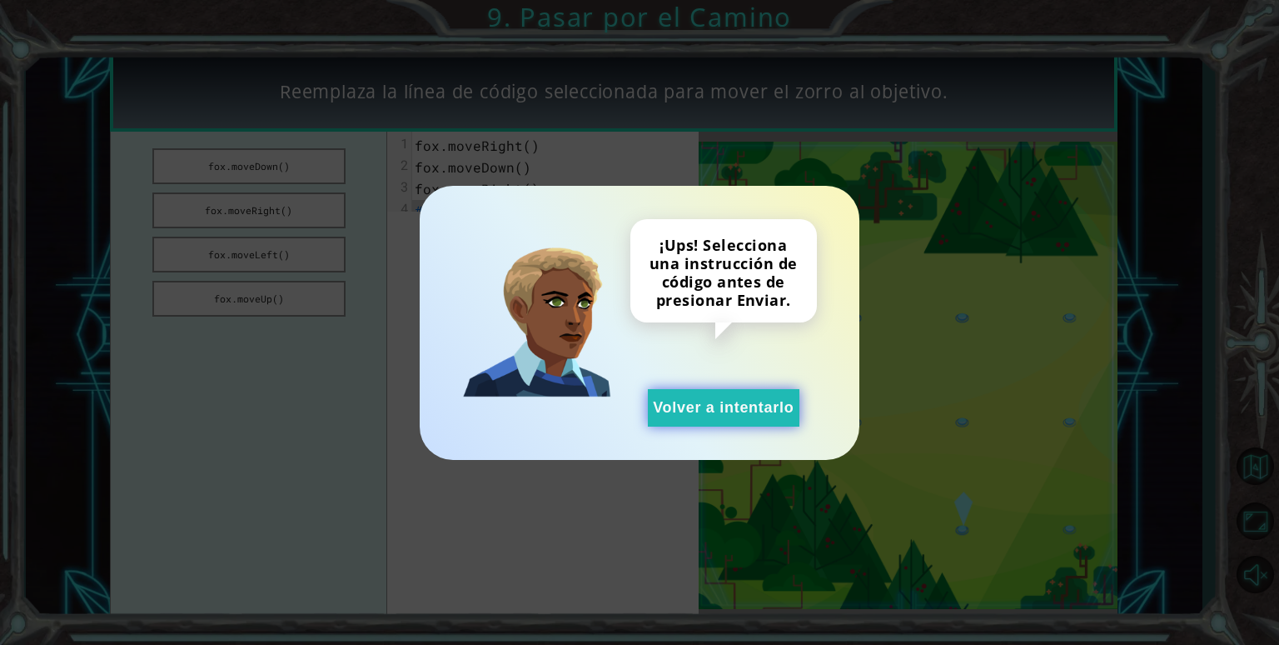
click at [751, 411] on button "Volver a intentarlo" at bounding box center [724, 407] width 152 height 37
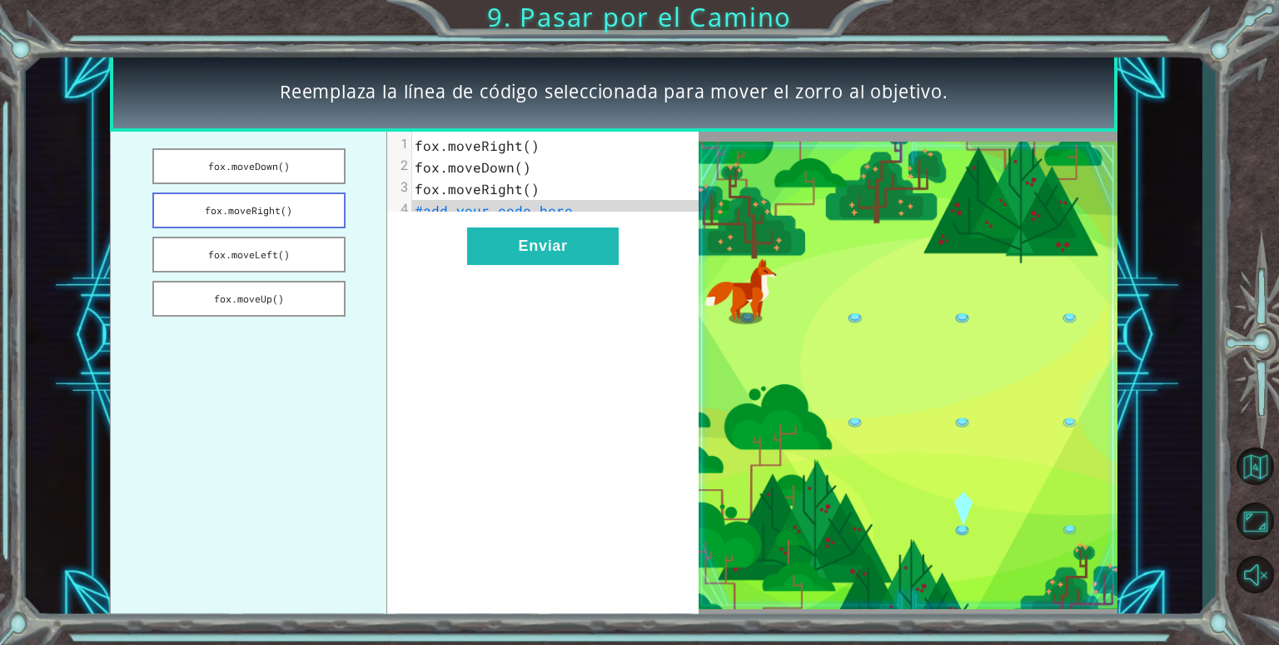
click at [197, 213] on button "fox.moveRight()" at bounding box center [248, 210] width 193 height 36
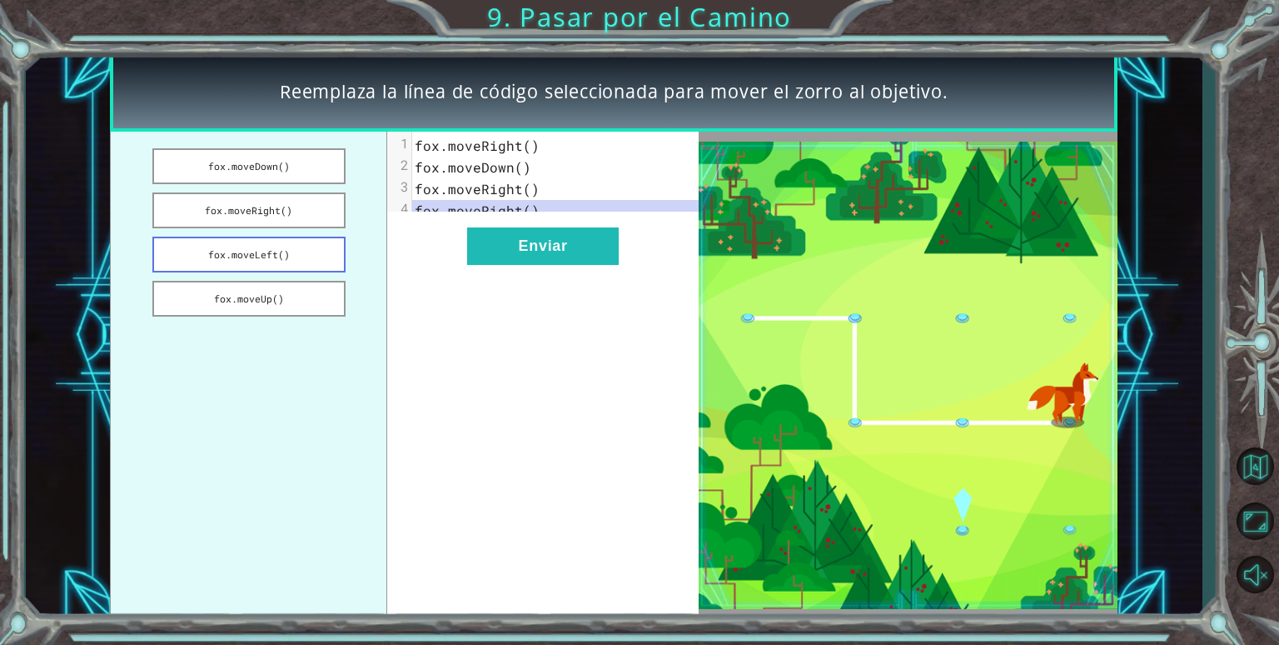
click at [203, 256] on button "fox.moveLeft()" at bounding box center [248, 255] width 193 height 36
click at [206, 296] on button "fox.moveUp()" at bounding box center [248, 299] width 193 height 36
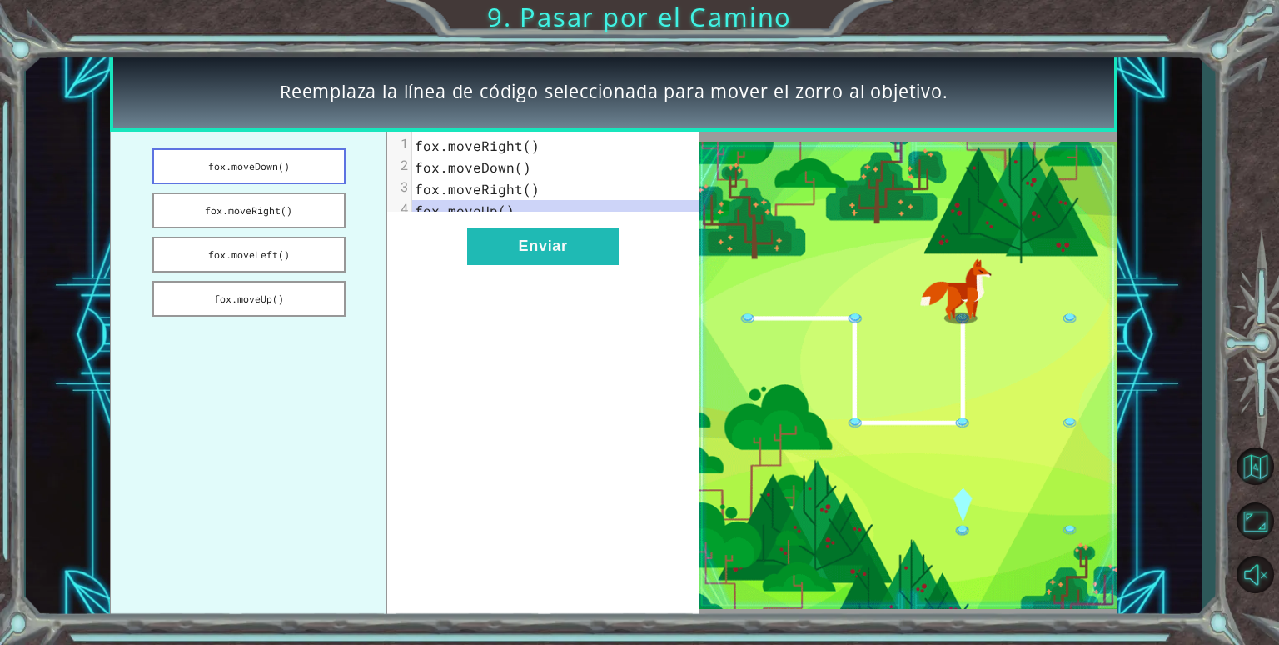
click at [194, 163] on button "fox.moveDown()" at bounding box center [248, 166] width 193 height 36
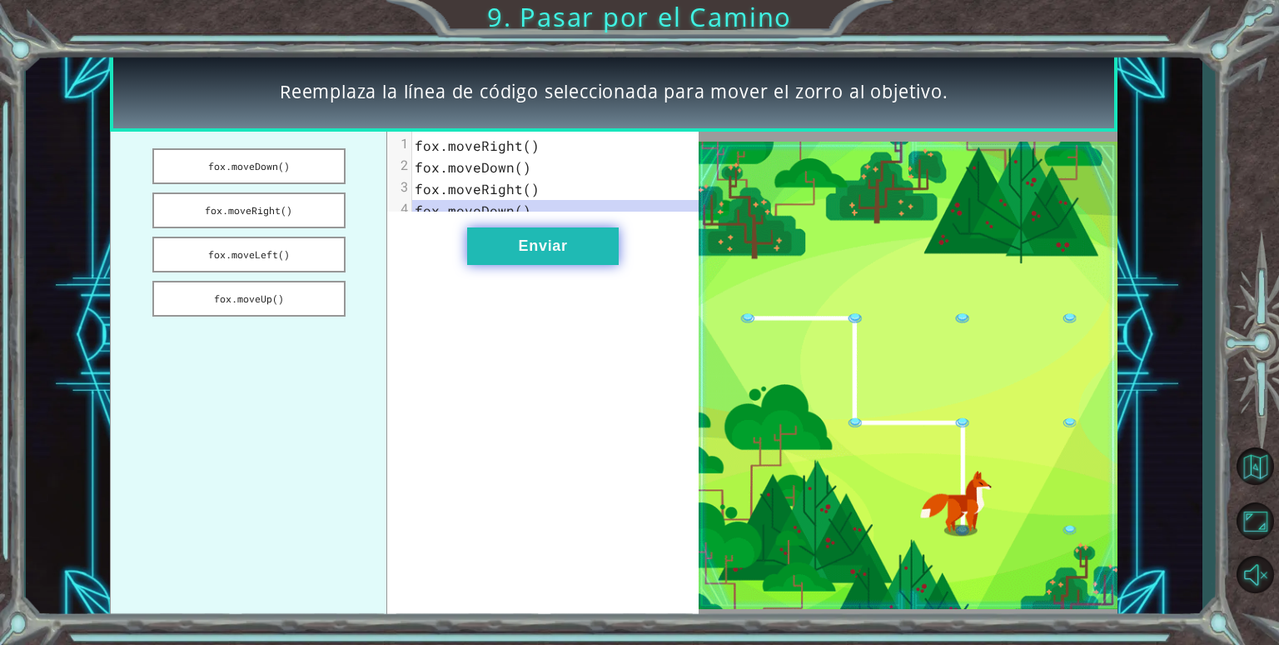
click at [507, 265] on button "Enviar" at bounding box center [543, 245] width 152 height 37
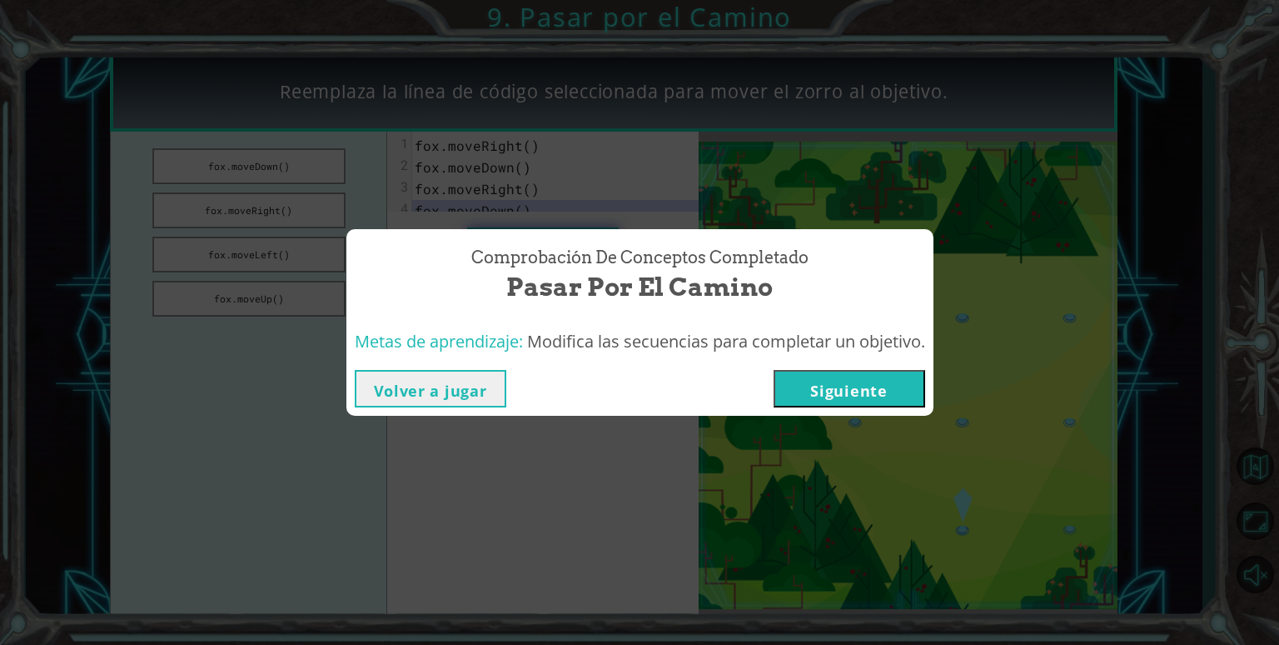
click at [850, 389] on button "Siguiente" at bounding box center [850, 388] width 152 height 37
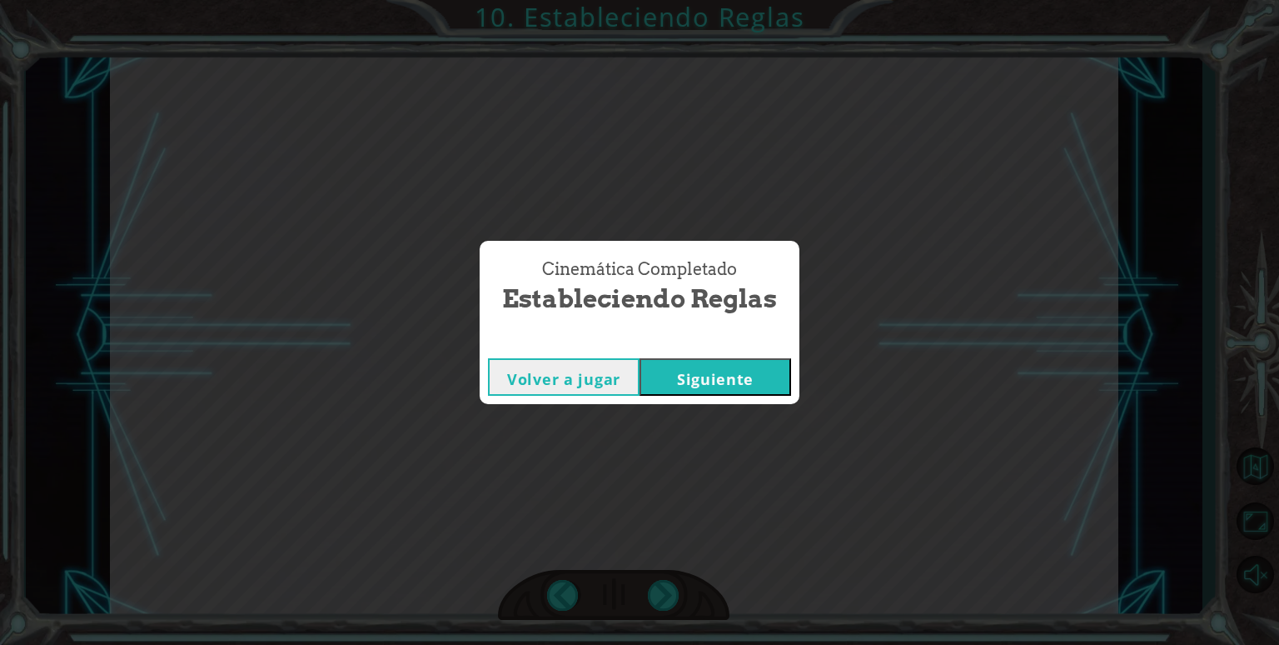
click at [756, 390] on button "Siguiente" at bounding box center [716, 376] width 152 height 37
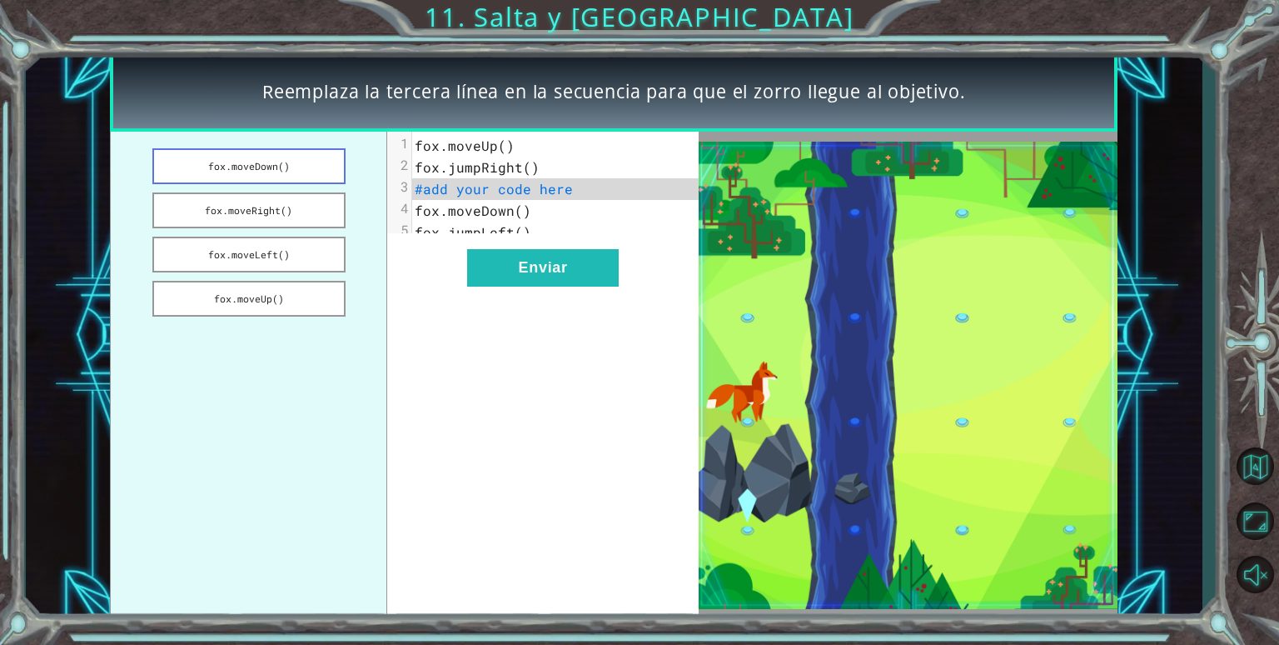
click at [212, 157] on button "fox.moveDown()" at bounding box center [248, 166] width 193 height 36
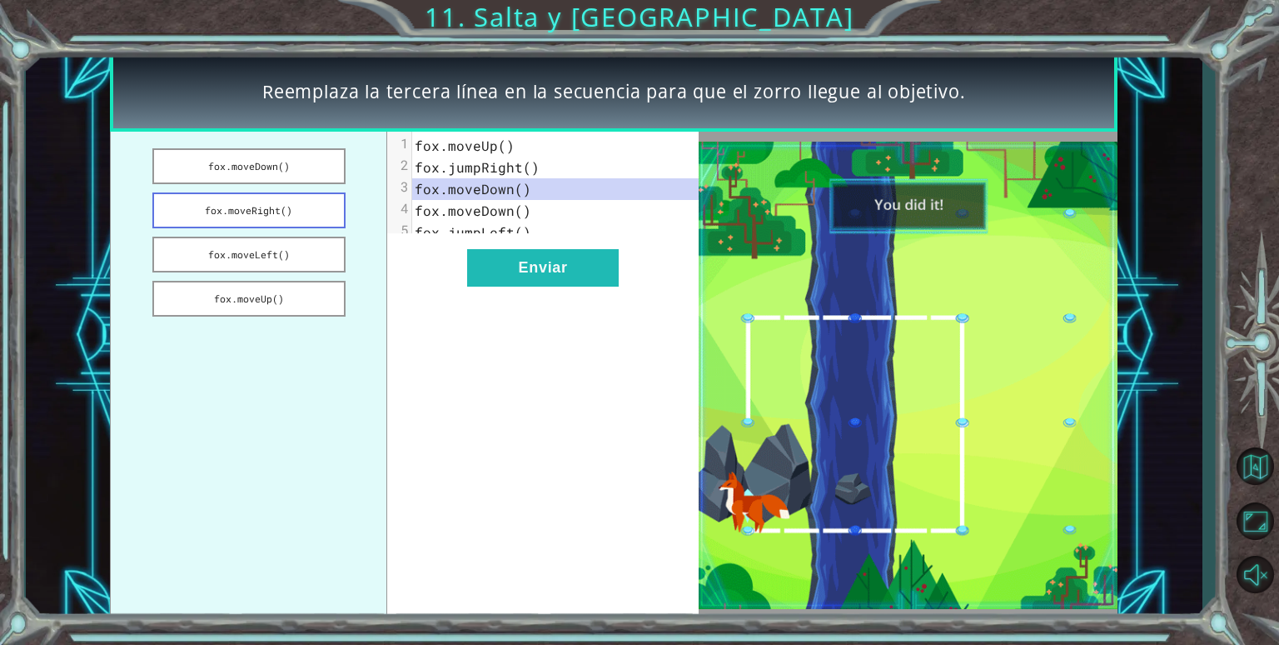
click at [199, 212] on button "fox.moveRight()" at bounding box center [248, 210] width 193 height 36
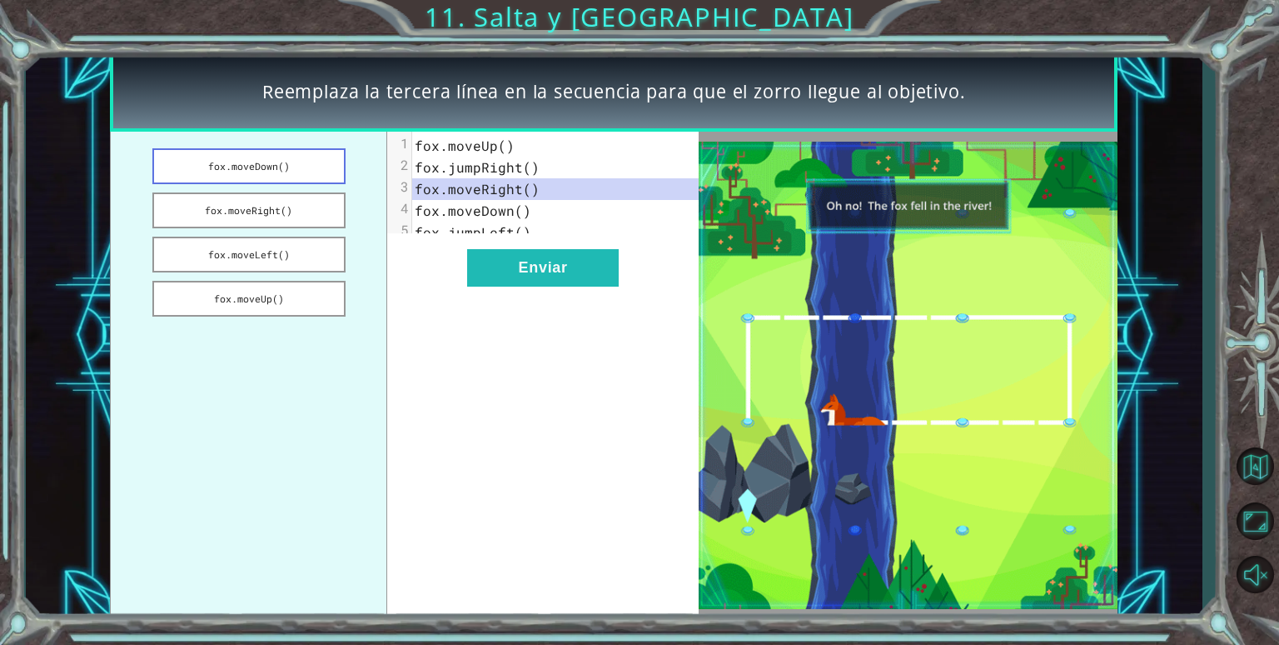
click at [207, 162] on button "fox.moveDown()" at bounding box center [248, 166] width 193 height 36
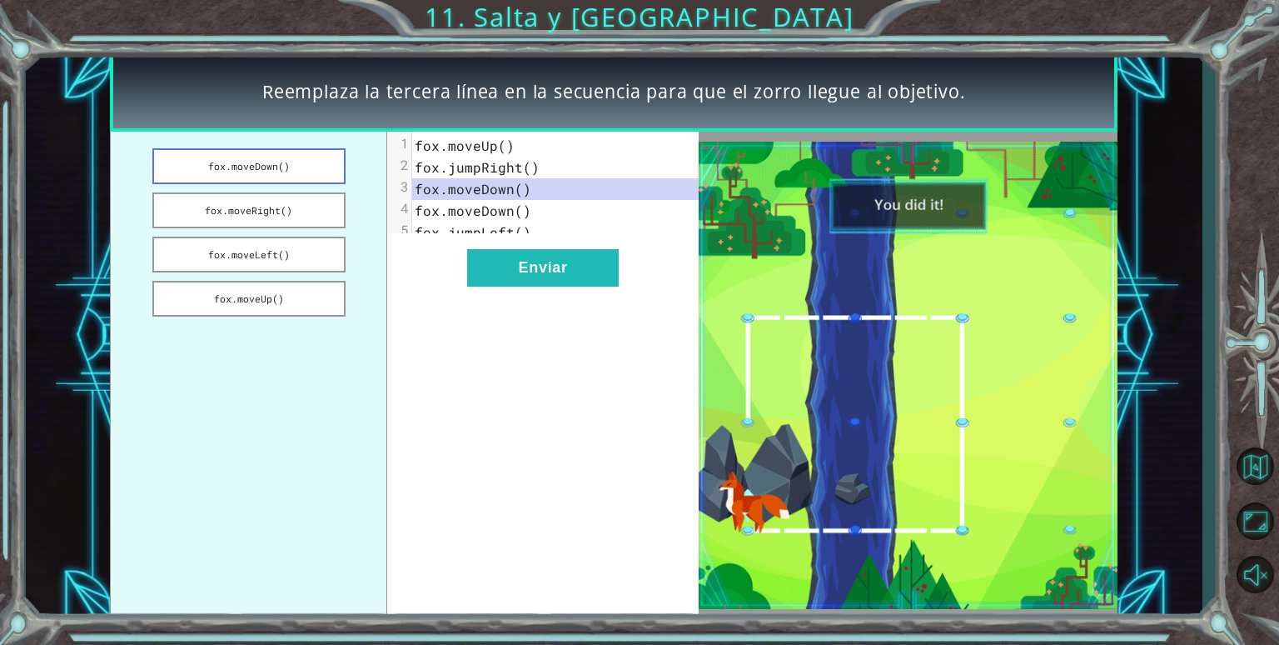
click at [501, 287] on button "Enviar" at bounding box center [543, 267] width 152 height 37
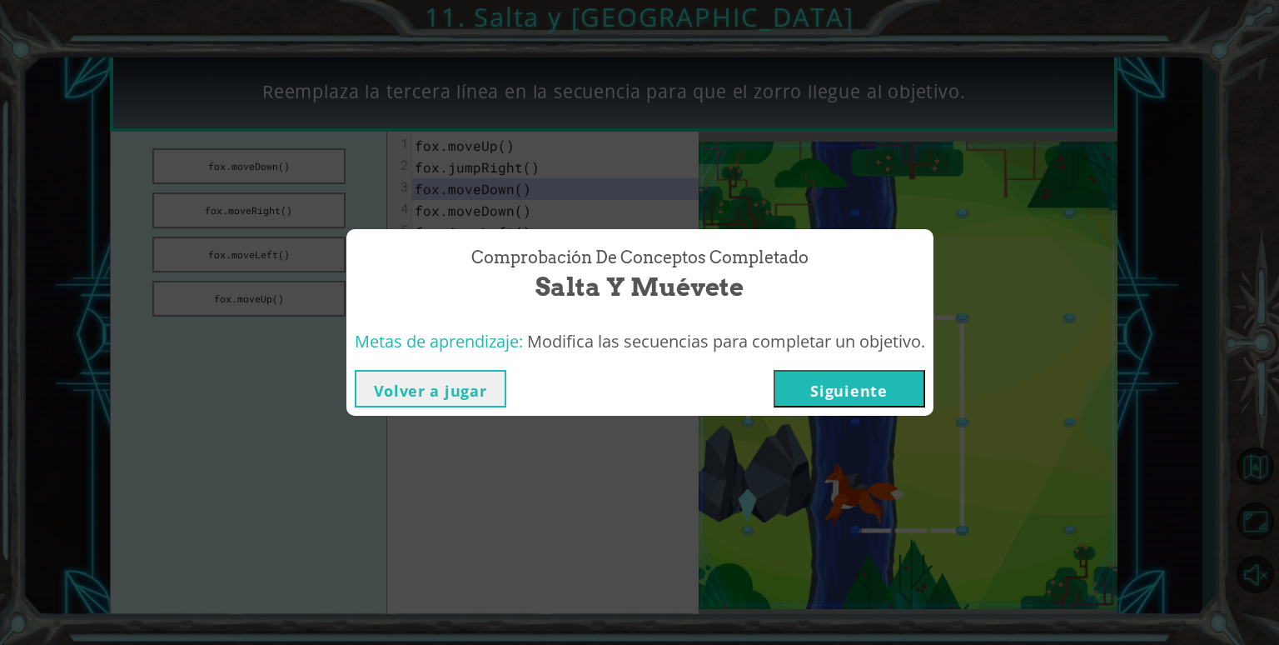
click at [880, 395] on button "Siguiente" at bounding box center [850, 388] width 152 height 37
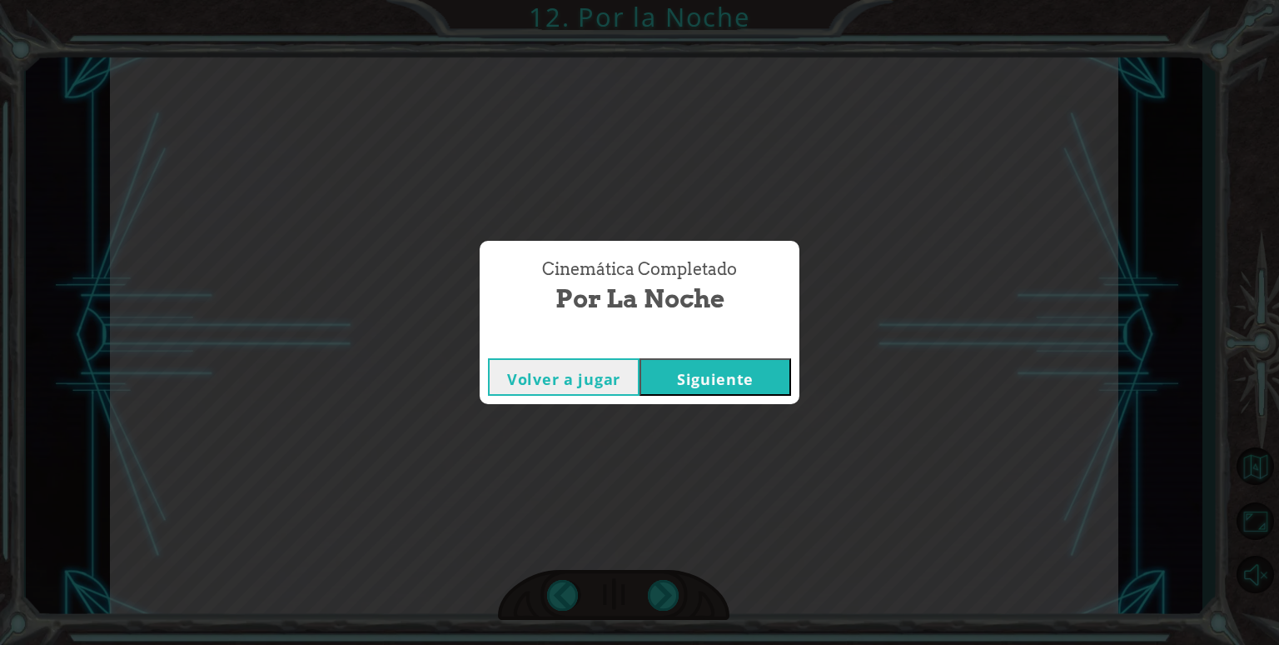
click at [730, 382] on button "Siguiente" at bounding box center [716, 376] width 152 height 37
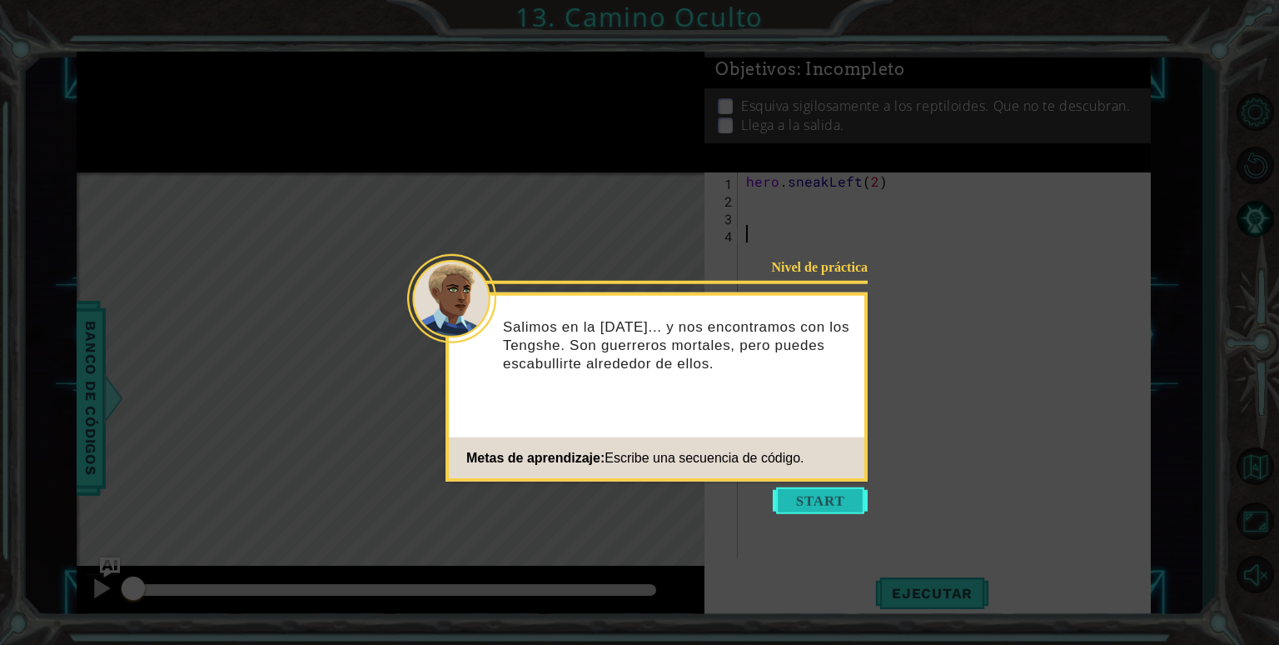
click at [826, 509] on button "Start" at bounding box center [820, 500] width 95 height 27
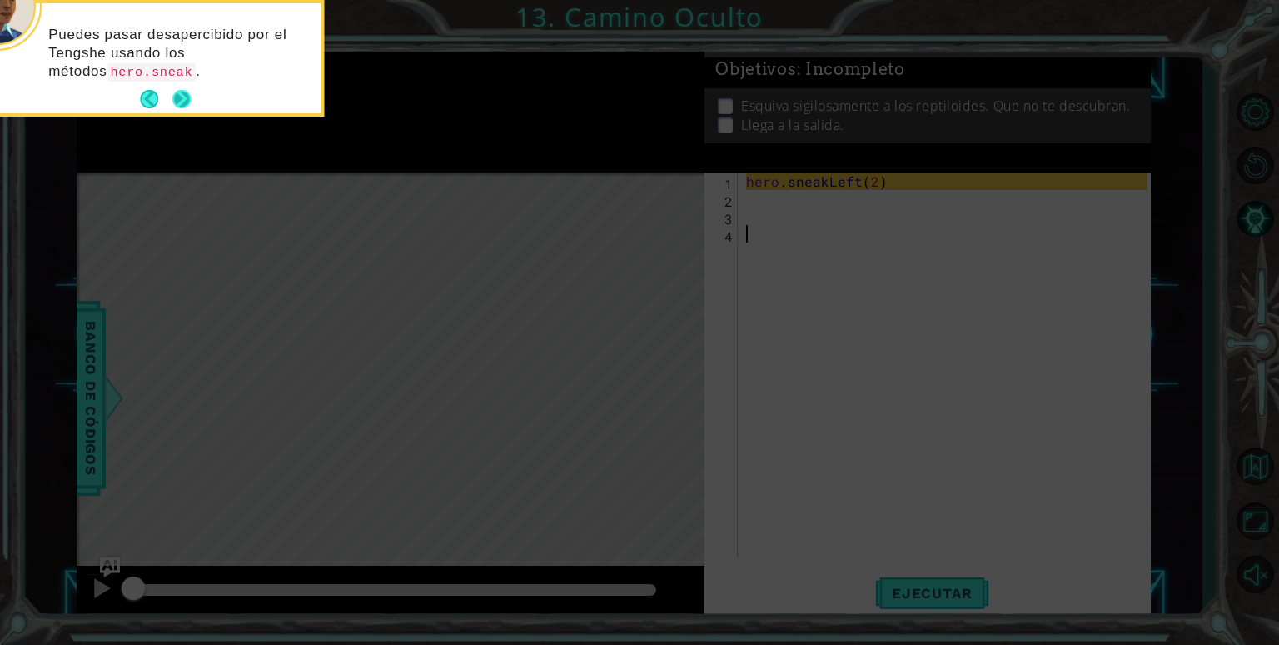
click at [182, 93] on button "Next" at bounding box center [181, 99] width 18 height 18
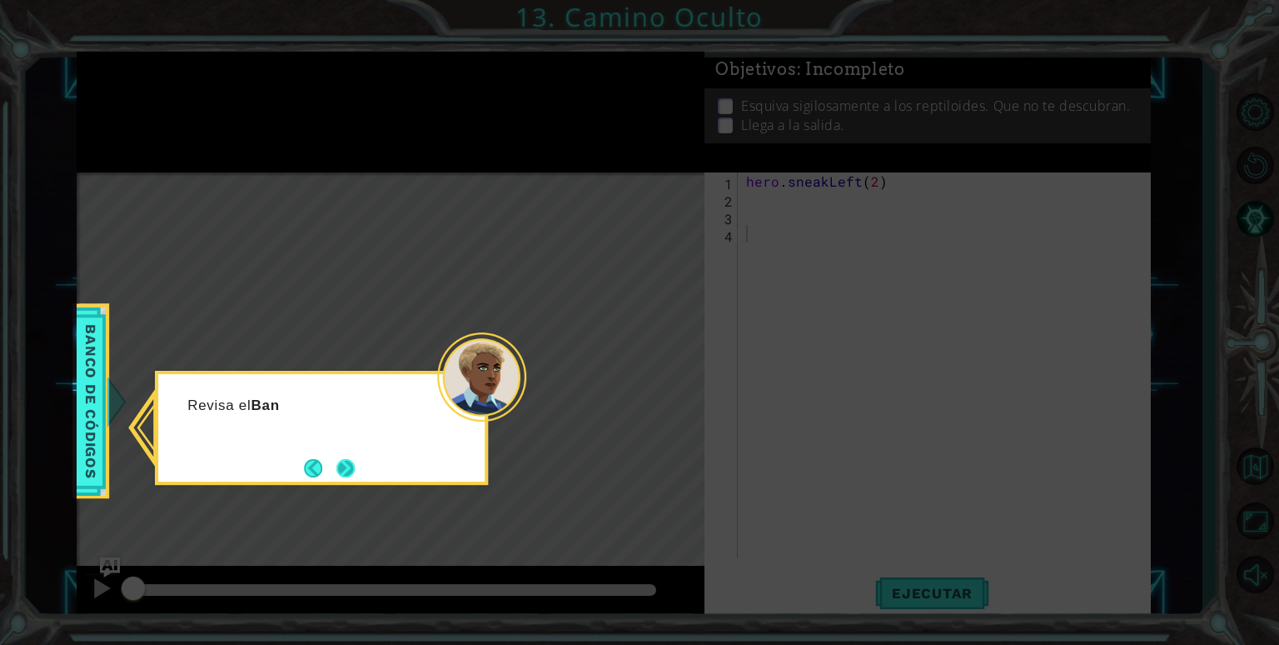
click at [356, 463] on button "Next" at bounding box center [345, 467] width 19 height 19
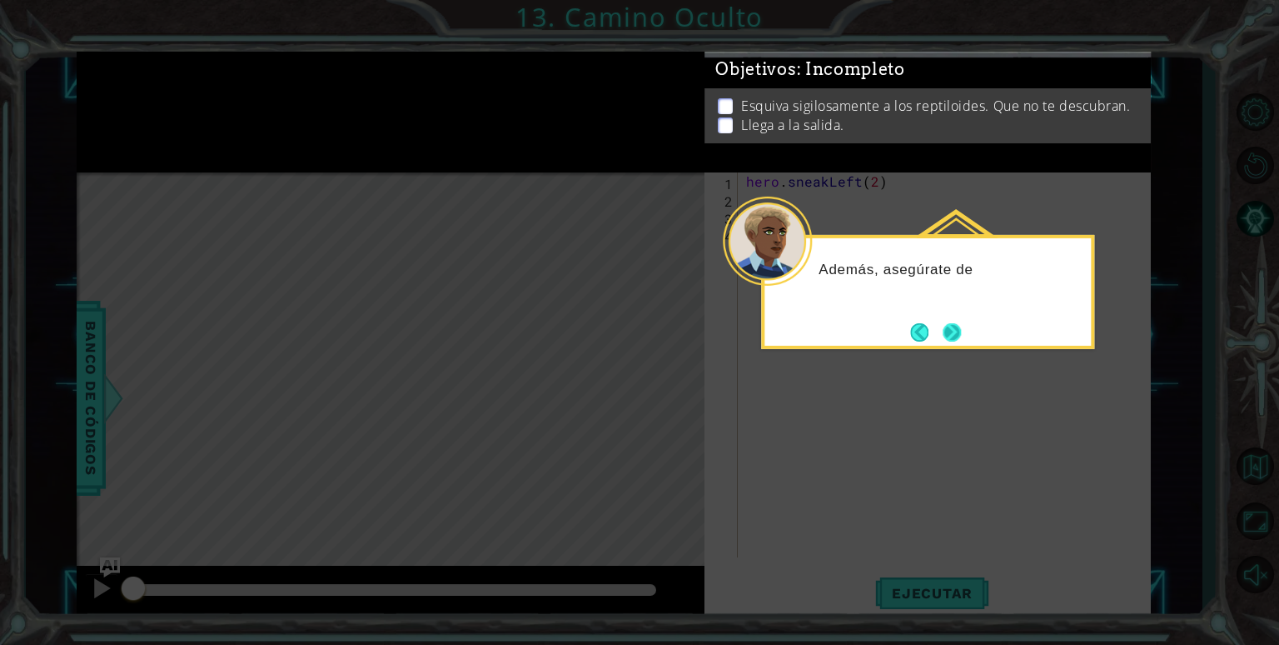
click at [944, 341] on button "Next" at bounding box center [952, 332] width 18 height 18
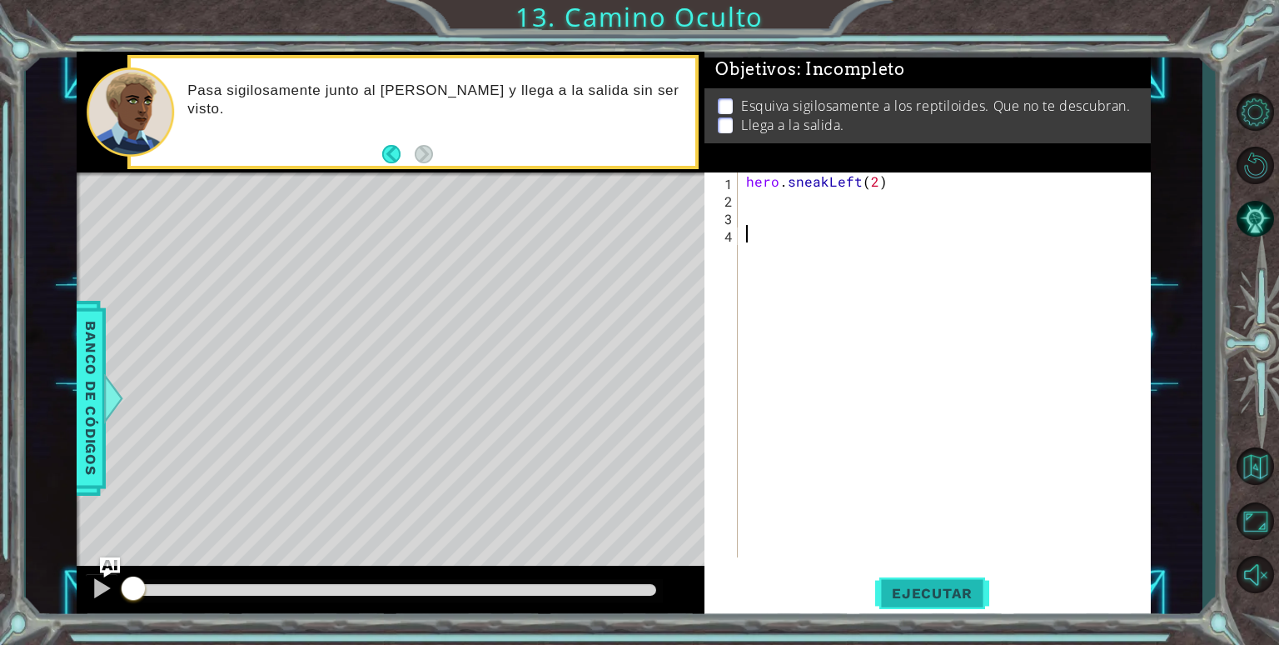
click at [940, 590] on span "Ejecutar" at bounding box center [932, 593] width 114 height 17
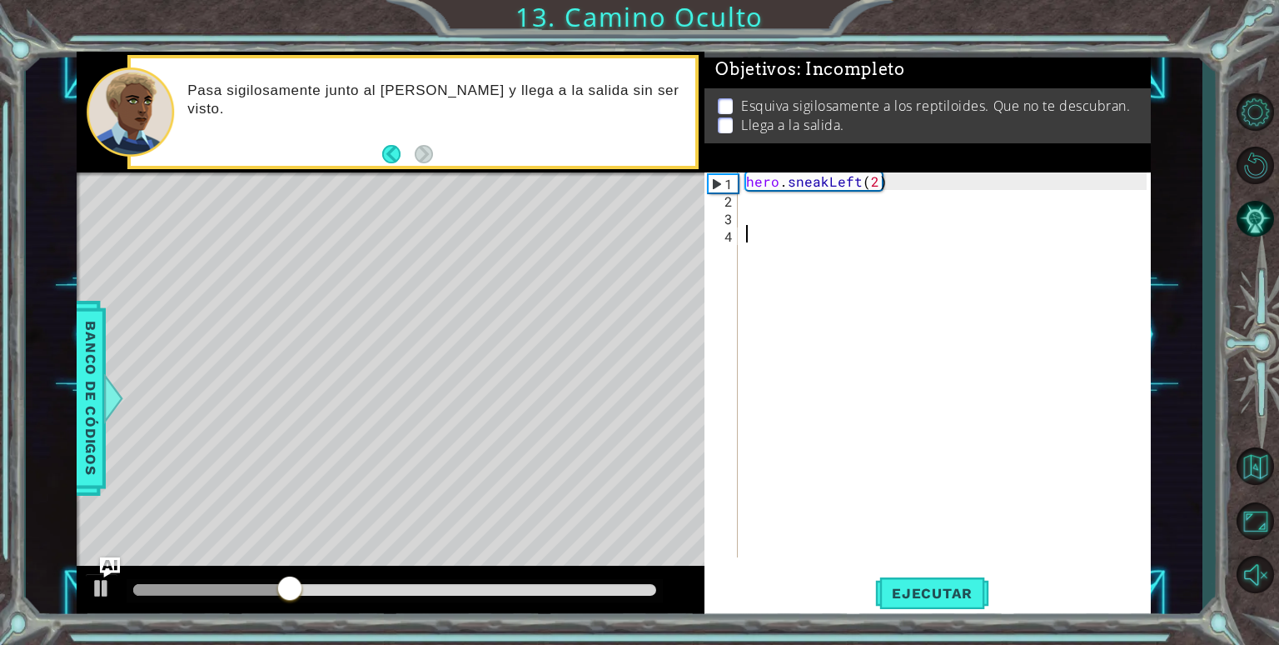
click at [826, 210] on div "hero . sneakLeft ( 2 )" at bounding box center [949, 382] width 412 height 420
click at [765, 204] on div "hero . sneakLeft ( 2 )" at bounding box center [949, 382] width 412 height 420
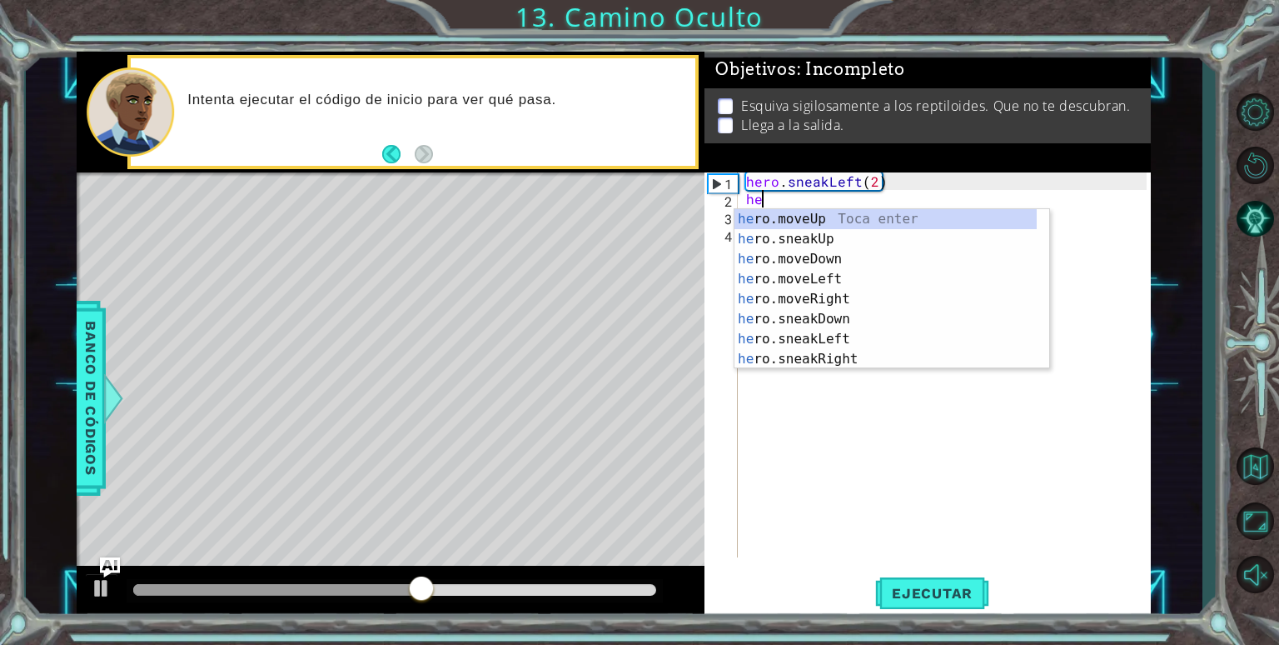
click at [852, 241] on div "he ro.moveUp Toca enter he ro.sneakUp Toca enter he ro.moveDown Toca enter he r…" at bounding box center [886, 309] width 302 height 200
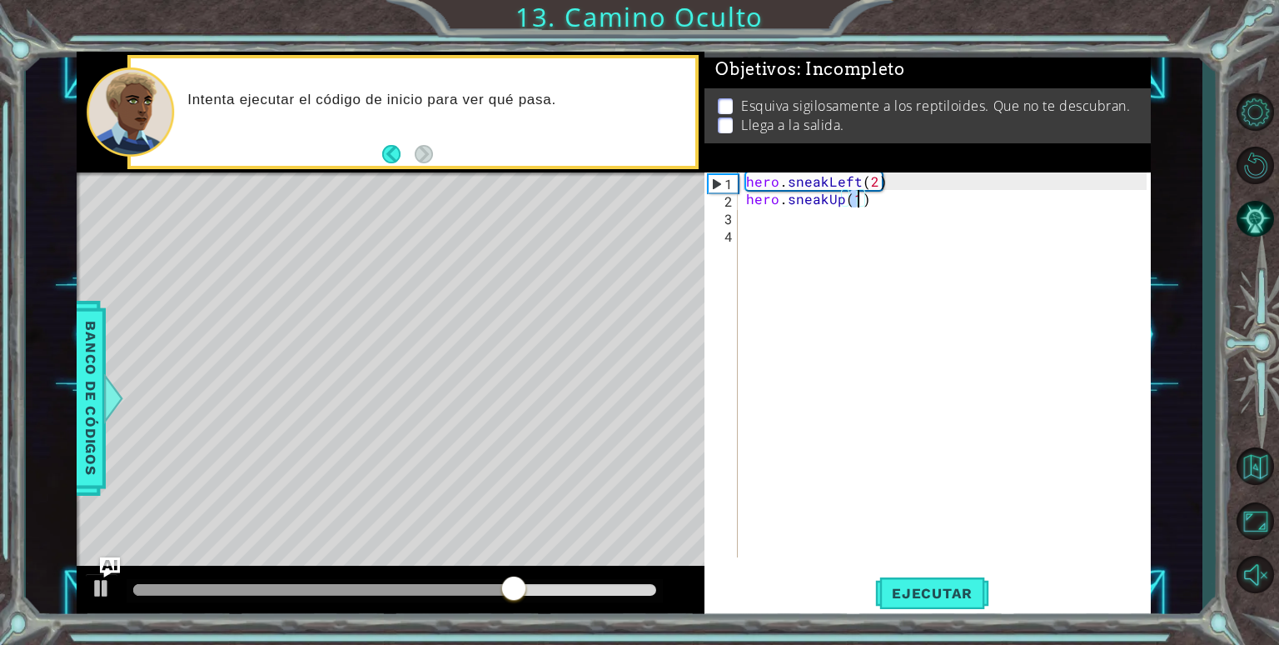
scroll to position [0, 7]
type textarea "hero.sneakUp(2)"
click at [946, 598] on span "Ejecutar" at bounding box center [932, 593] width 114 height 17
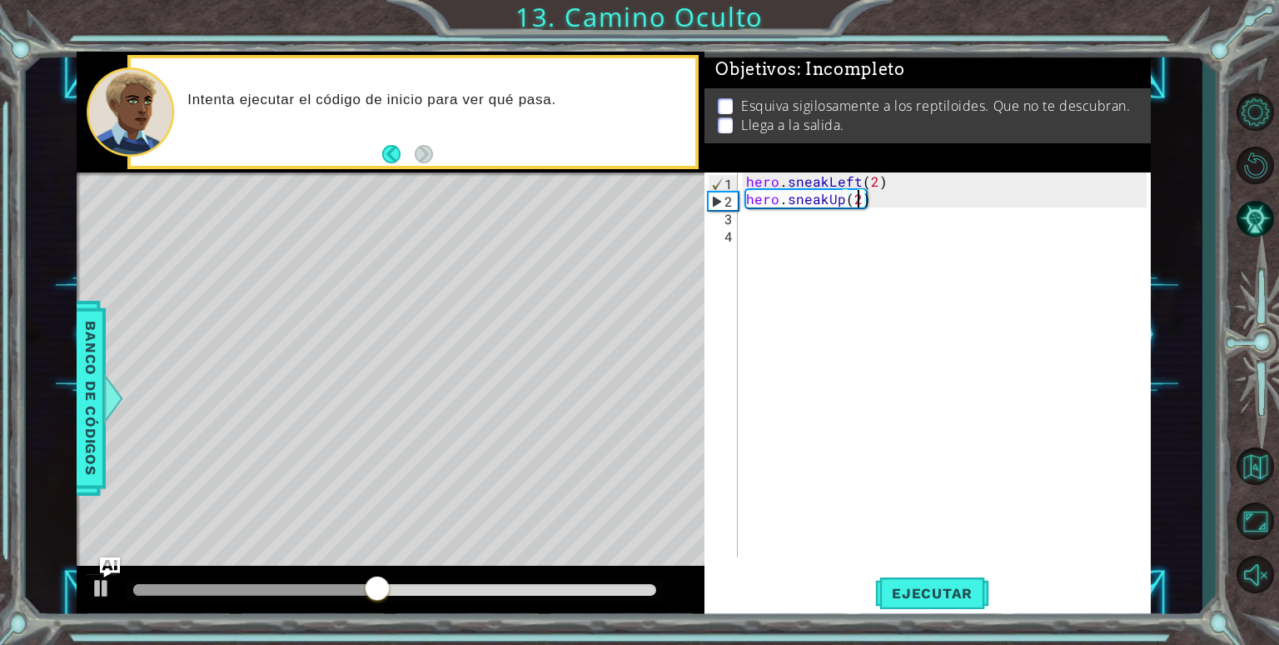
click at [775, 230] on div "hero . sneakLeft ( 2 ) hero . sneakUp ( 2 )" at bounding box center [949, 382] width 412 height 420
click at [792, 221] on div "hero . sneakLeft ( 2 ) hero . sneakUp ( 2 )" at bounding box center [949, 382] width 412 height 420
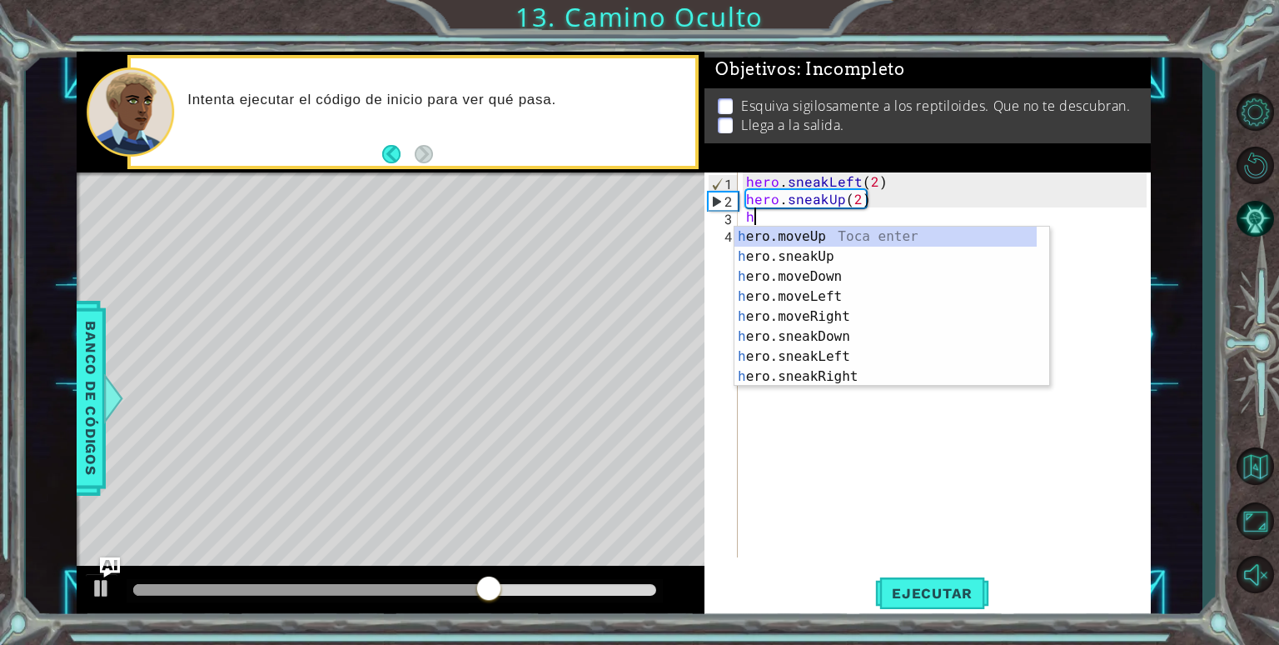
click at [860, 381] on div "h ero.moveUp Toca enter h ero.sneakUp Toca enter h ero.moveDown Toca enter h er…" at bounding box center [886, 327] width 302 height 200
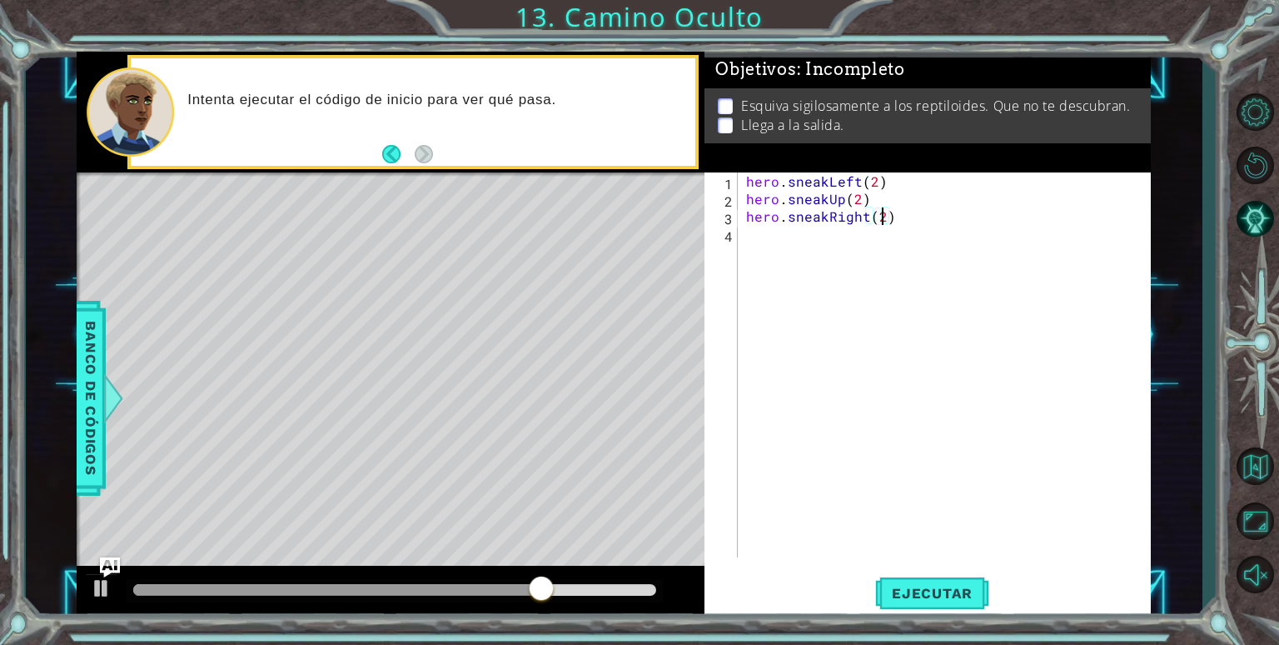
scroll to position [0, 7]
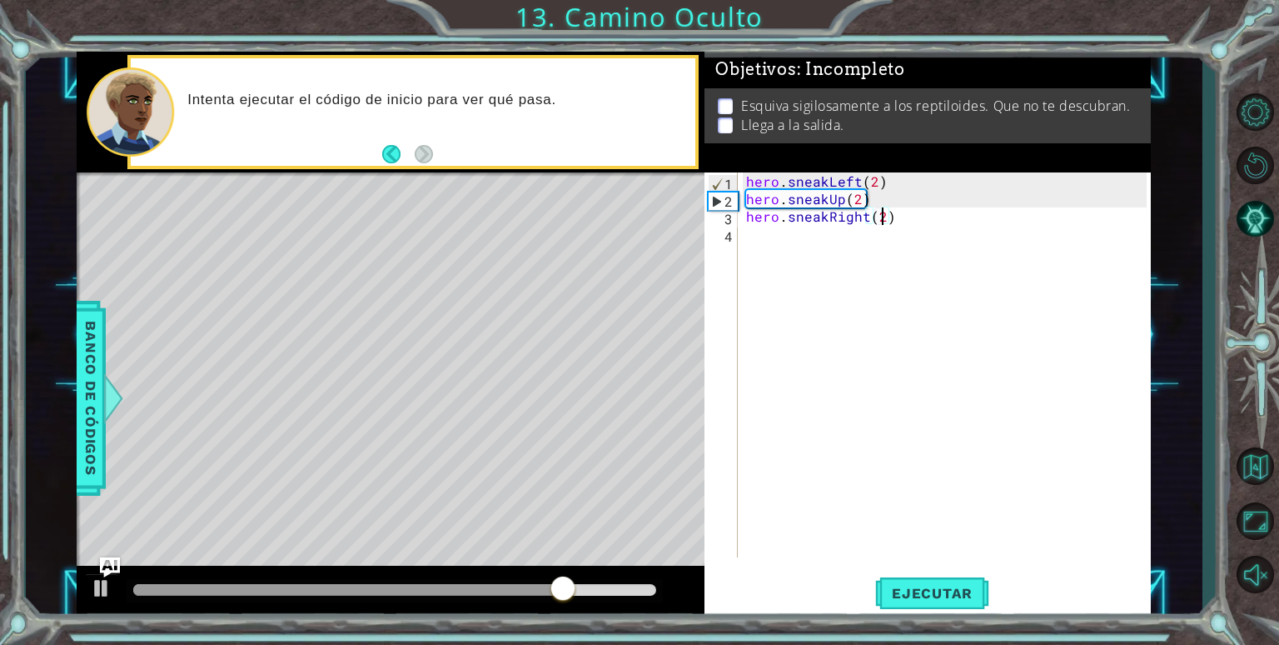
type textarea "hero.sneakRight(2)"
click at [964, 589] on span "Ejecutar" at bounding box center [932, 593] width 114 height 17
